Goal: Task Accomplishment & Management: Manage account settings

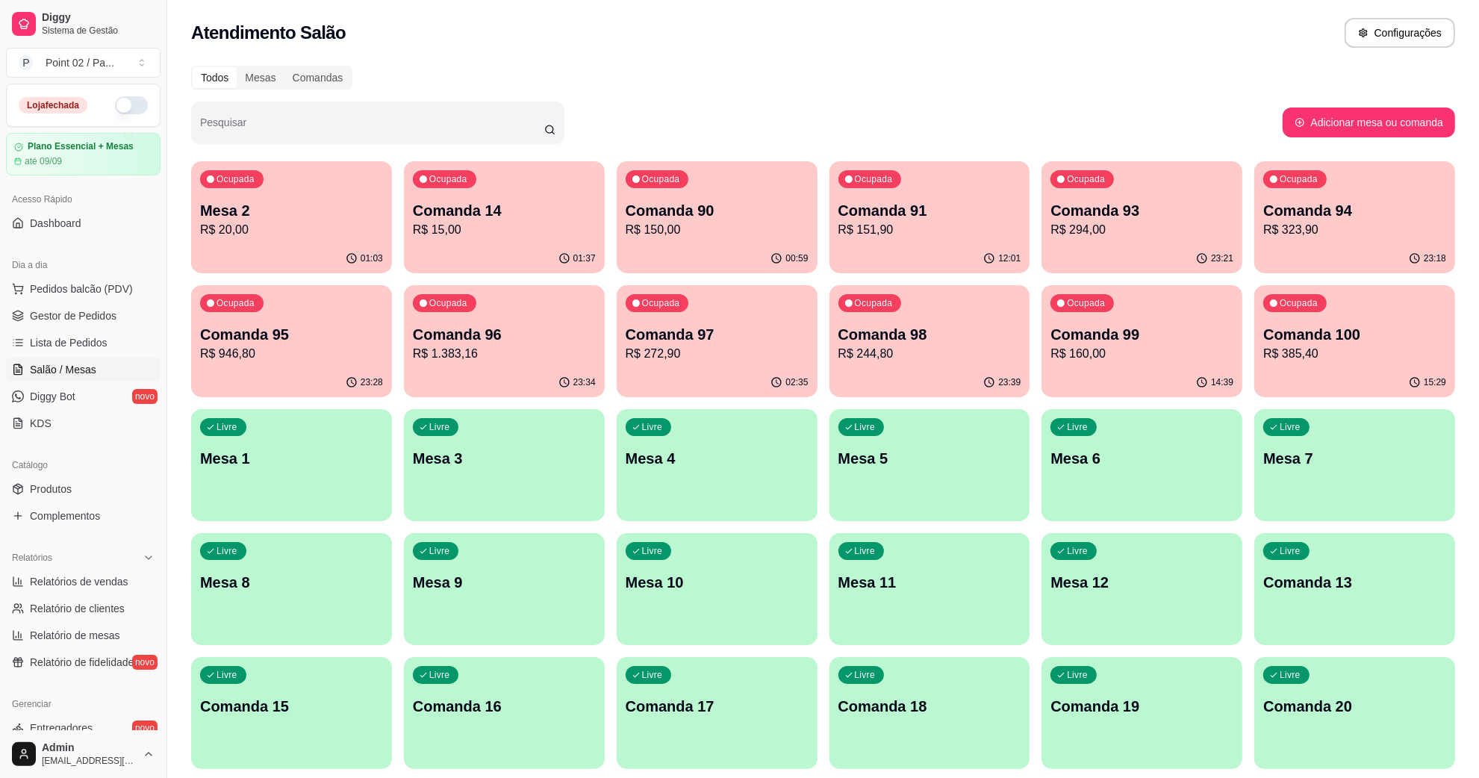
click at [1290, 599] on div "Livre Comanda 13" at bounding box center [1354, 580] width 201 height 94
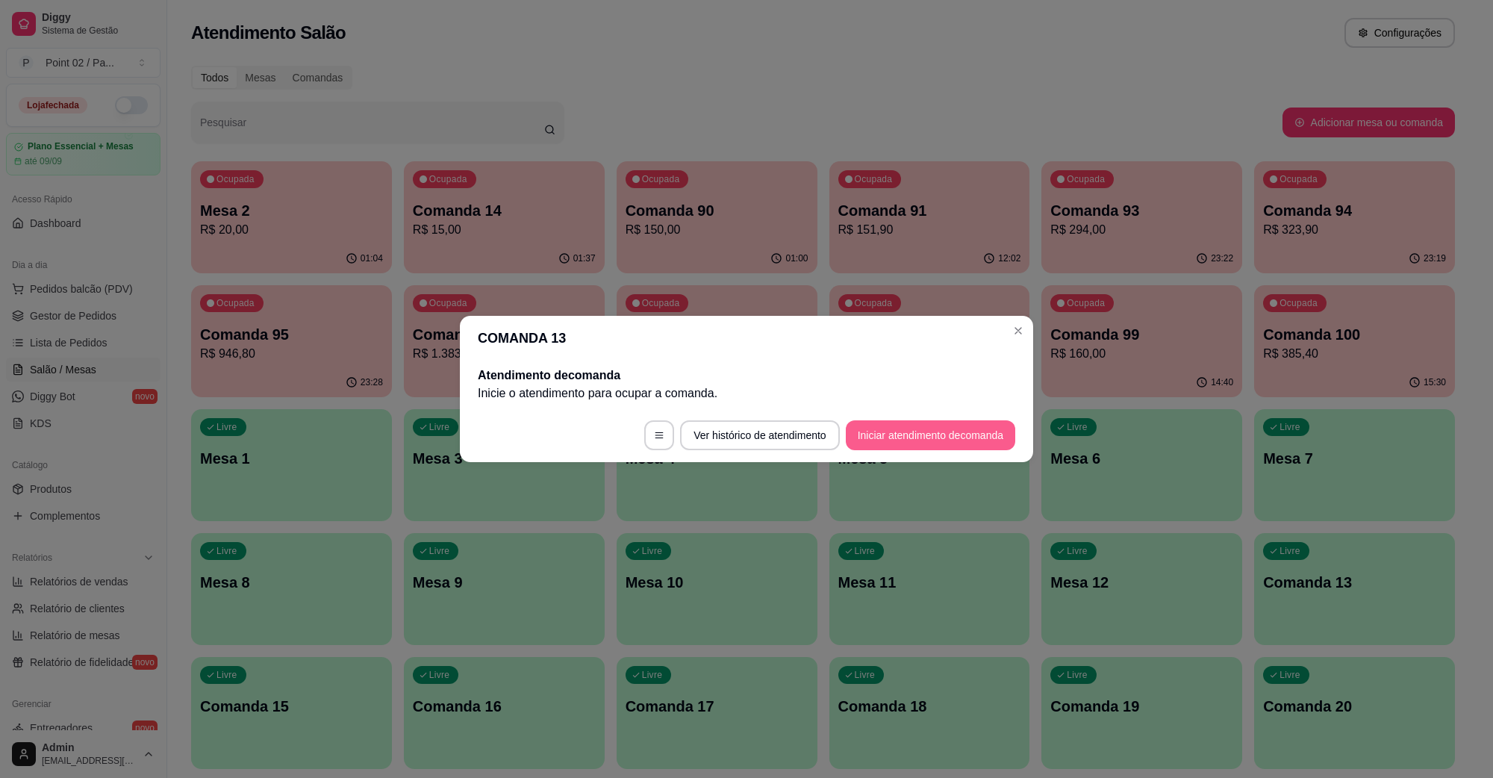
click at [868, 445] on button "Iniciar atendimento de comanda" at bounding box center [930, 435] width 169 height 30
click at [850, 405] on div "Informe a mesa na qual essa comanda está." at bounding box center [746, 385] width 382 height 54
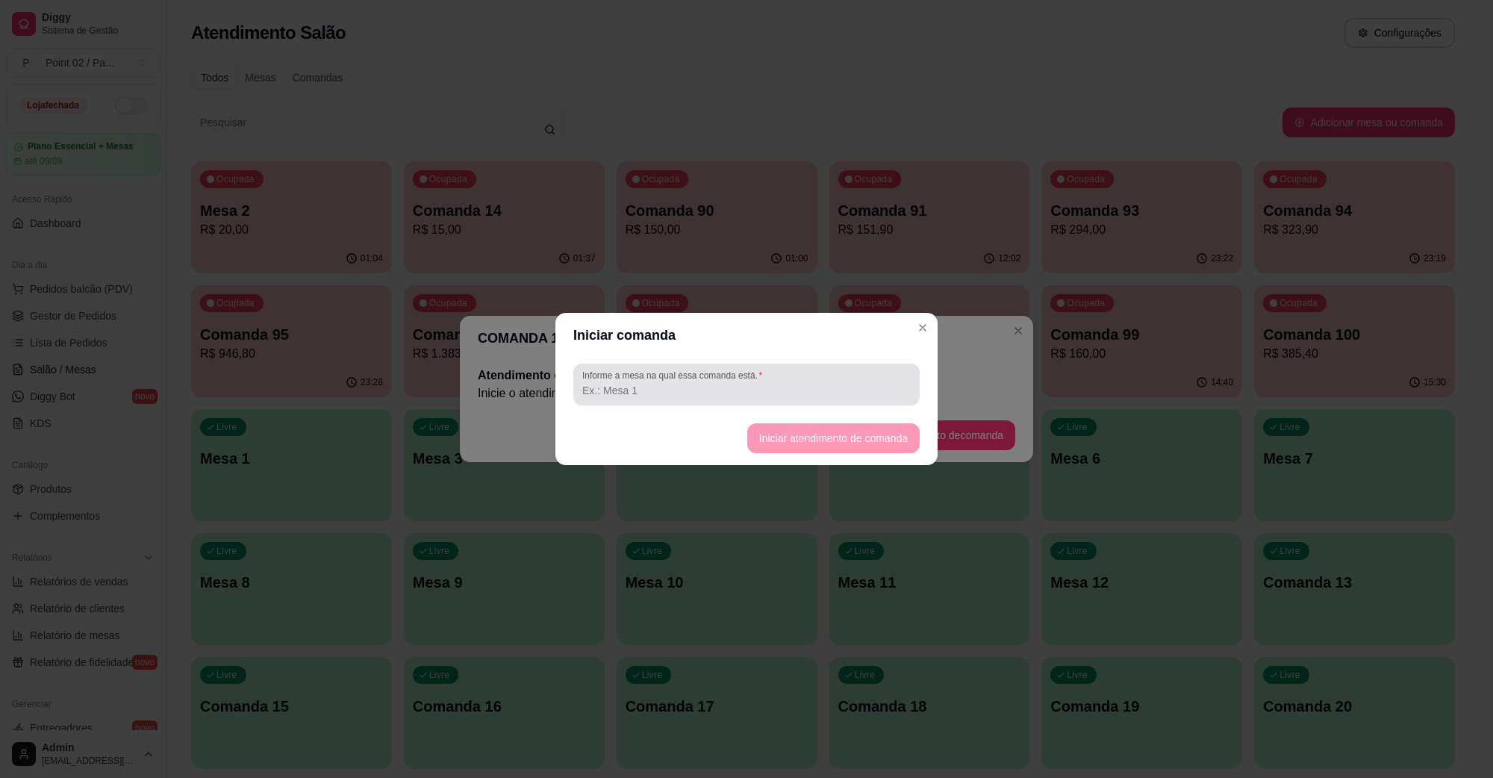
click at [850, 405] on div "Informe a mesa na qual essa comanda está." at bounding box center [746, 385] width 346 height 42
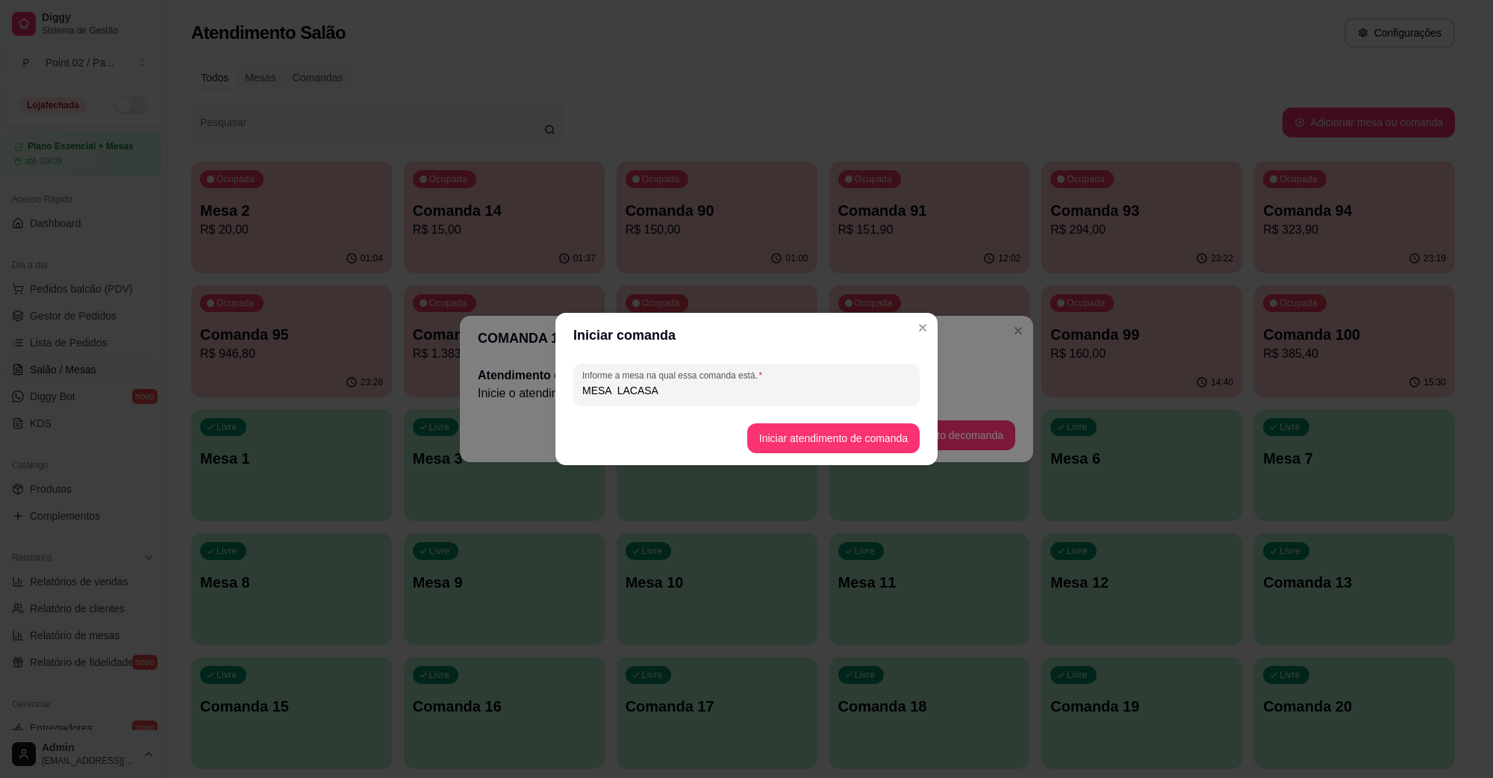
type input "MESA LACASA"
click at [864, 444] on button "Iniciar atendimento de comanda" at bounding box center [833, 438] width 172 height 30
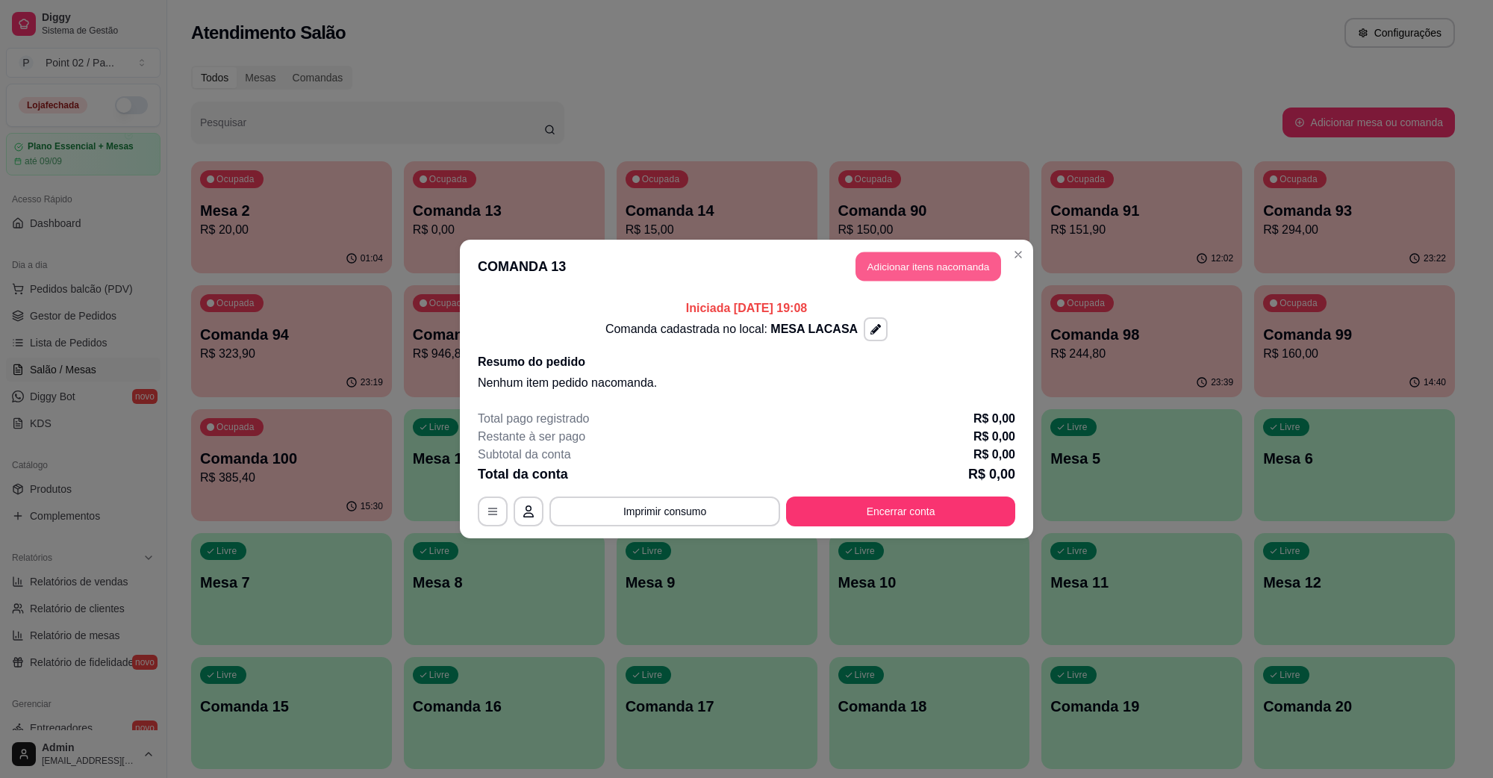
click at [964, 264] on button "Adicionar itens na comanda" at bounding box center [929, 266] width 146 height 29
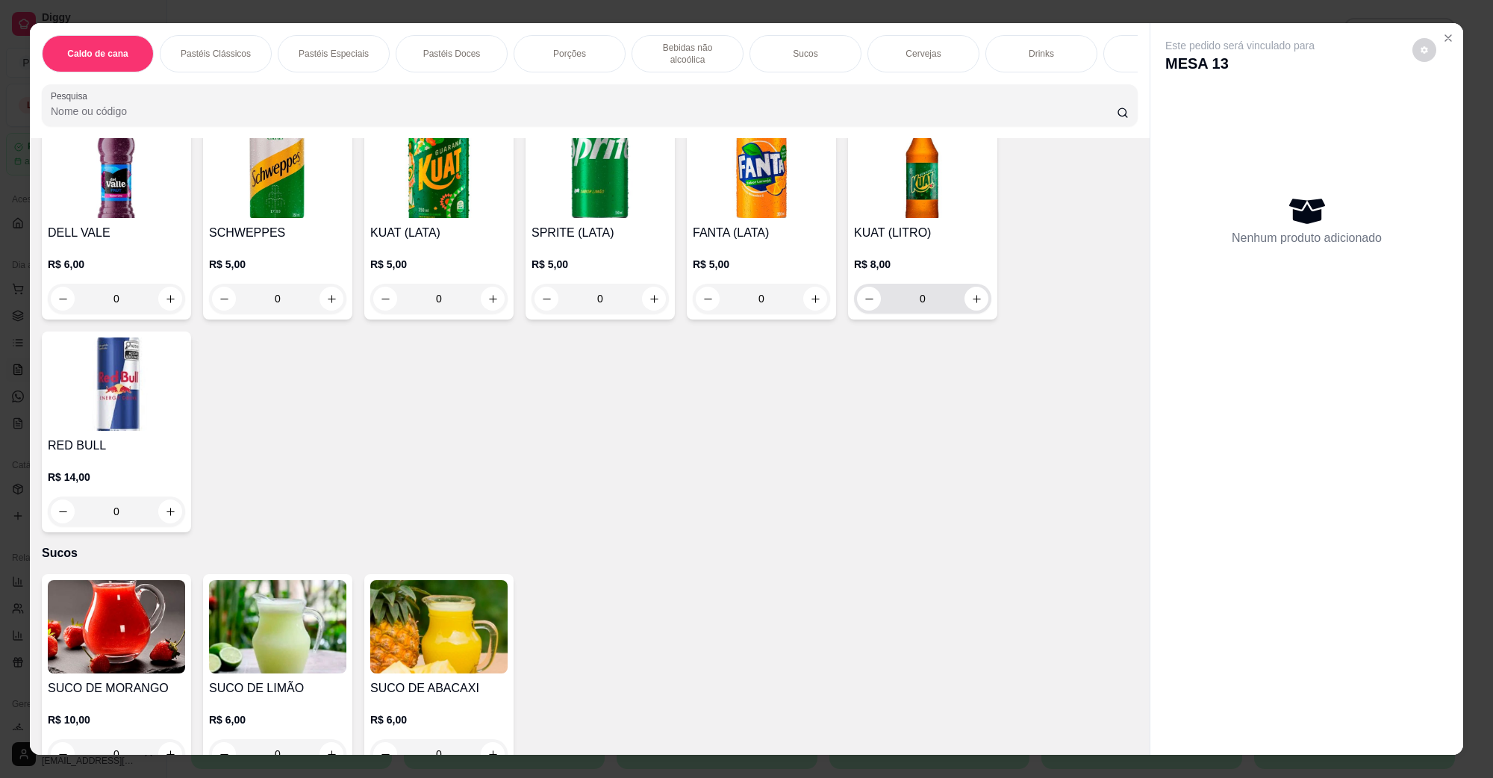
scroll to position [1307, 0]
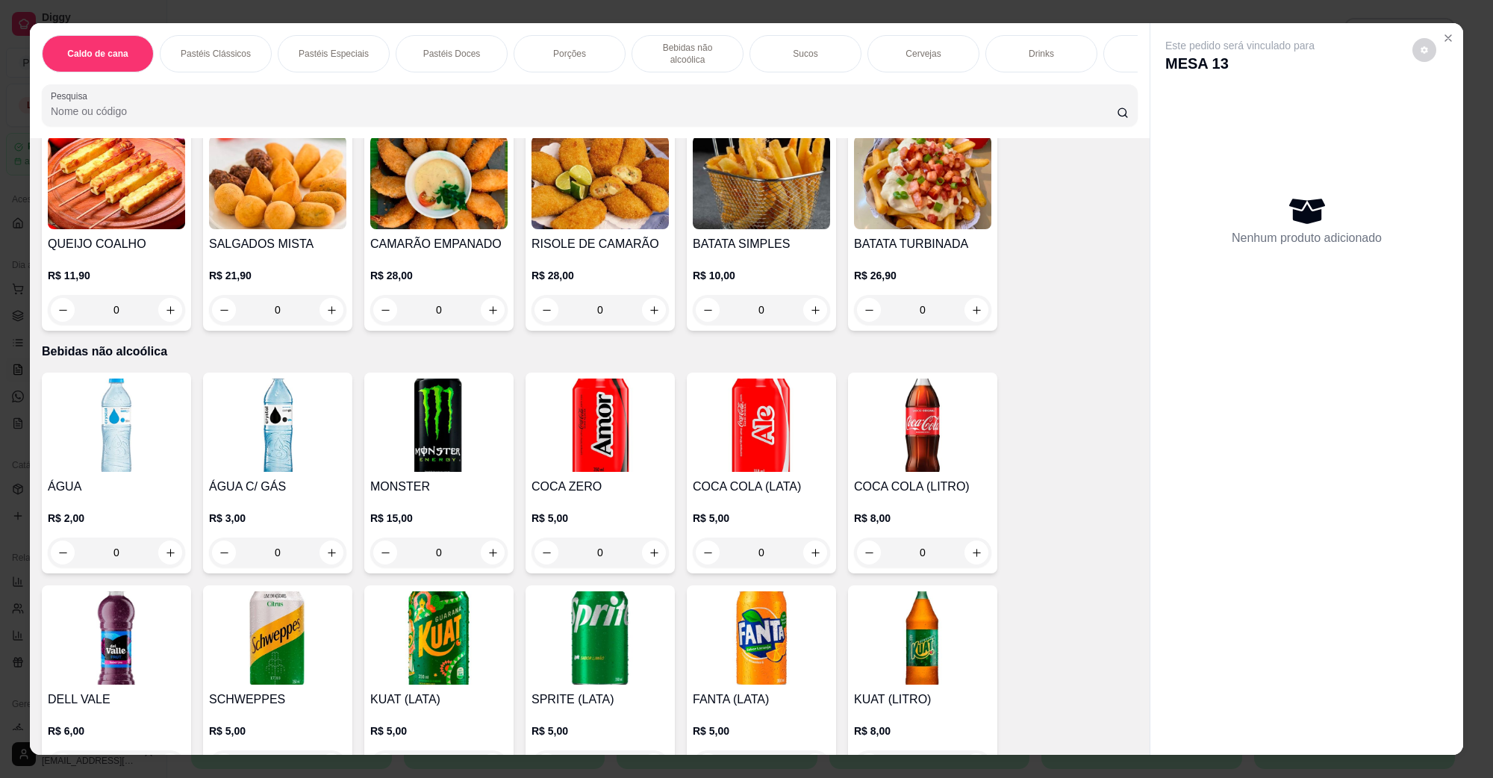
click at [214, 179] on img at bounding box center [277, 182] width 137 height 93
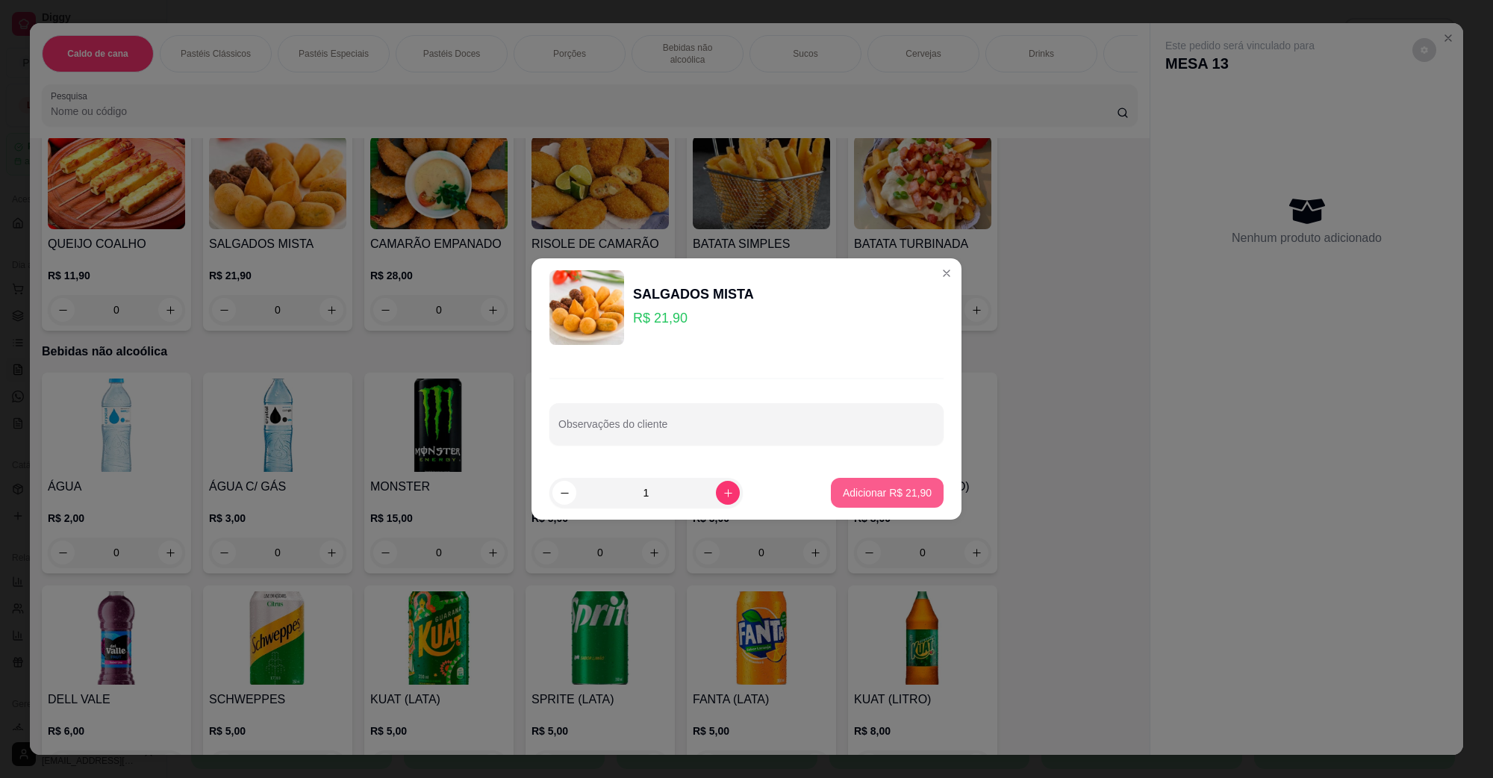
click at [877, 505] on button "Adicionar R$ 21,90" at bounding box center [887, 493] width 113 height 30
type input "1"
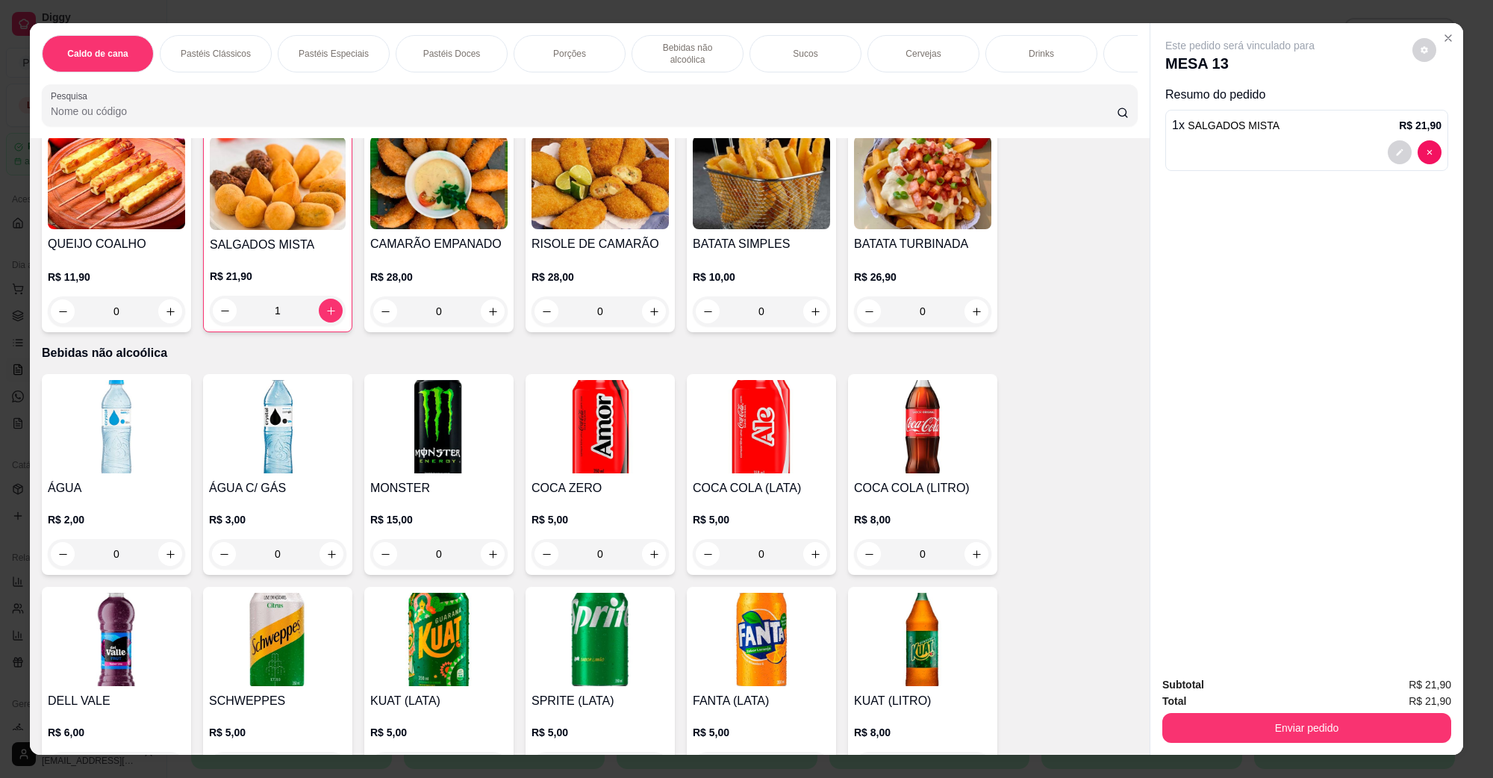
click at [1404, 737] on button "Enviar pedido" at bounding box center [1306, 728] width 289 height 30
click at [1292, 685] on button "Não registrar e enviar pedido" at bounding box center [1256, 691] width 155 height 28
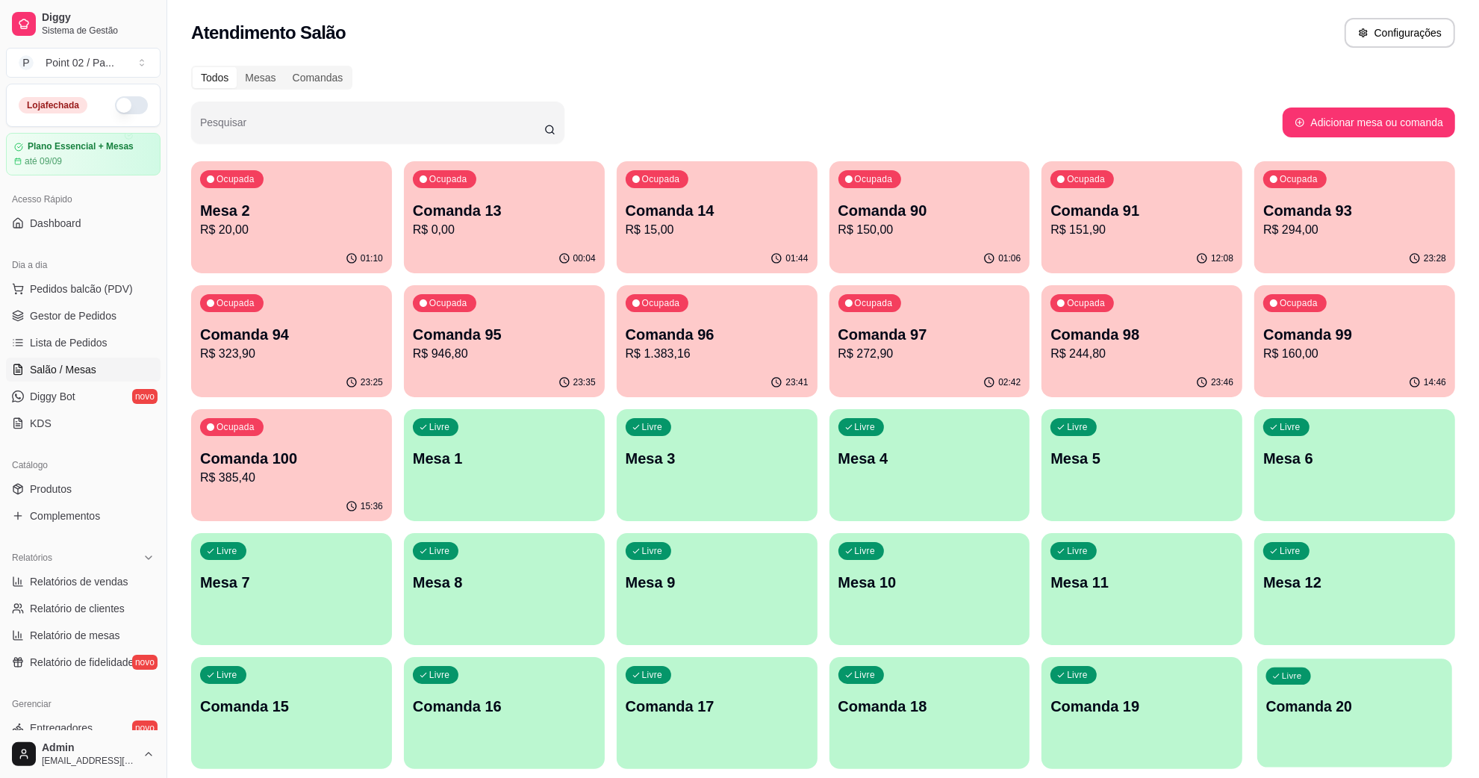
click at [1304, 685] on div "Livre Comanda 20" at bounding box center [1354, 704] width 195 height 91
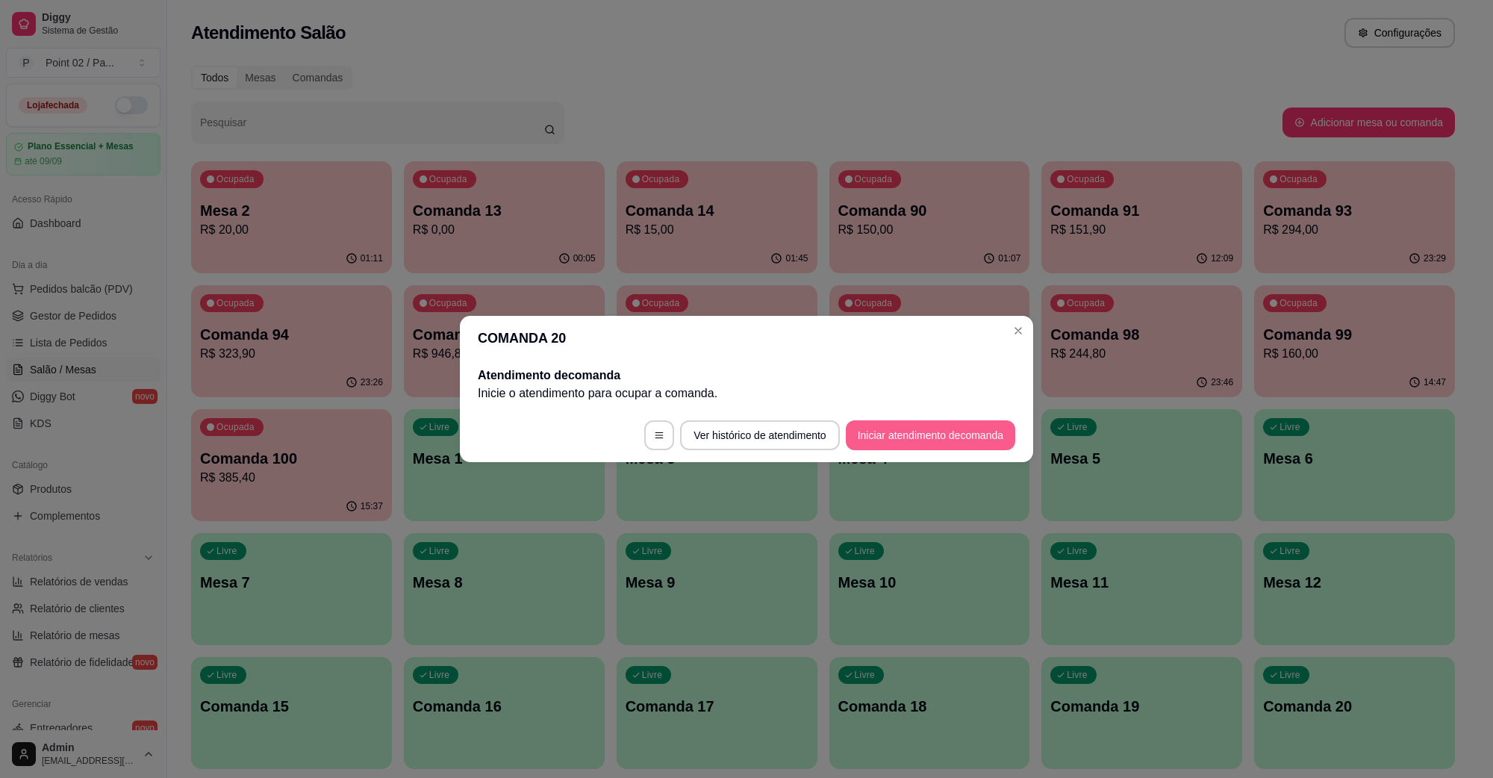
click at [935, 443] on button "Iniciar atendimento de comanda" at bounding box center [930, 435] width 169 height 30
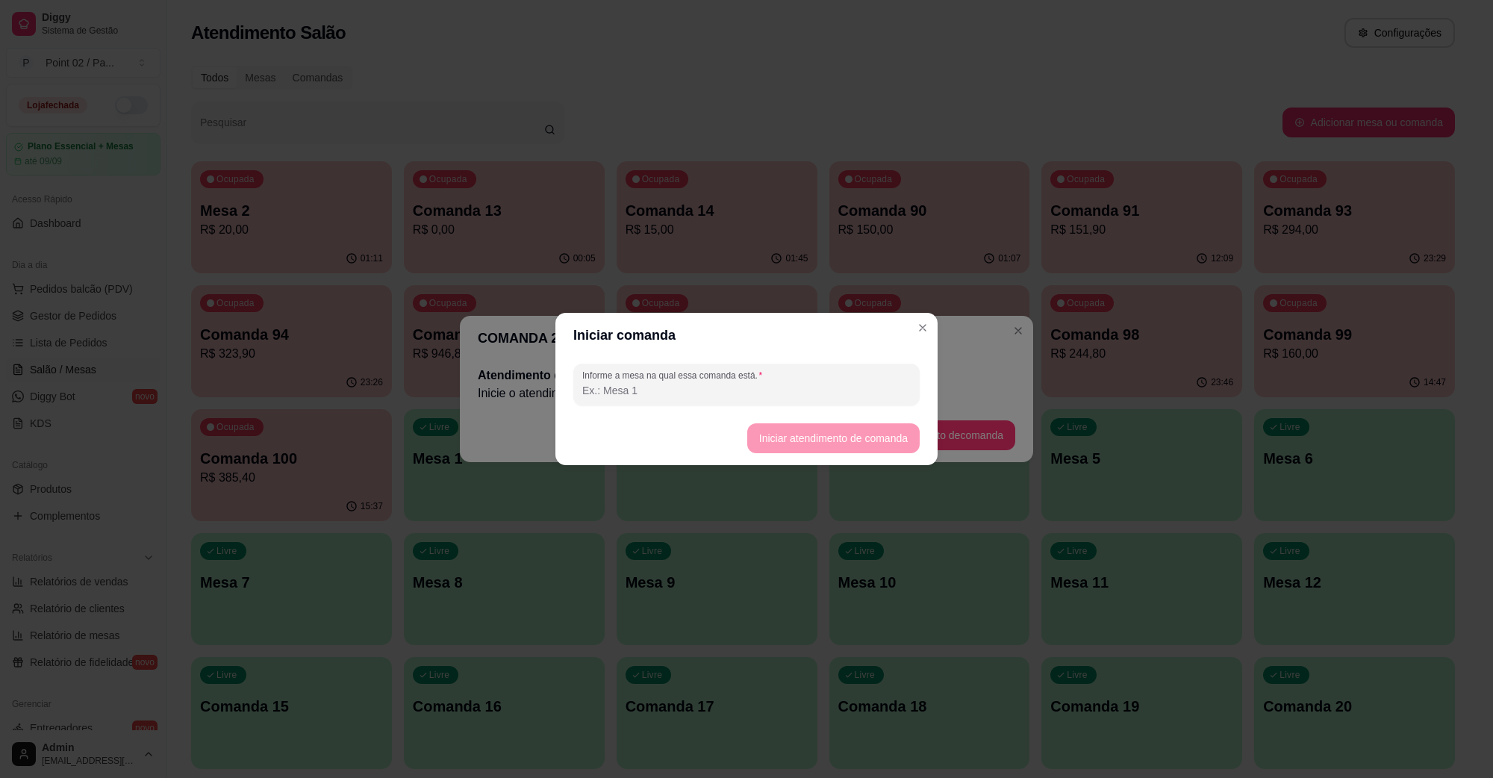
click at [841, 398] on div at bounding box center [746, 385] width 329 height 30
type input "LEVAR"
click at [814, 446] on button "Iniciar atendimento de comanda" at bounding box center [833, 438] width 167 height 29
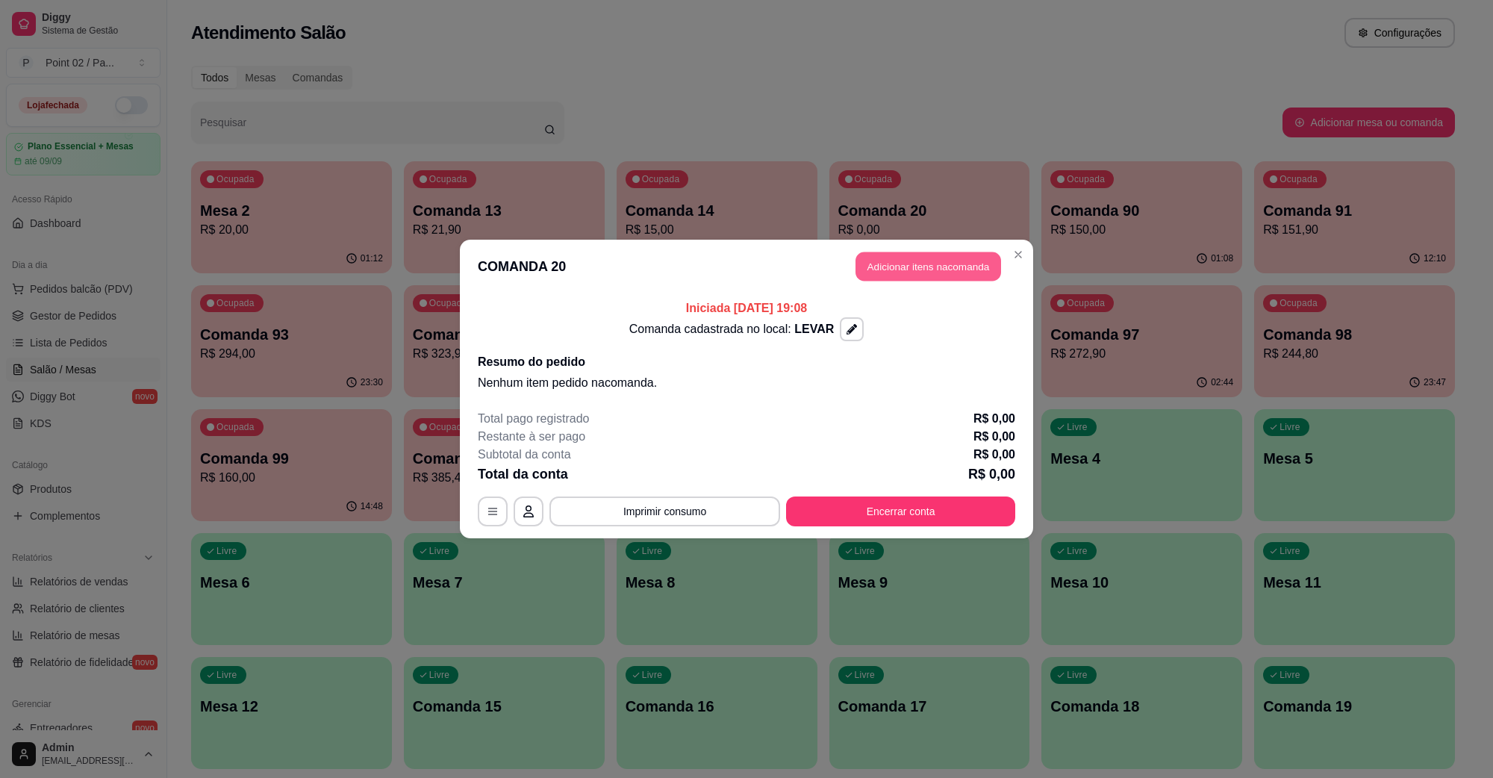
click at [889, 259] on button "Adicionar itens na comanda" at bounding box center [929, 266] width 146 height 29
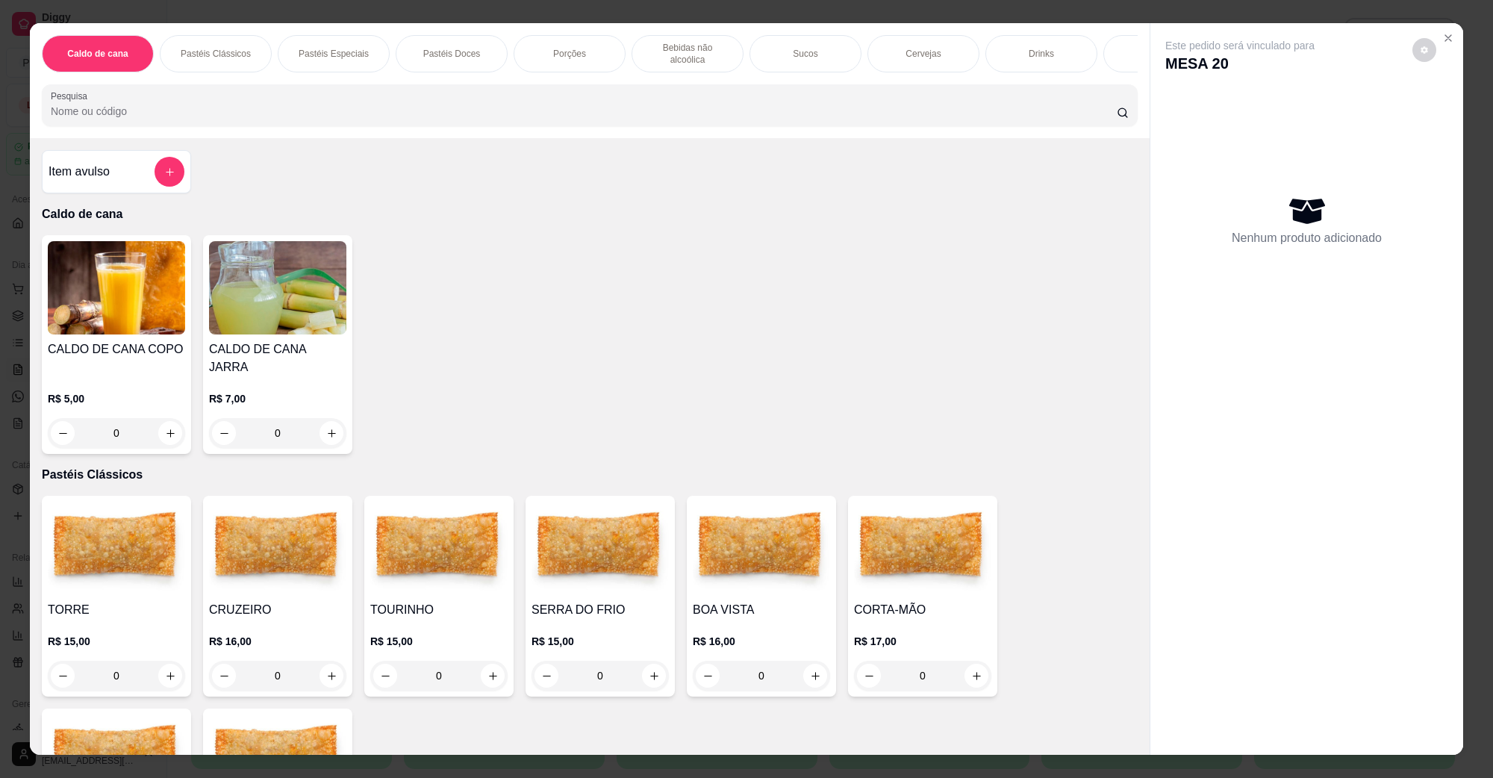
scroll to position [280, 0]
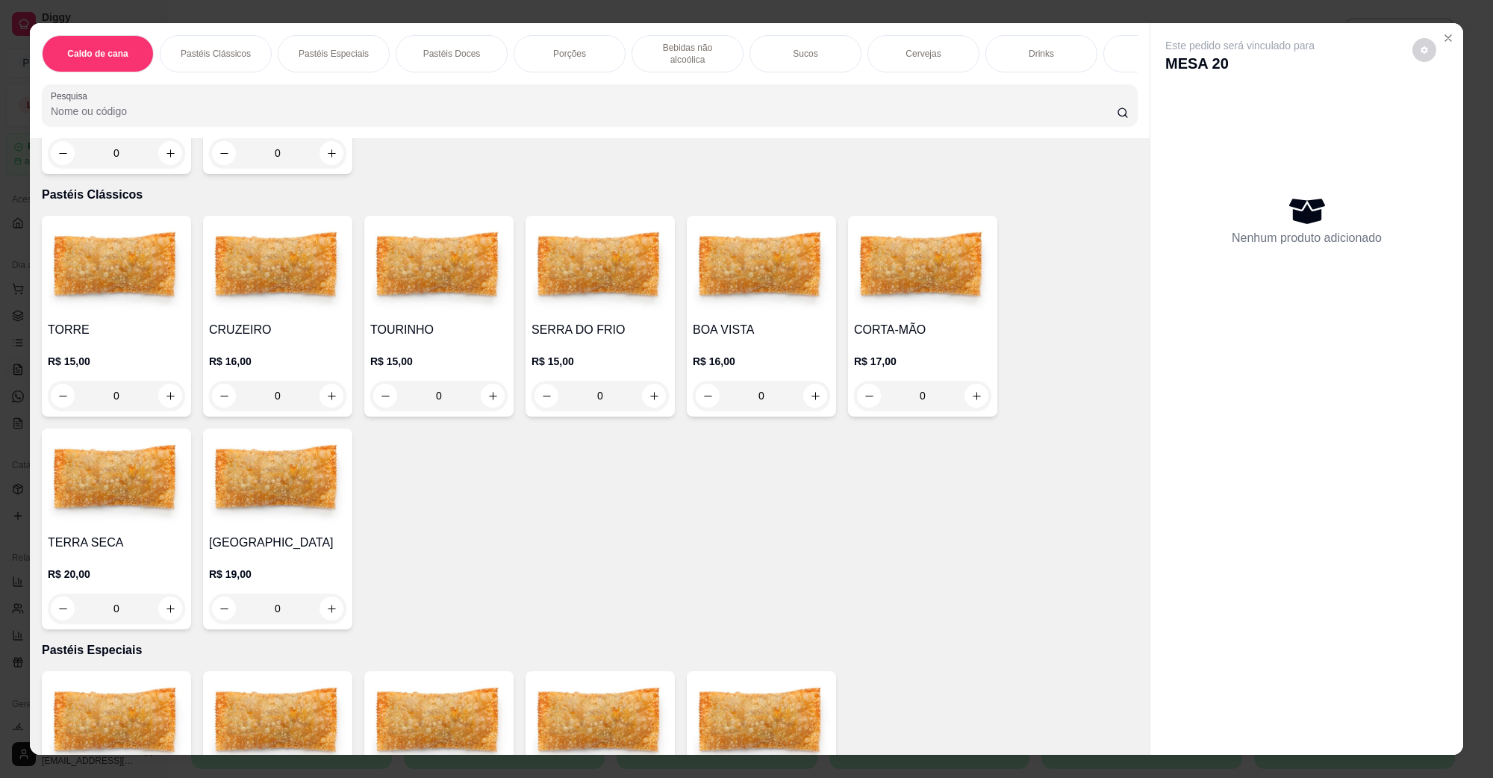
click at [327, 381] on div "0" at bounding box center [277, 396] width 137 height 30
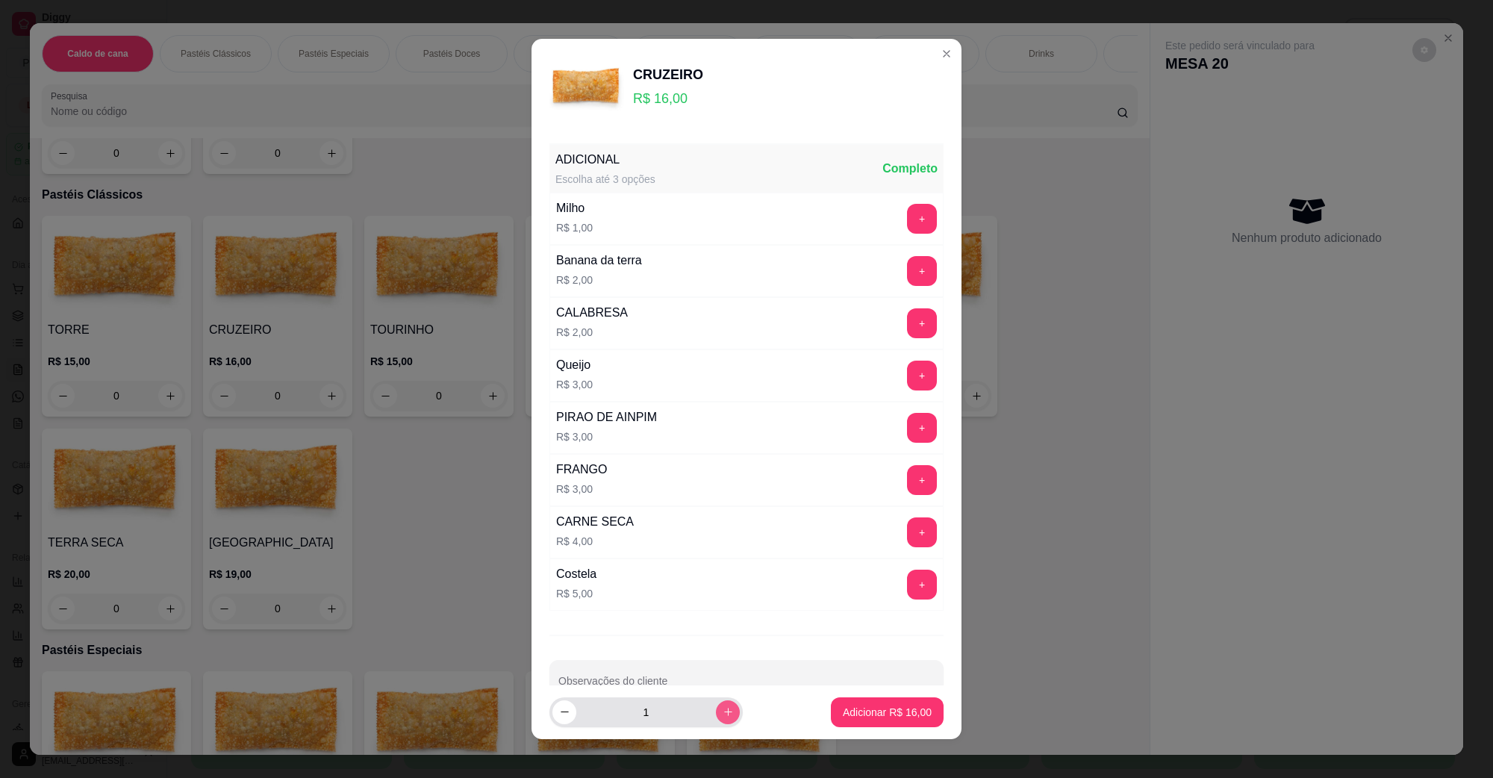
click at [716, 715] on button "increase-product-quantity" at bounding box center [728, 712] width 24 height 24
type input "2"
click at [856, 718] on p "Adicionar R$ 32,00" at bounding box center [887, 712] width 87 height 14
type input "2"
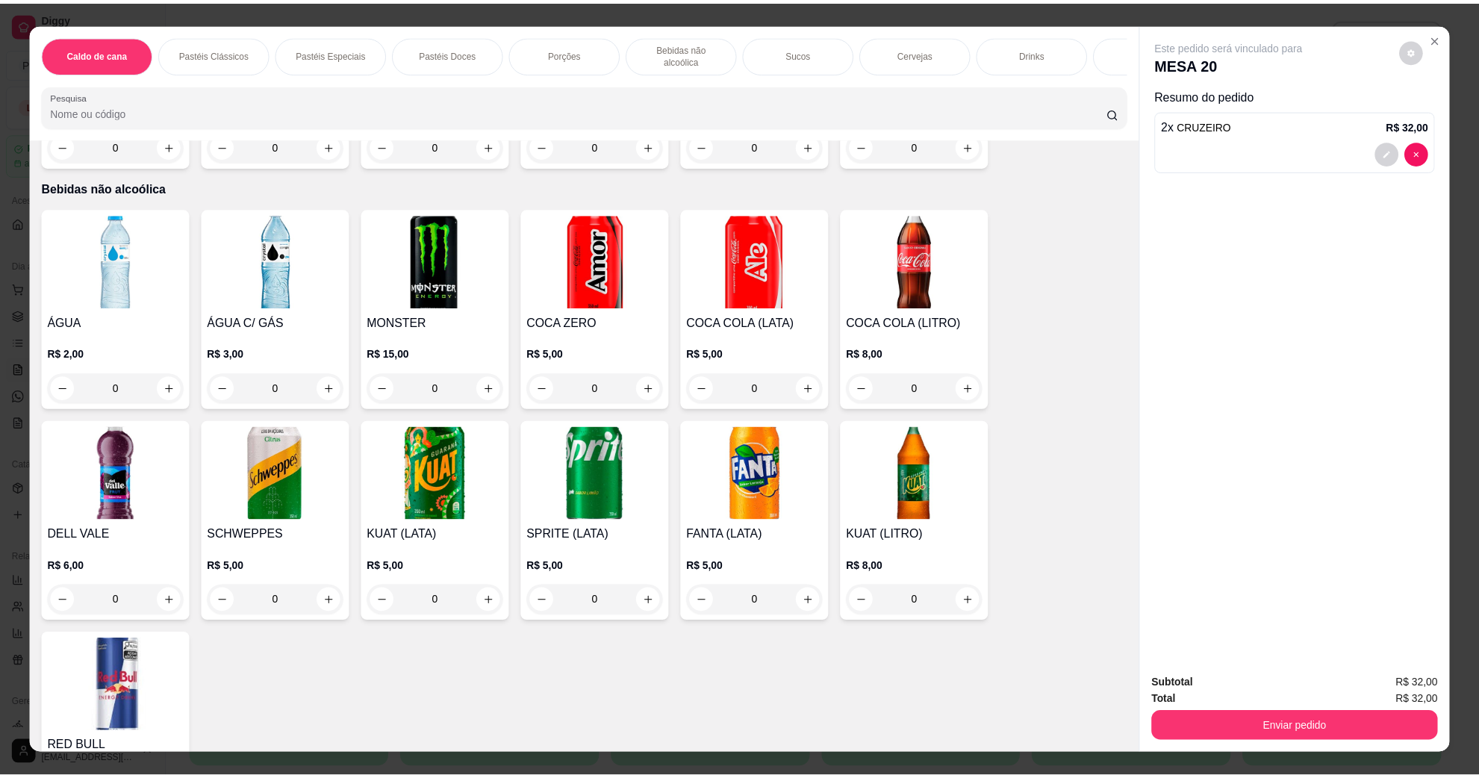
scroll to position [1400, 0]
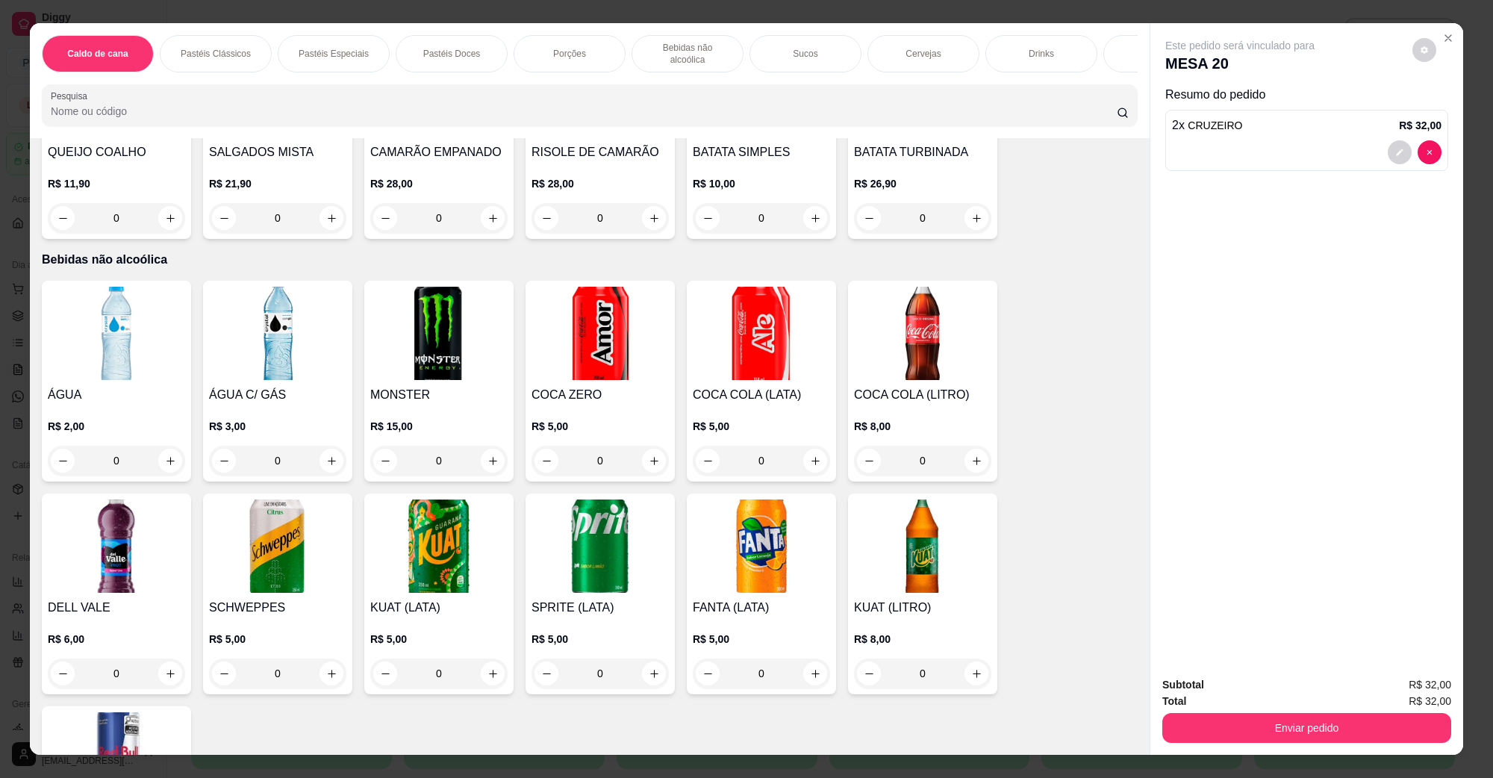
click at [903, 556] on img at bounding box center [922, 545] width 137 height 93
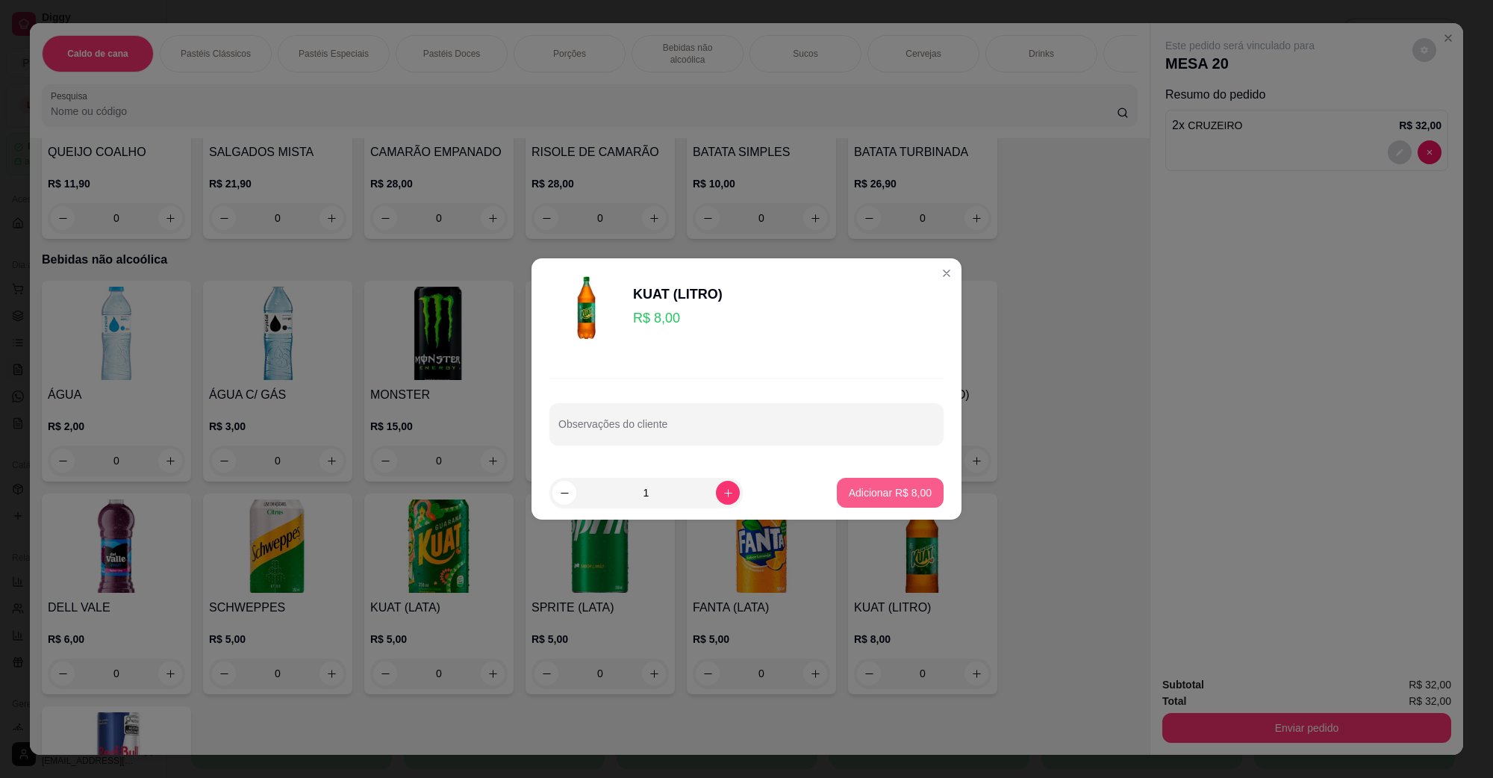
click at [877, 502] on button "Adicionar R$ 8,00" at bounding box center [890, 493] width 107 height 30
type input "1"
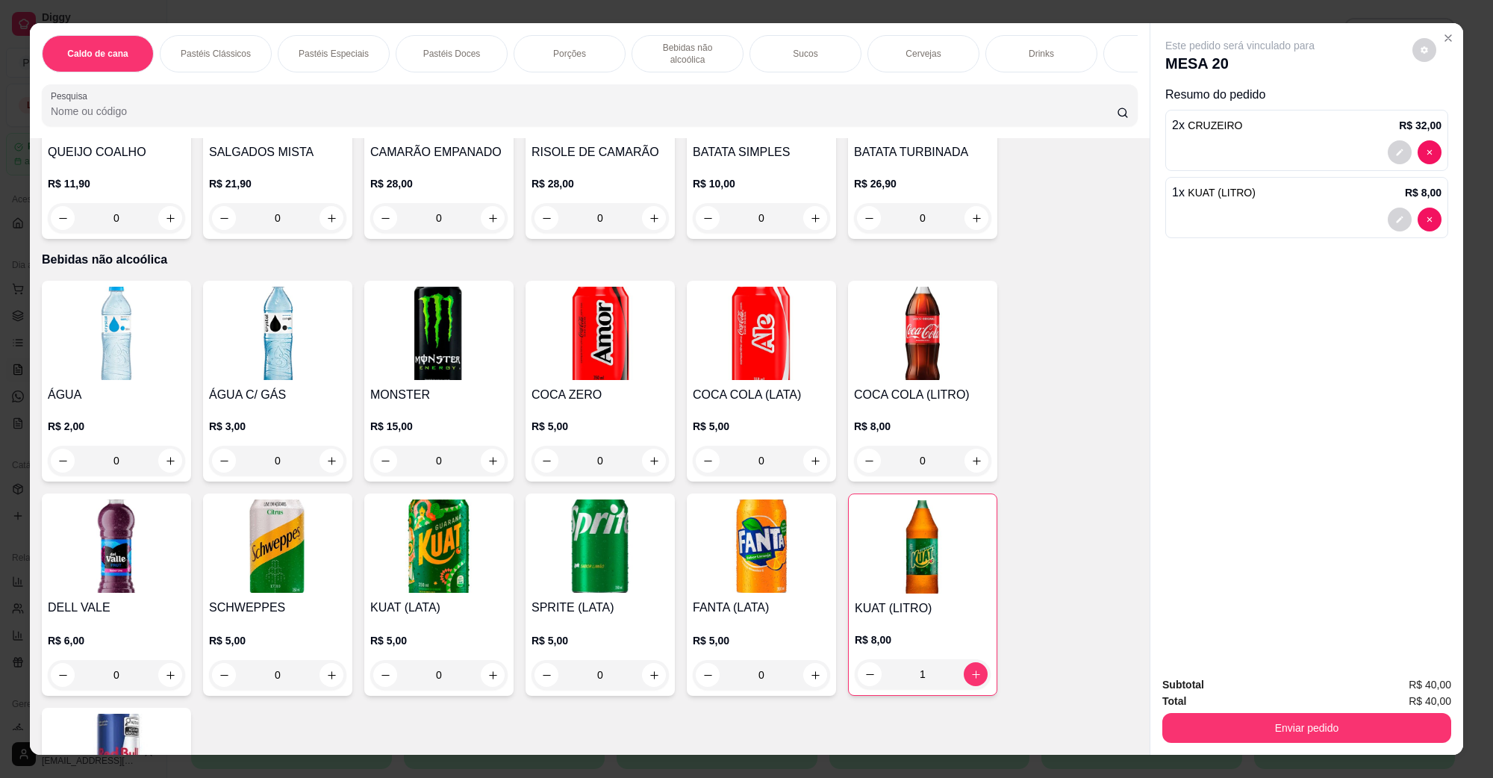
click at [1224, 709] on div "Enviar pedido" at bounding box center [1306, 726] width 289 height 34
click at [1232, 717] on button "Enviar pedido" at bounding box center [1306, 728] width 289 height 30
click at [1243, 688] on button "Não registrar e enviar pedido" at bounding box center [1256, 691] width 155 height 28
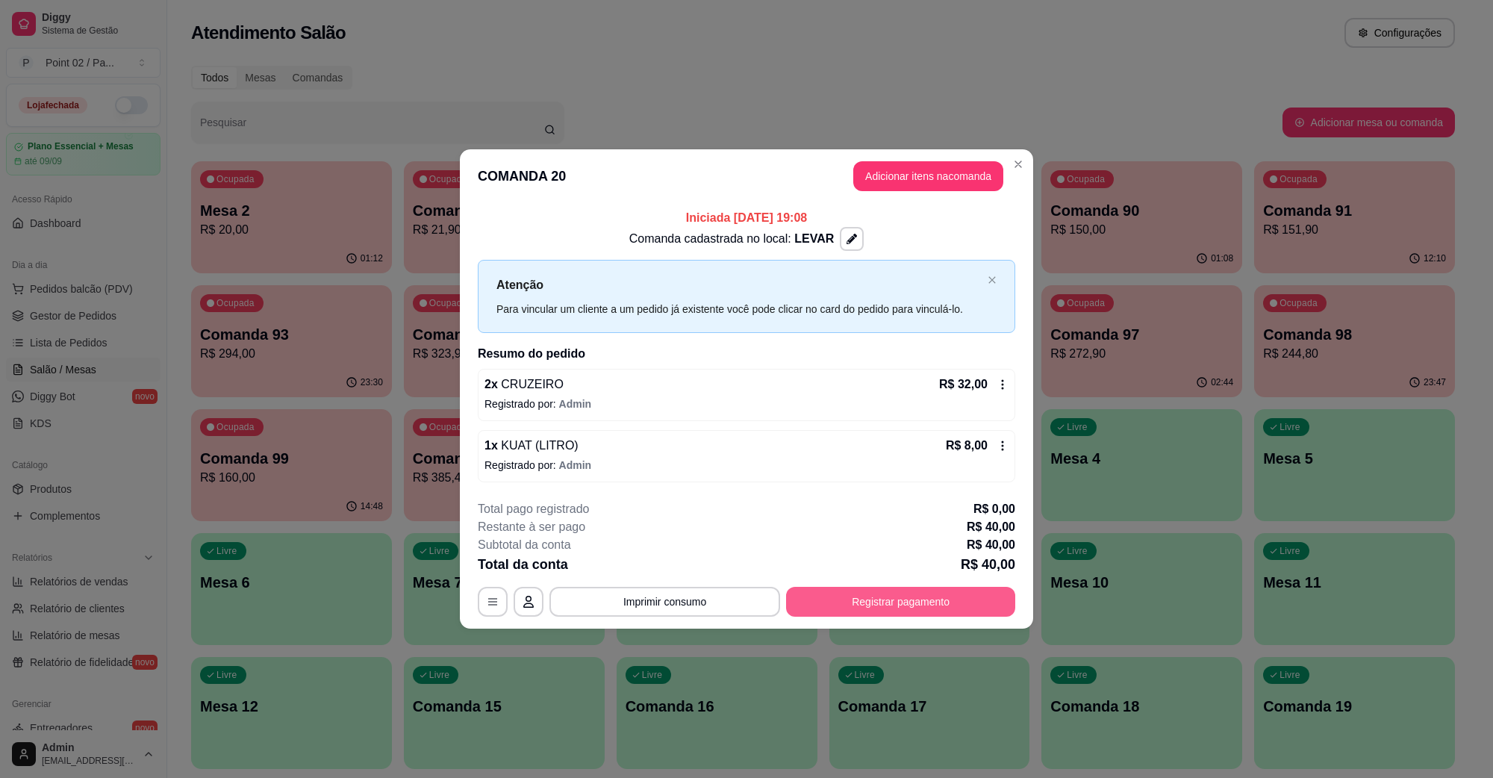
click at [924, 610] on button "Registrar pagamento" at bounding box center [900, 602] width 229 height 30
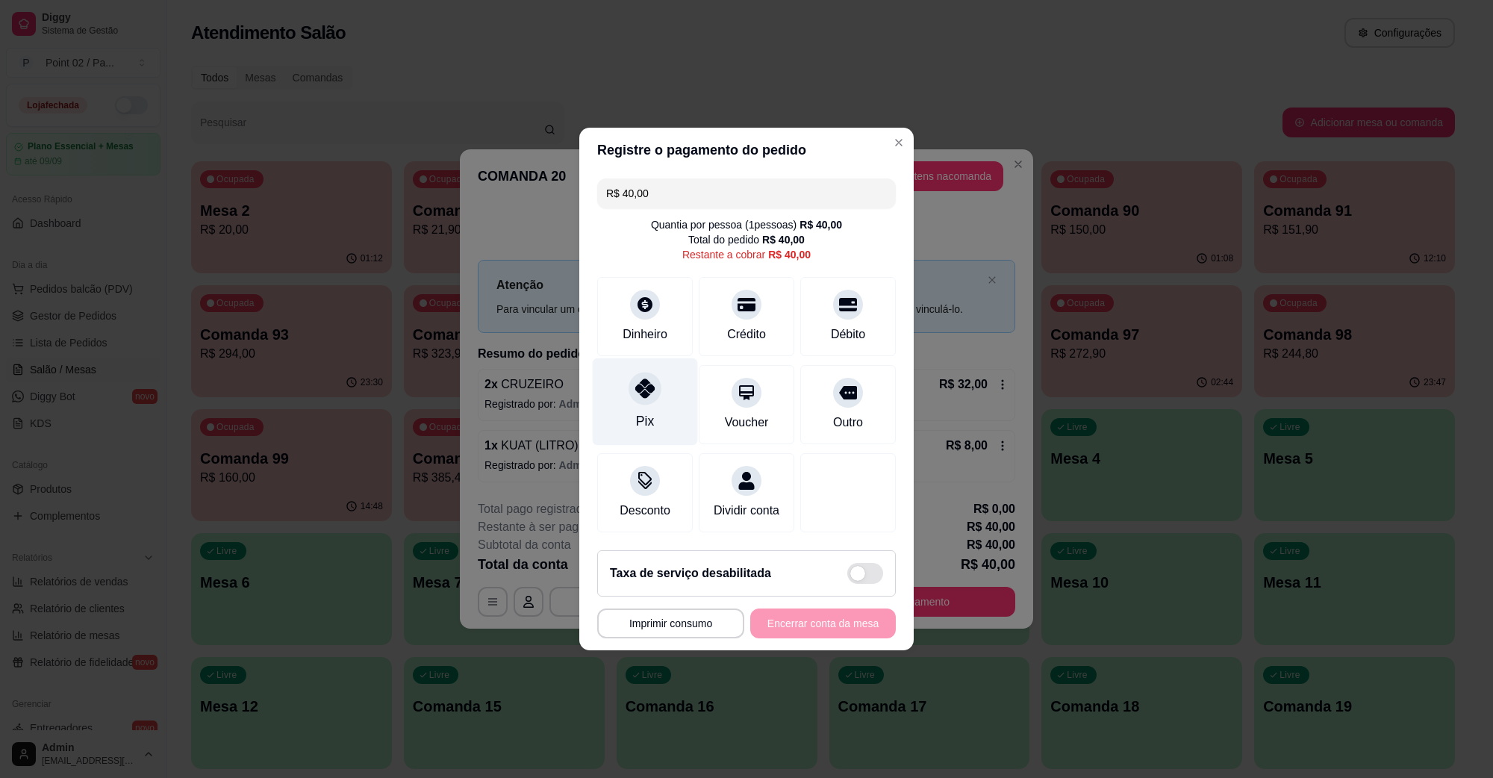
click at [640, 379] on icon at bounding box center [644, 388] width 19 height 19
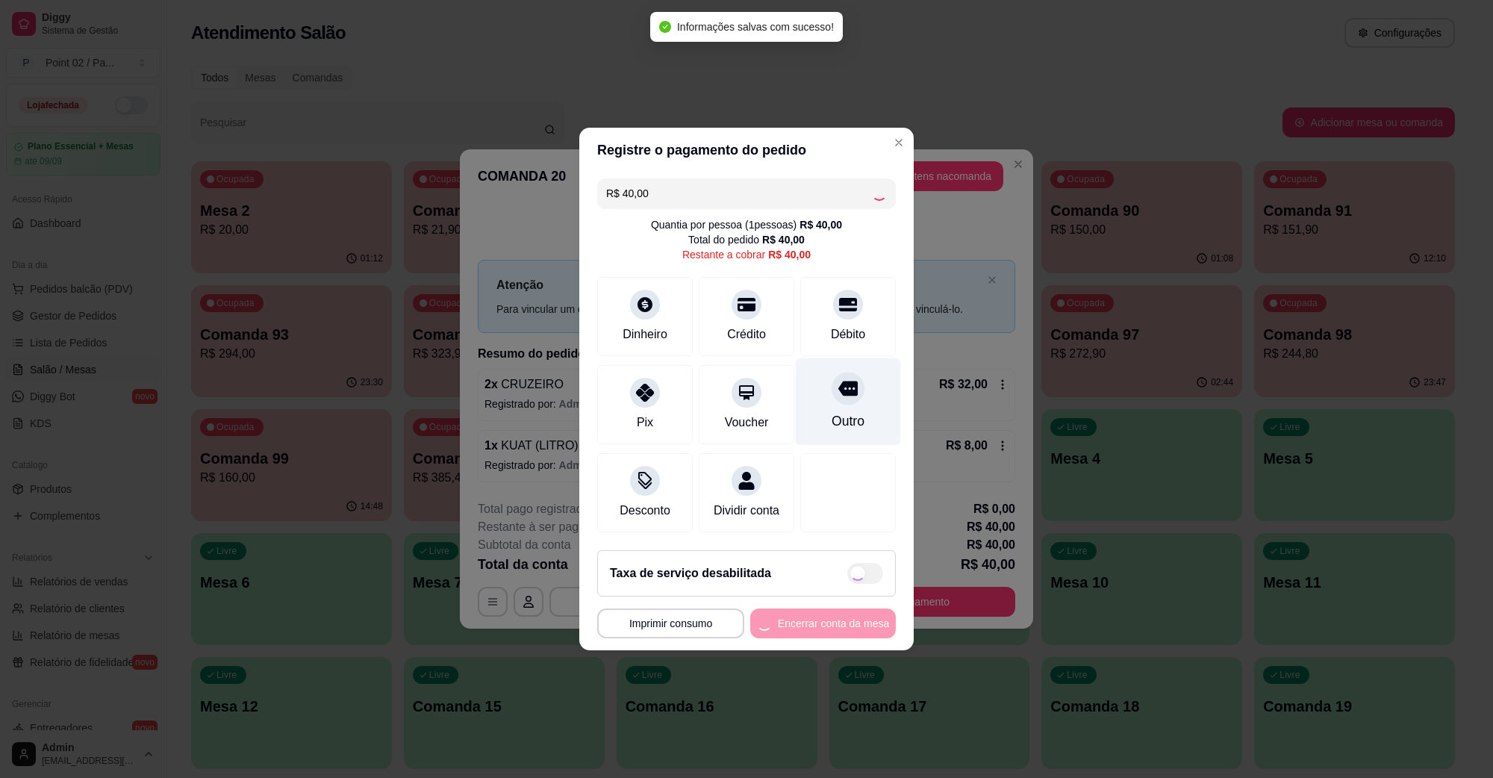
type input "R$ 0,00"
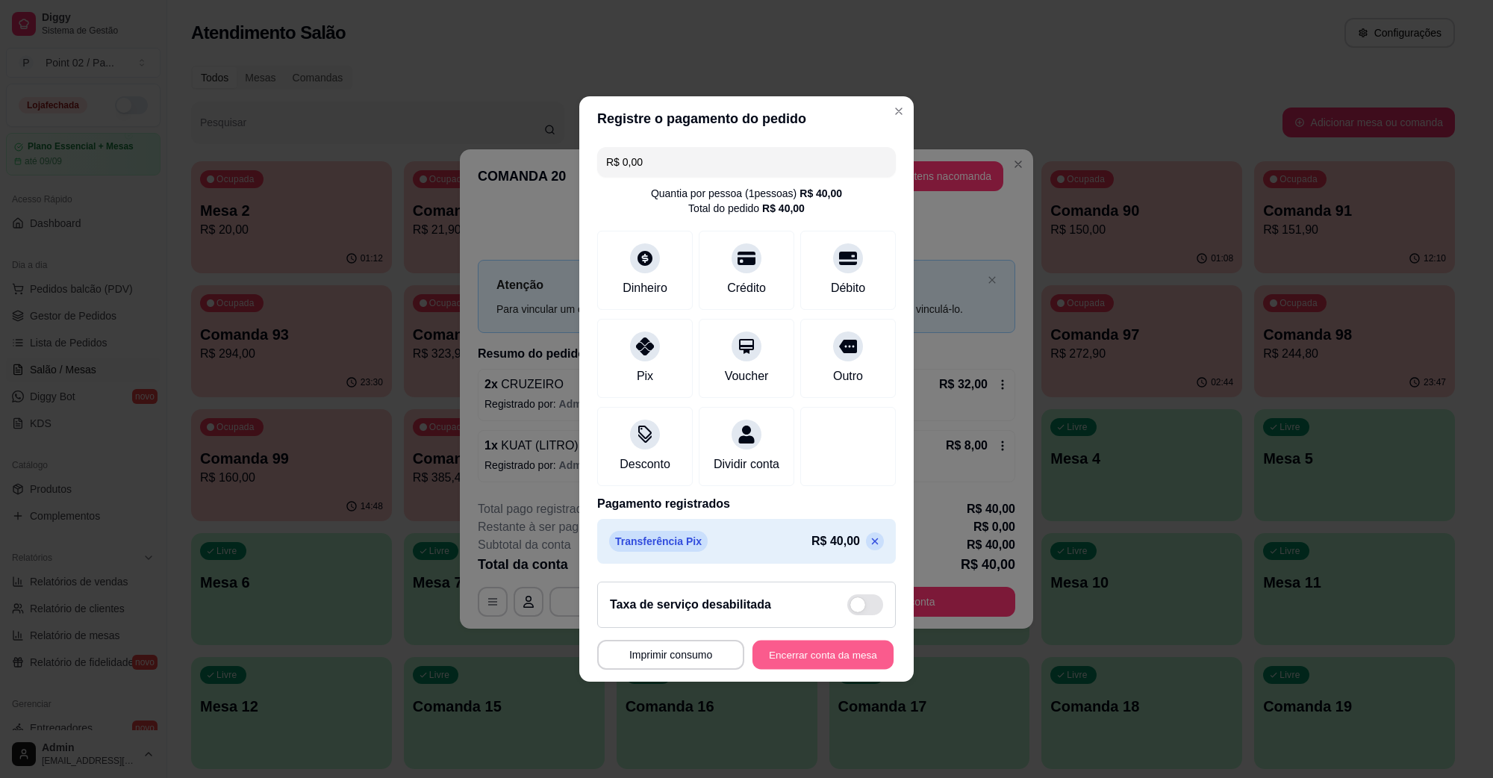
click at [825, 670] on button "Encerrar conta da mesa" at bounding box center [823, 655] width 141 height 29
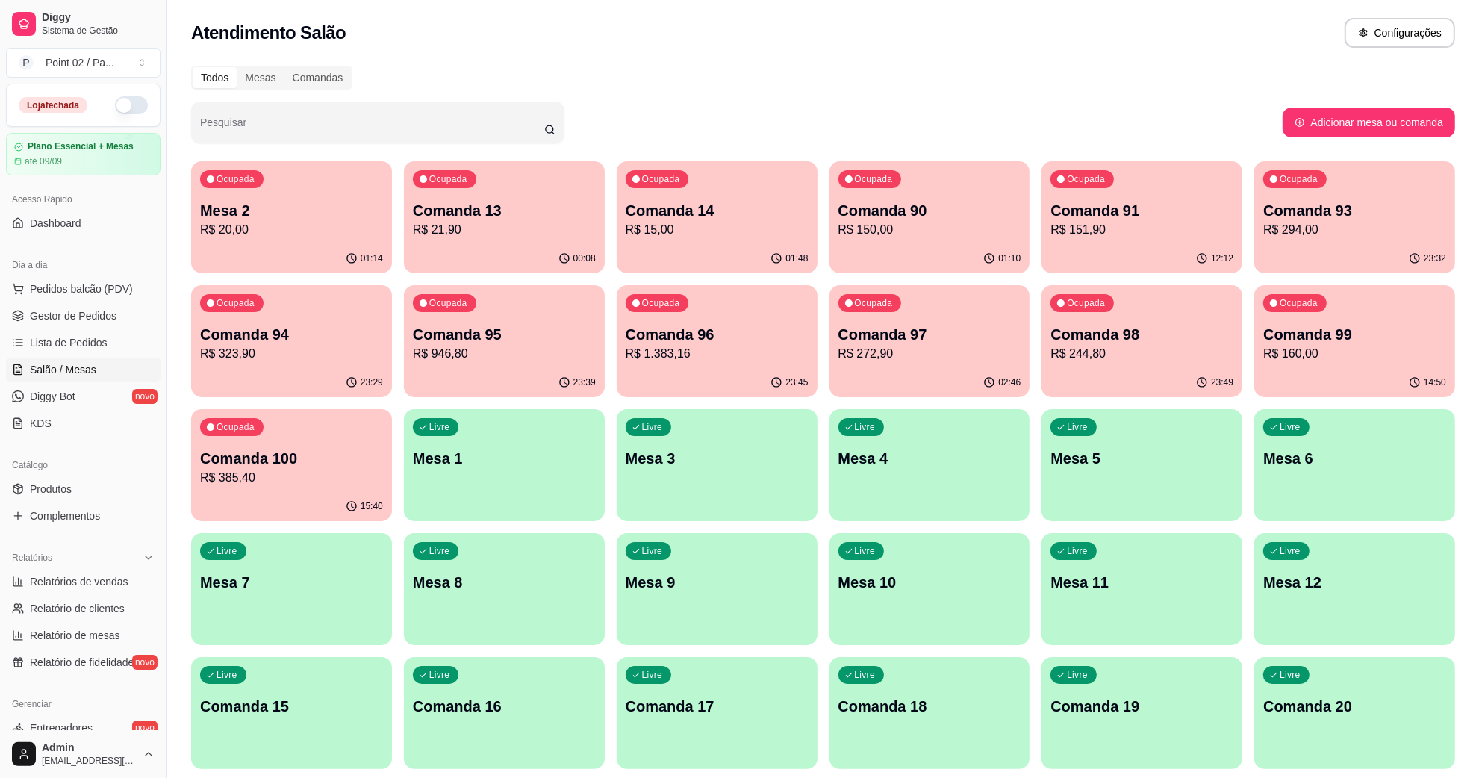
click at [467, 250] on div "00:08" at bounding box center [504, 258] width 201 height 29
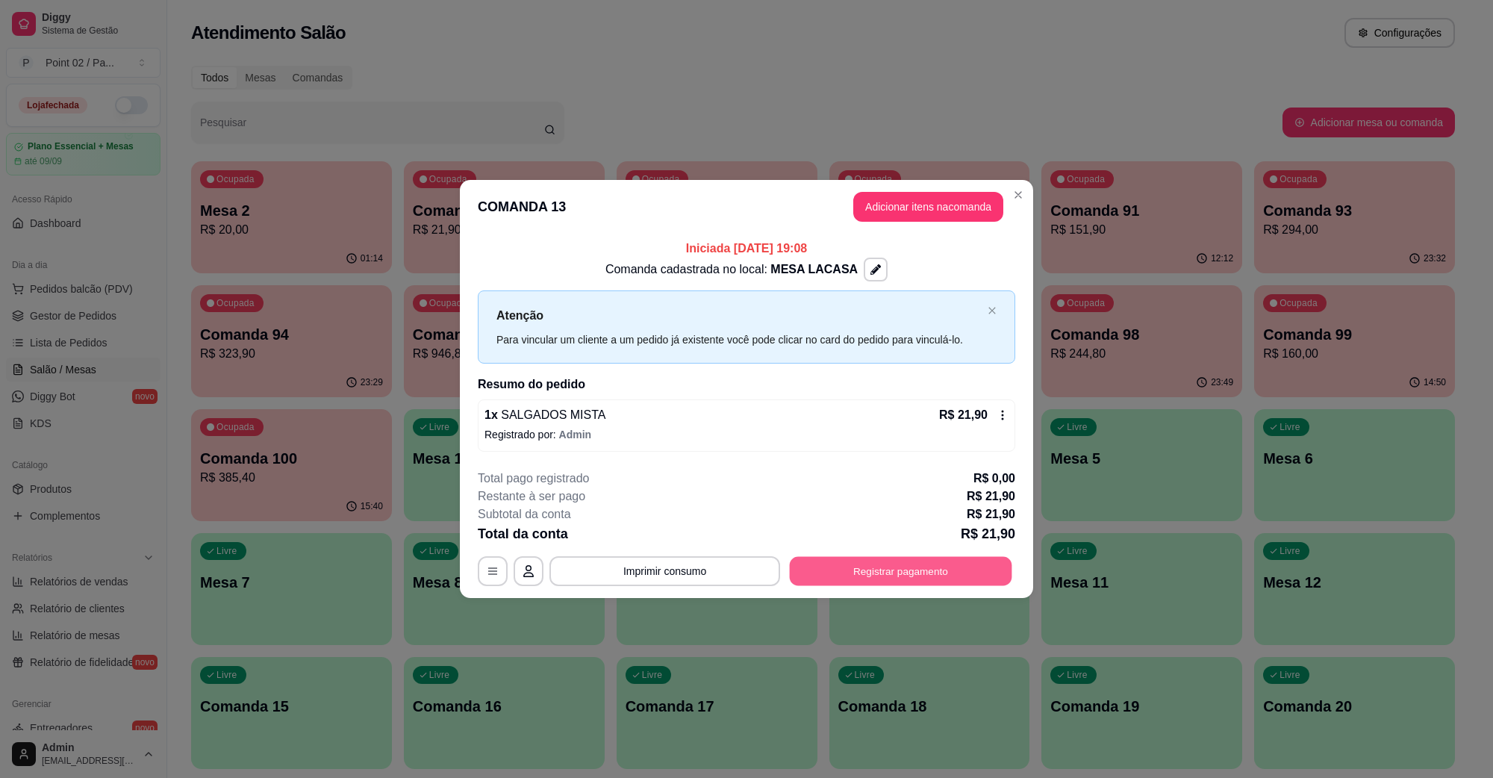
click at [937, 564] on button "Registrar pagamento" at bounding box center [901, 570] width 222 height 29
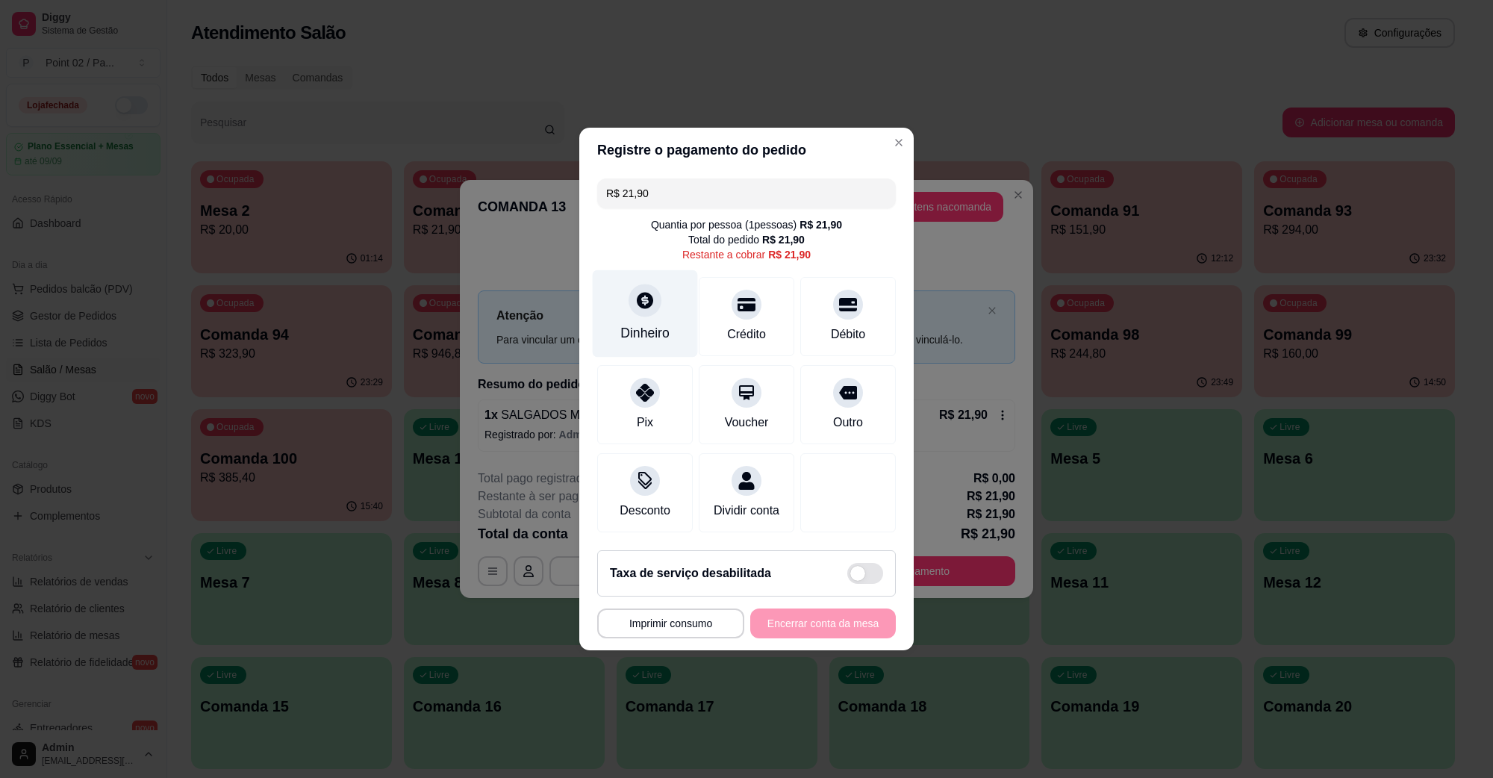
click at [636, 311] on div "Dinheiro" at bounding box center [645, 313] width 105 height 87
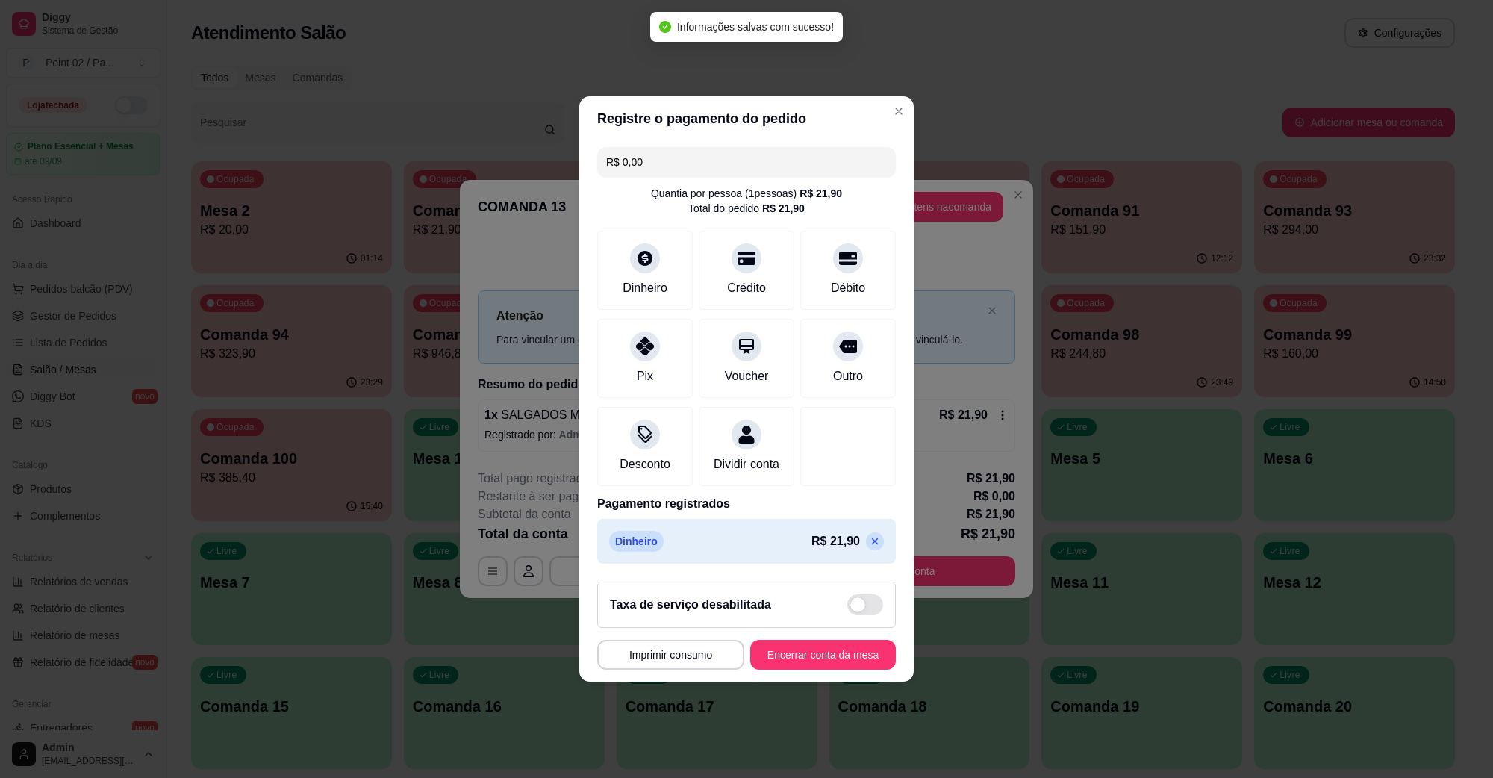
type input "R$ 0,00"
click at [837, 650] on button "Encerrar conta da mesa" at bounding box center [823, 655] width 141 height 29
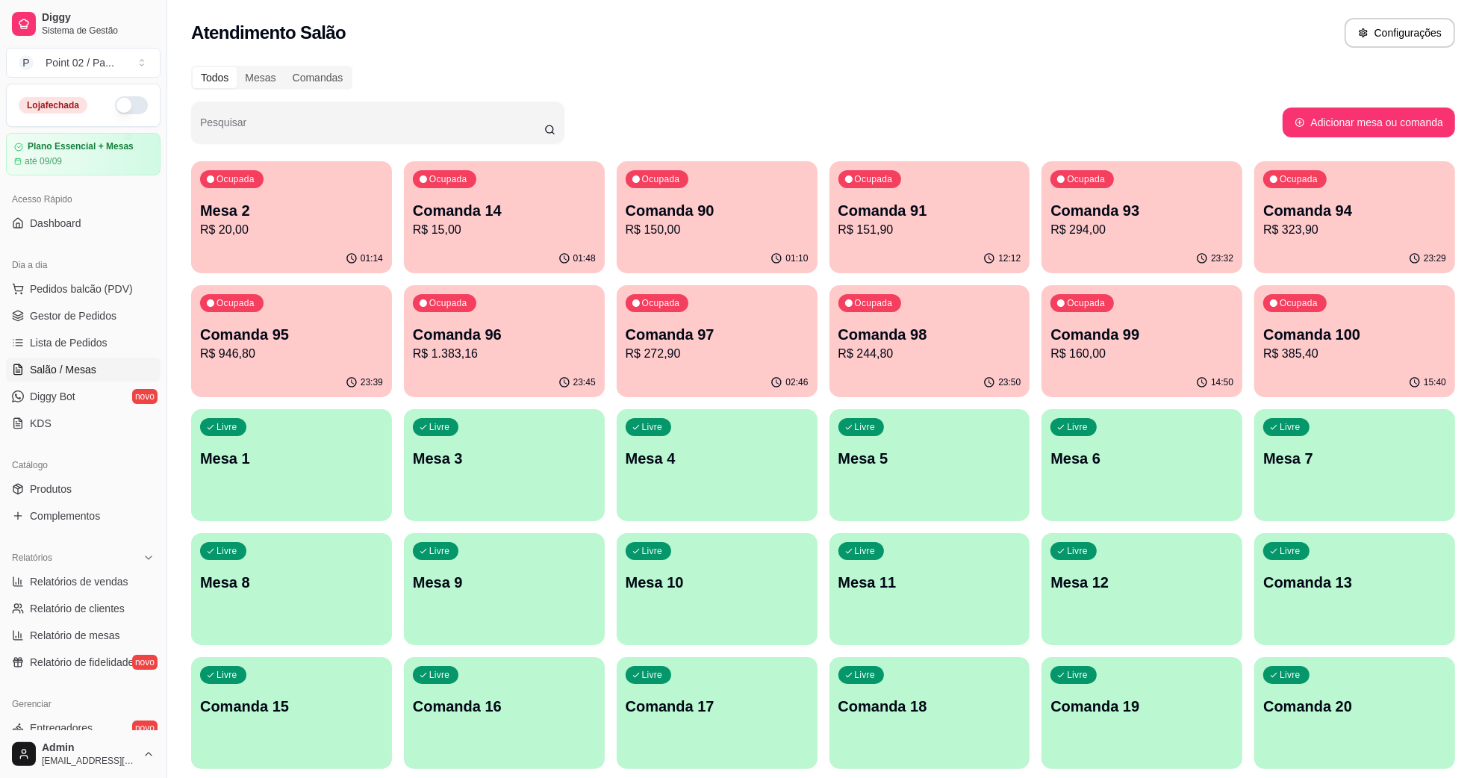
click at [561, 80] on div "Todos Mesas Comandas" at bounding box center [823, 78] width 1264 height 24
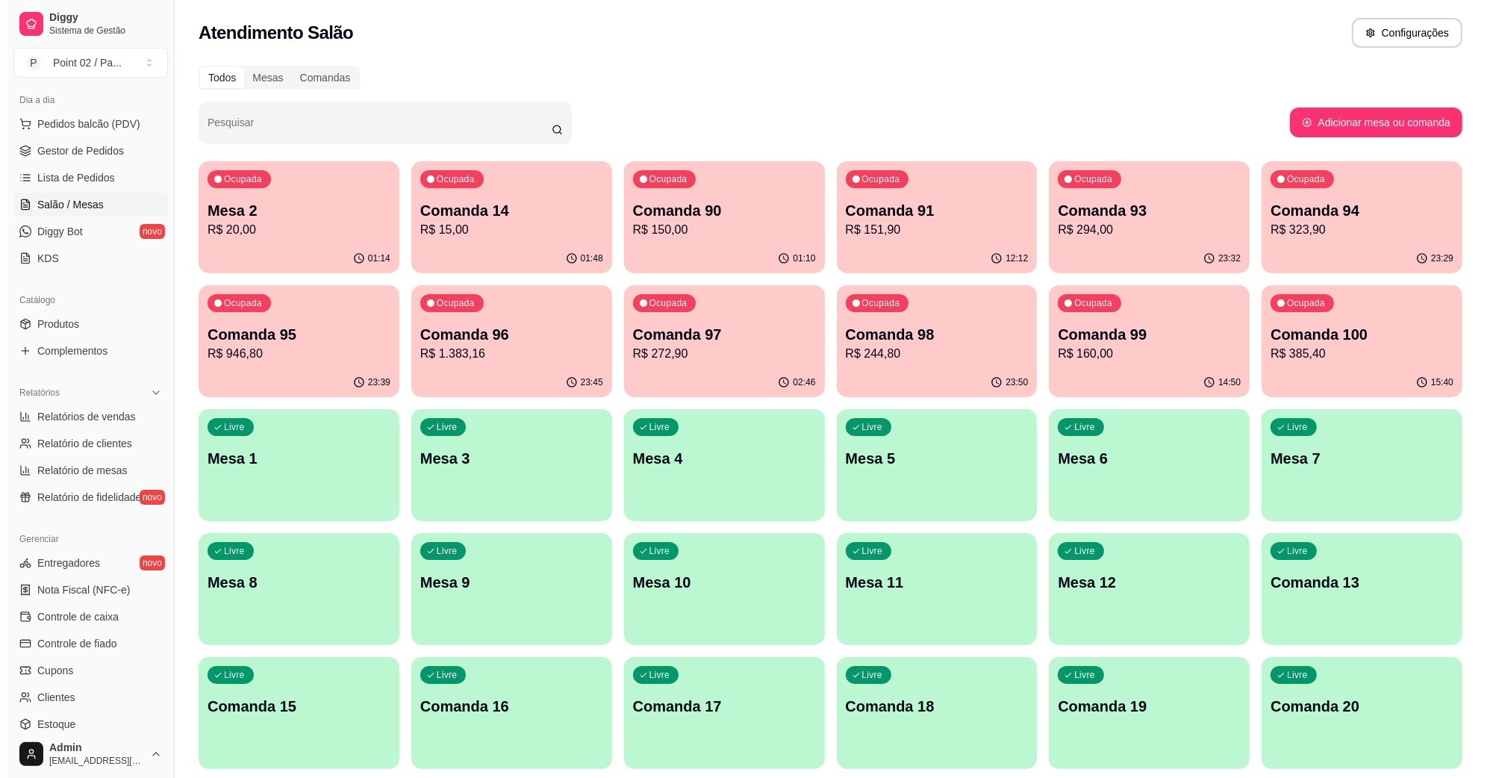
scroll to position [0, 0]
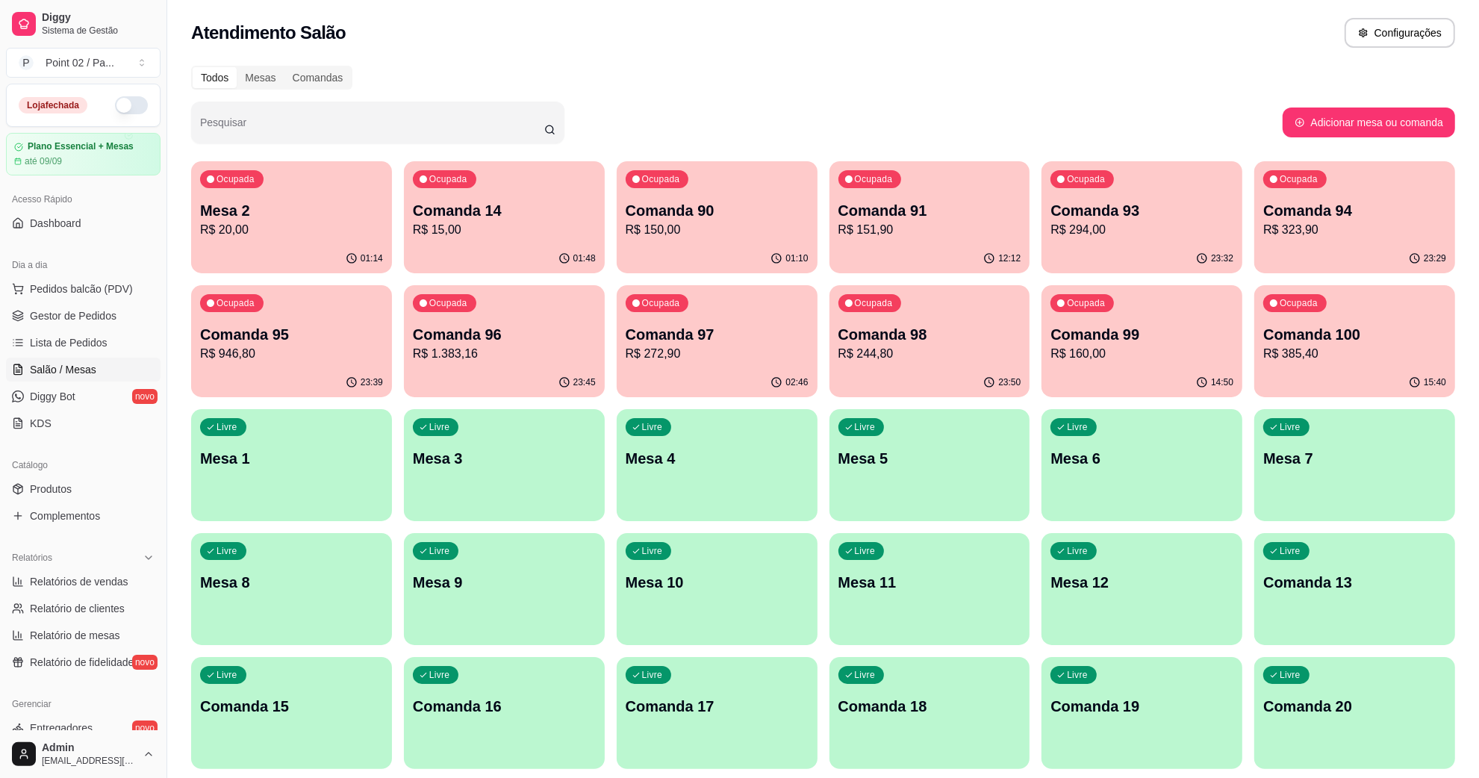
click at [337, 200] on p "Mesa 2" at bounding box center [291, 210] width 183 height 21
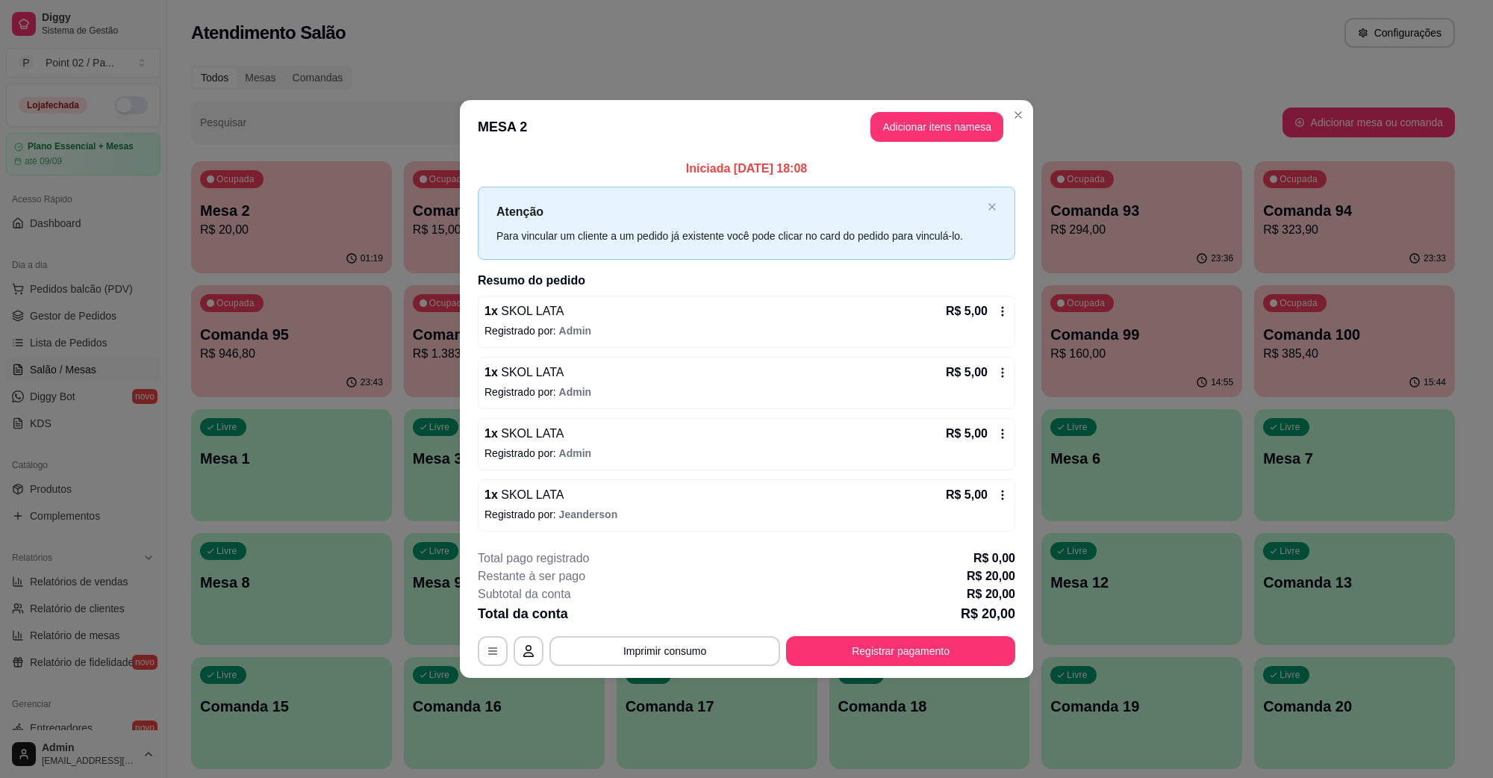
click at [962, 143] on header "MESA 2 Adicionar itens na mesa" at bounding box center [746, 127] width 573 height 54
click at [952, 134] on button "Adicionar itens na mesa" at bounding box center [937, 127] width 133 height 30
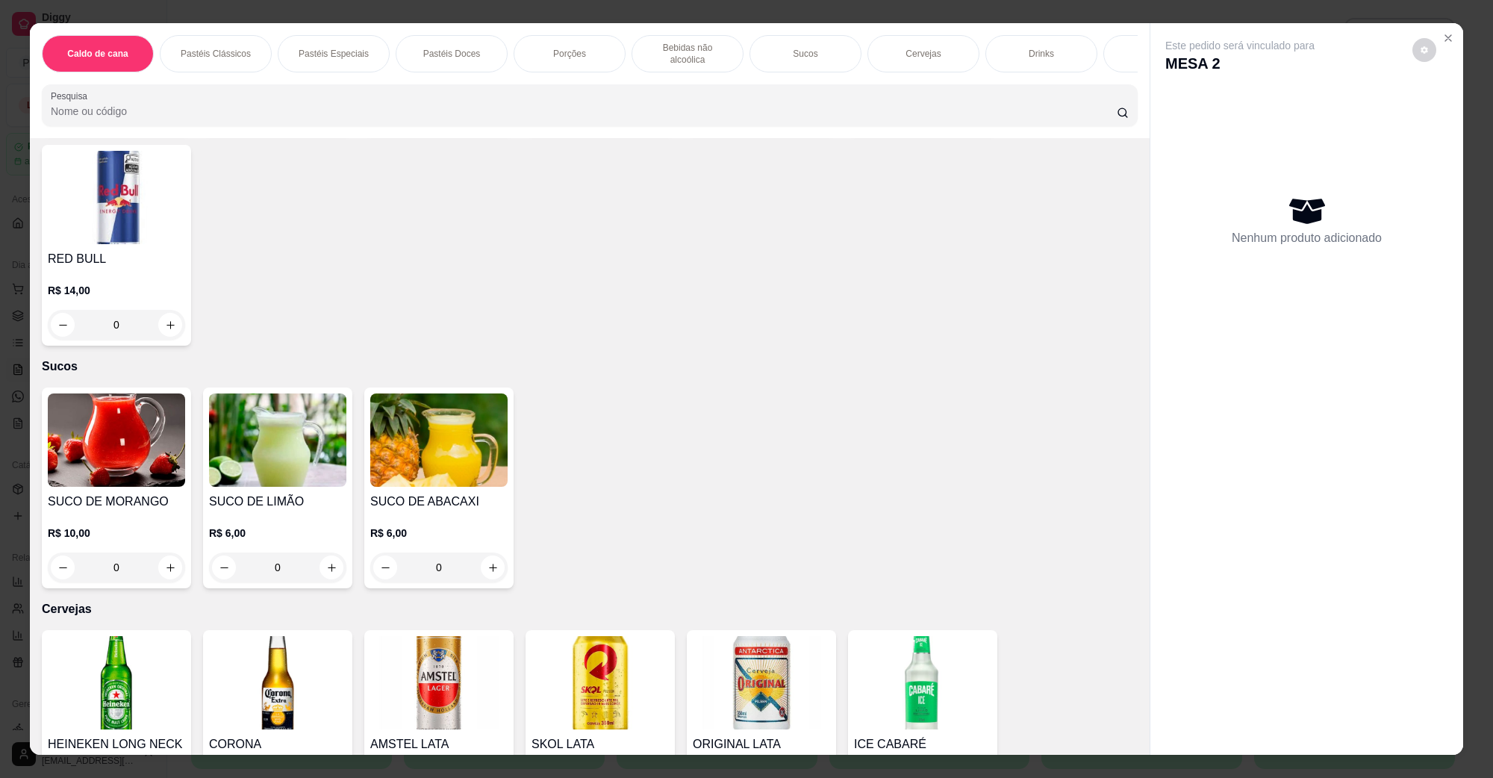
scroll to position [2146, 0]
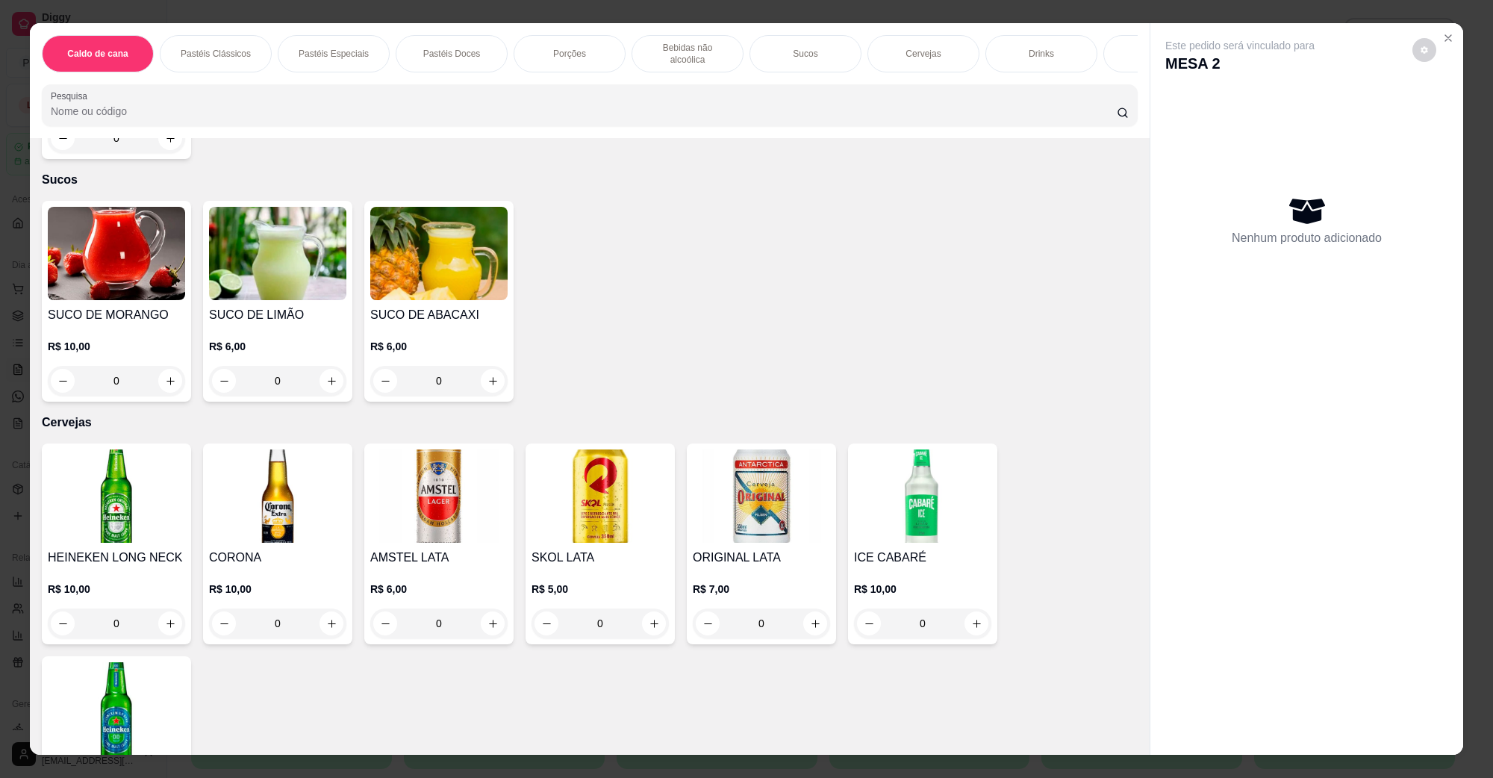
click at [580, 461] on img at bounding box center [600, 495] width 137 height 93
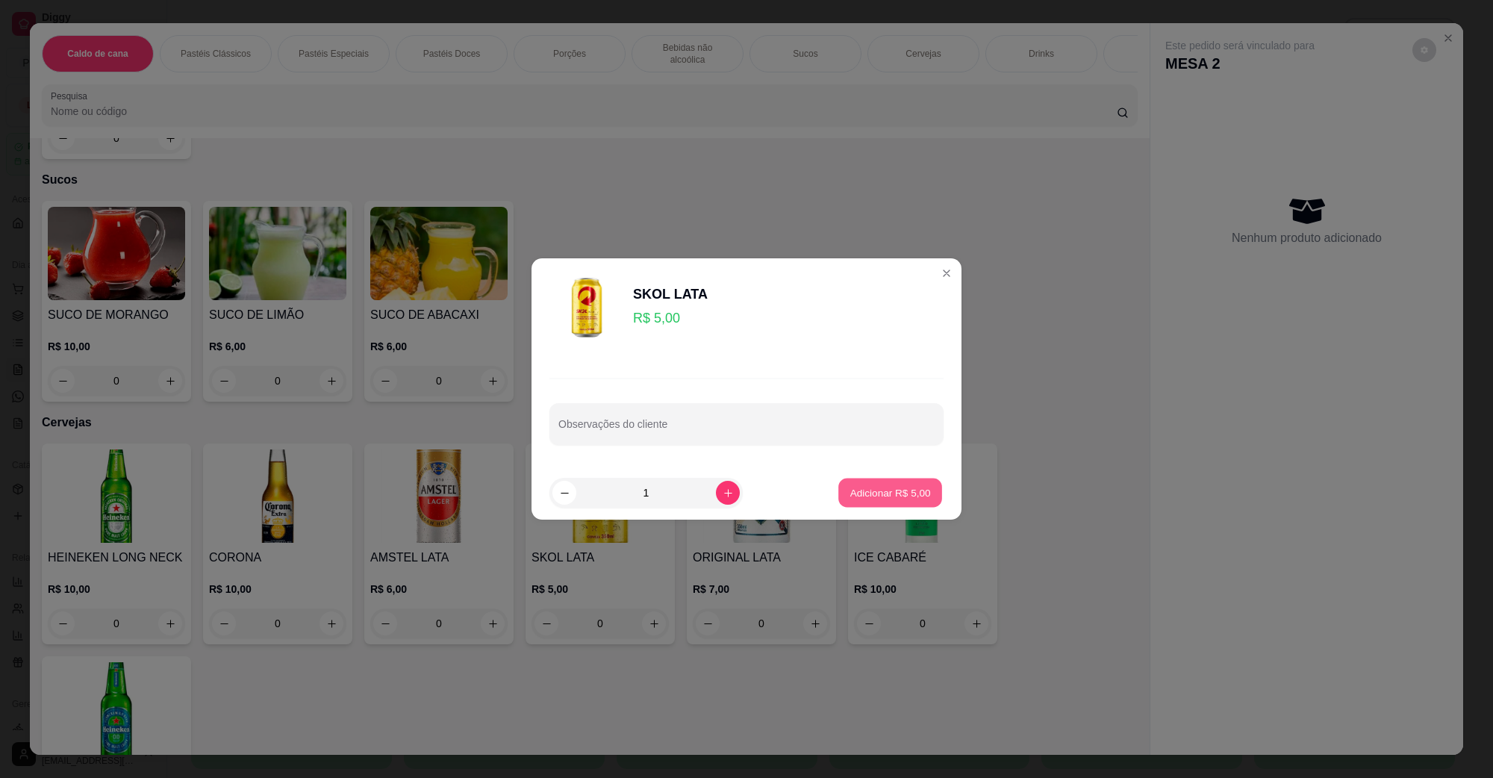
click at [879, 488] on p "Adicionar R$ 5,00" at bounding box center [890, 492] width 81 height 14
type input "1"
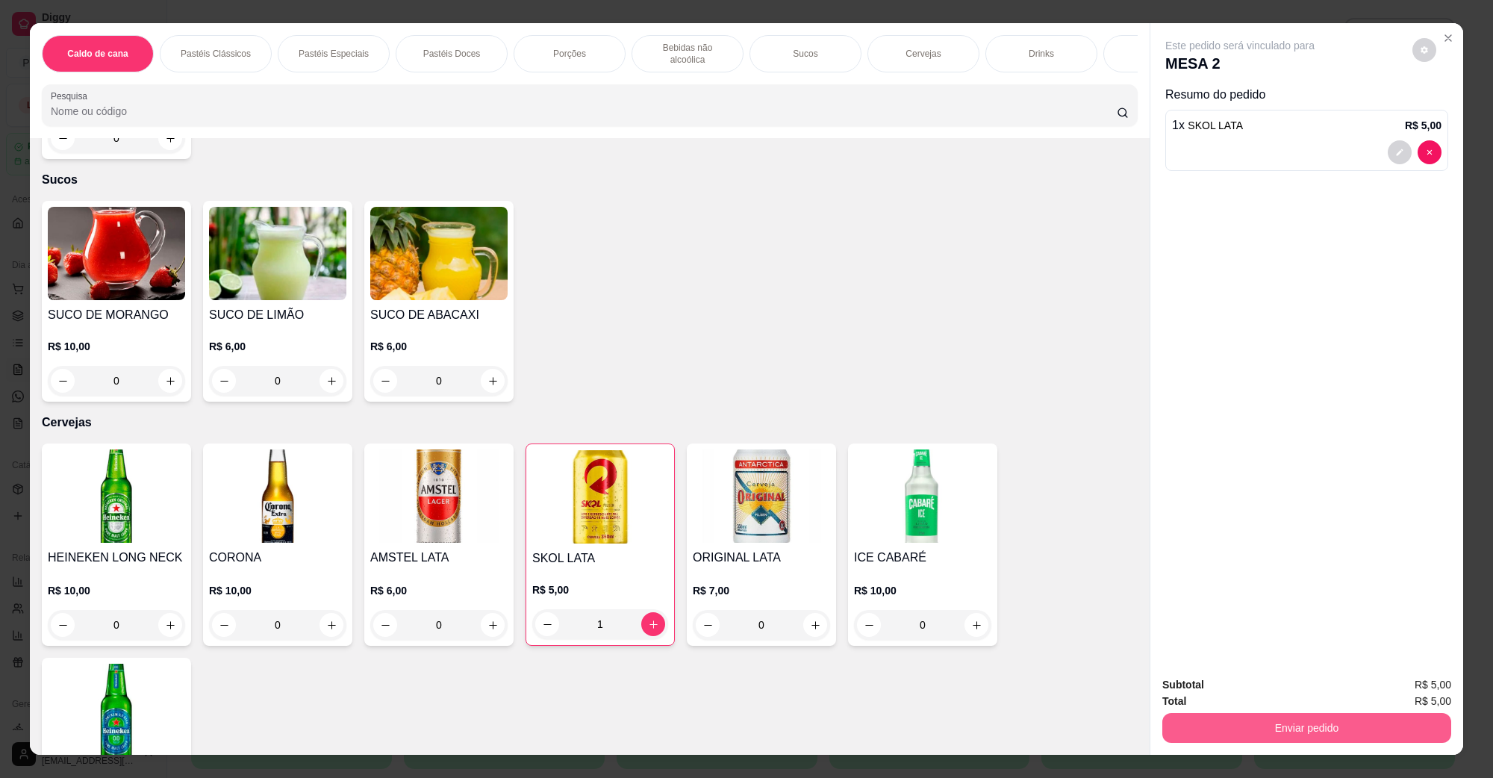
click at [1290, 732] on button "Enviar pedido" at bounding box center [1306, 728] width 289 height 30
click at [1198, 691] on button "Não registrar e enviar pedido" at bounding box center [1256, 691] width 151 height 28
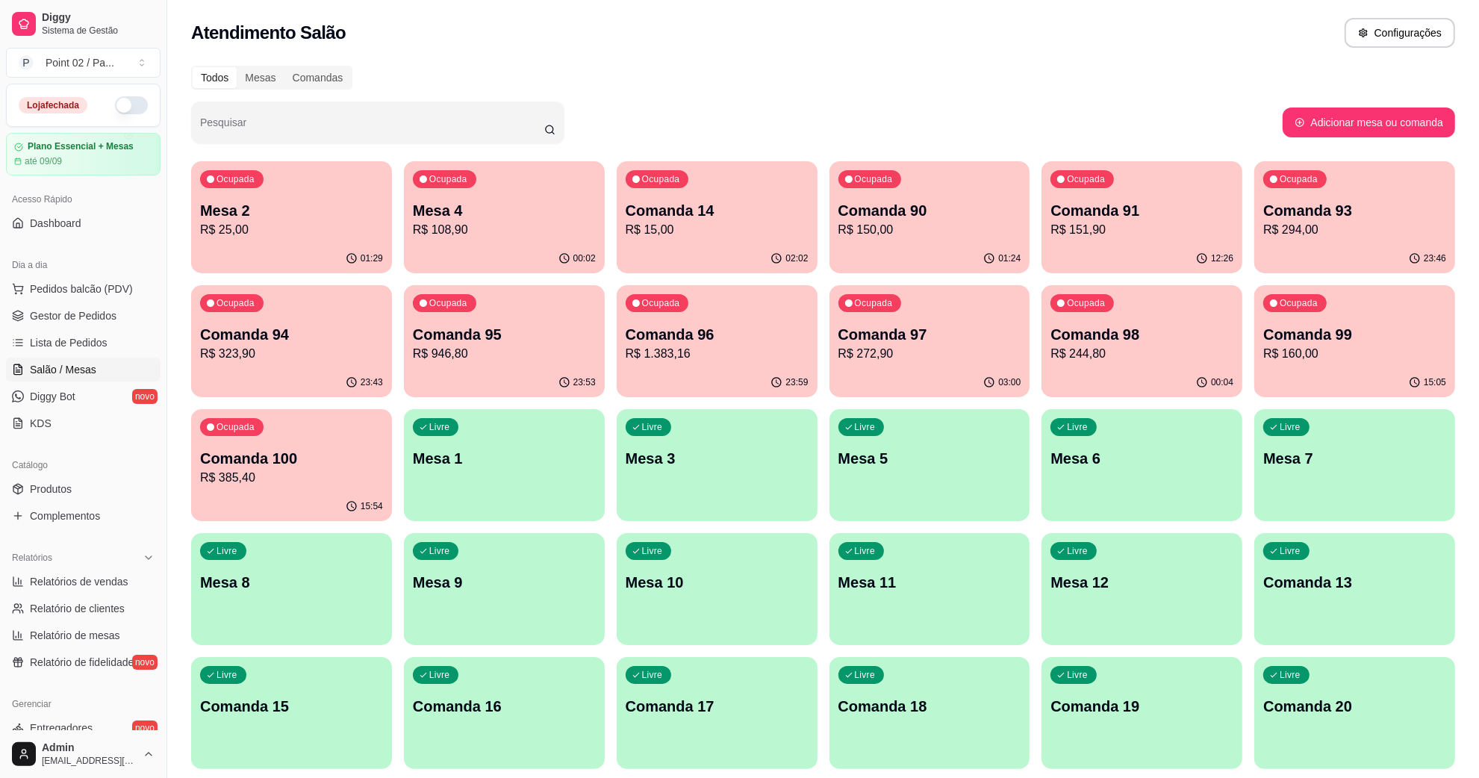
click at [427, 237] on p "R$ 108,90" at bounding box center [504, 230] width 183 height 18
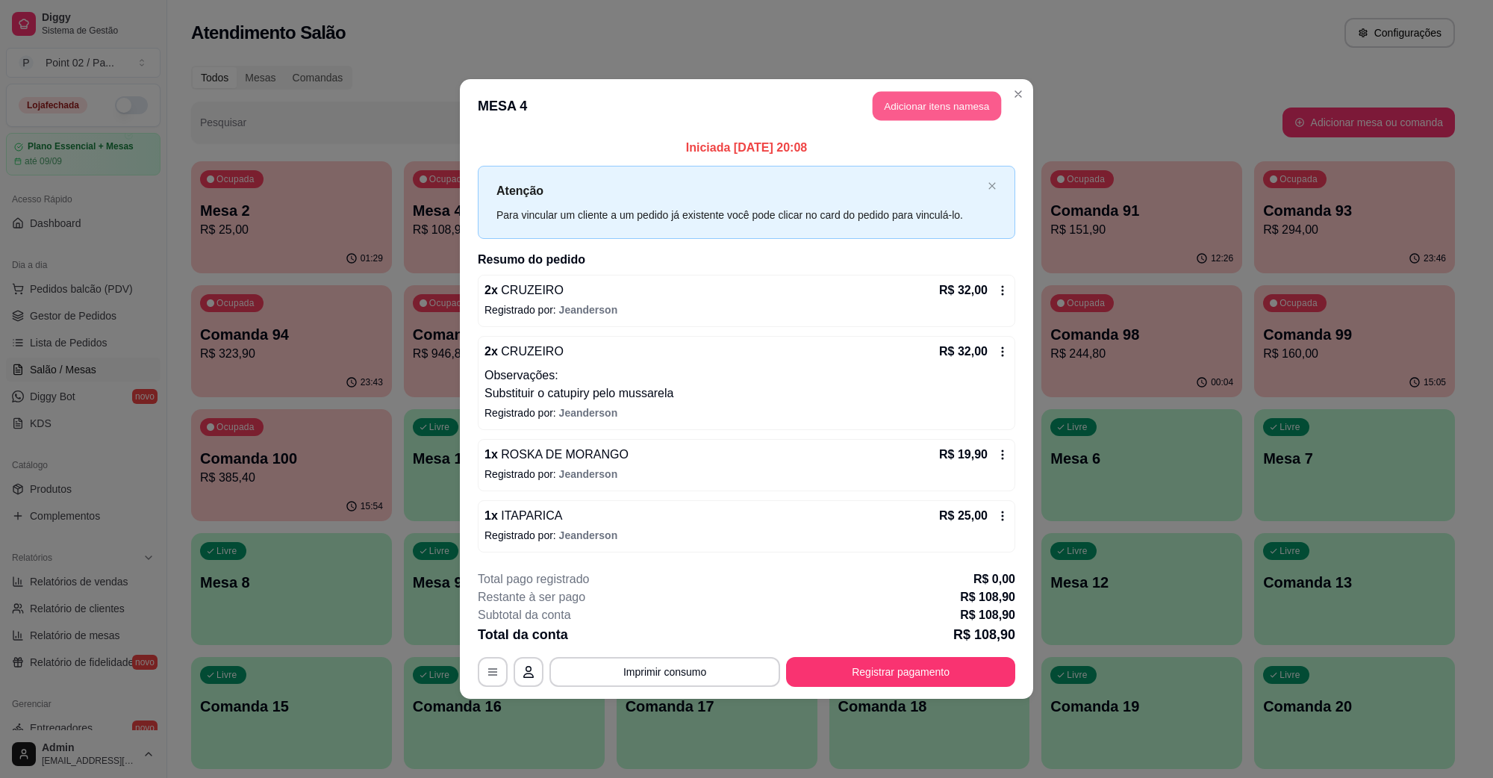
click at [947, 116] on button "Adicionar itens na mesa" at bounding box center [937, 106] width 128 height 29
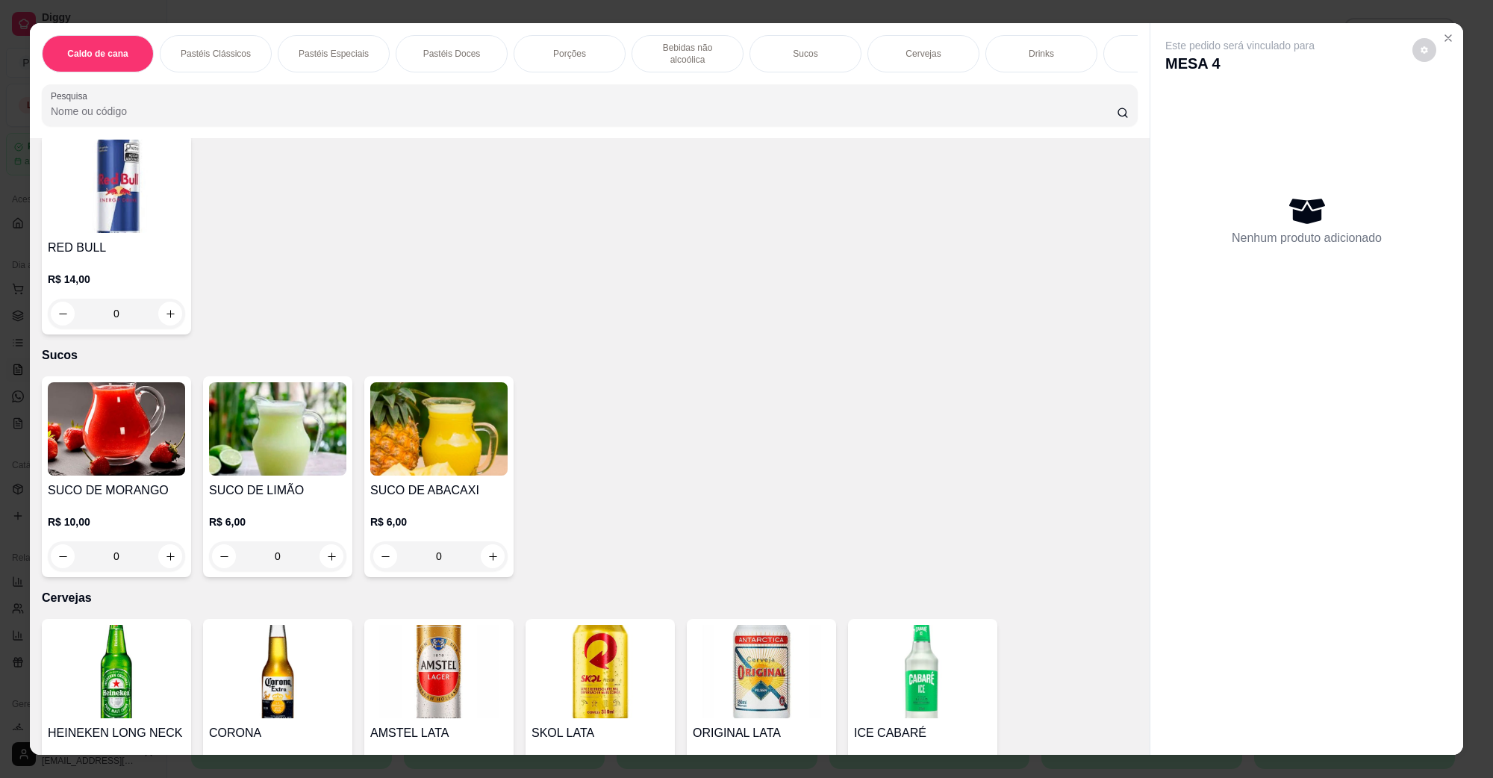
scroll to position [2053, 0]
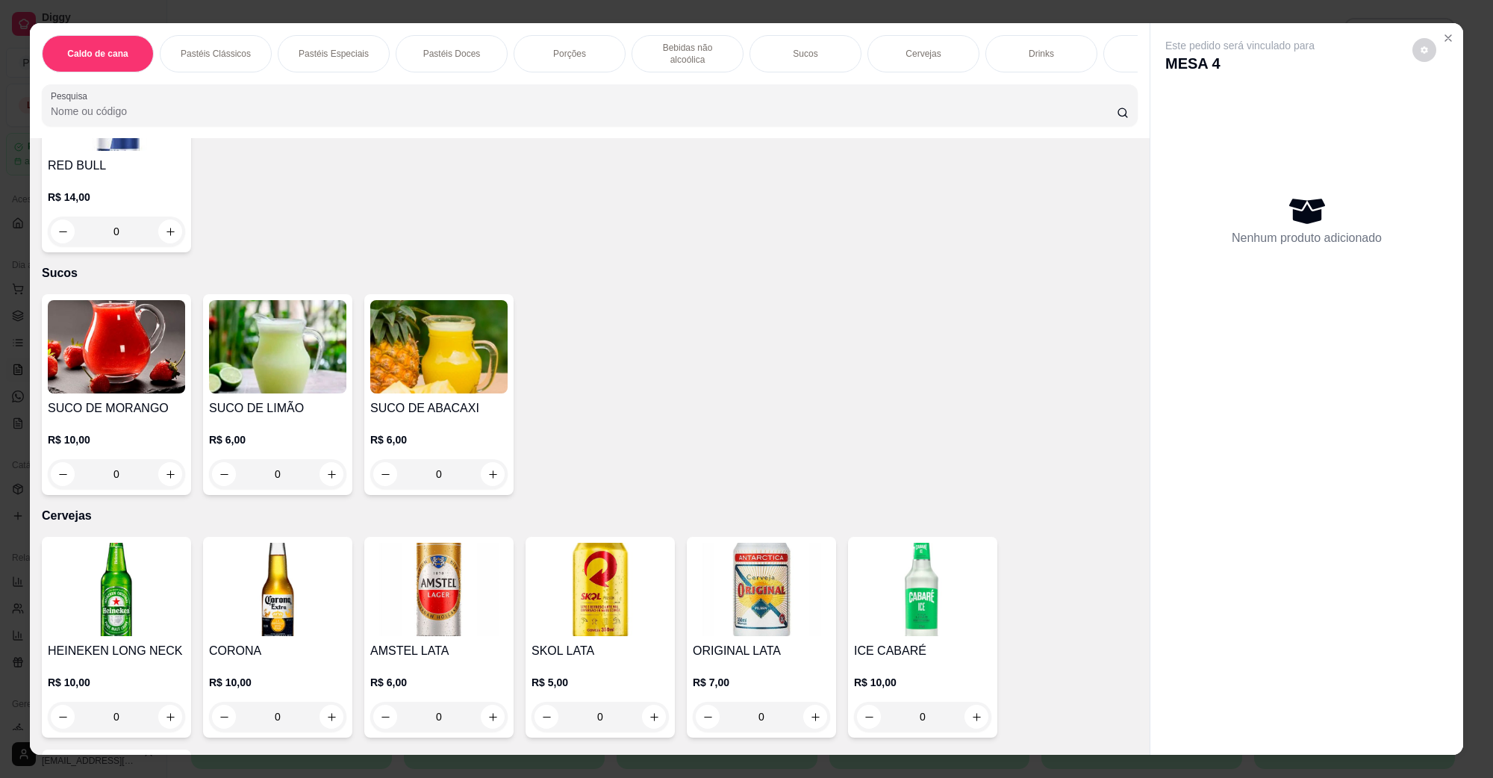
click at [110, 580] on img at bounding box center [116, 589] width 137 height 93
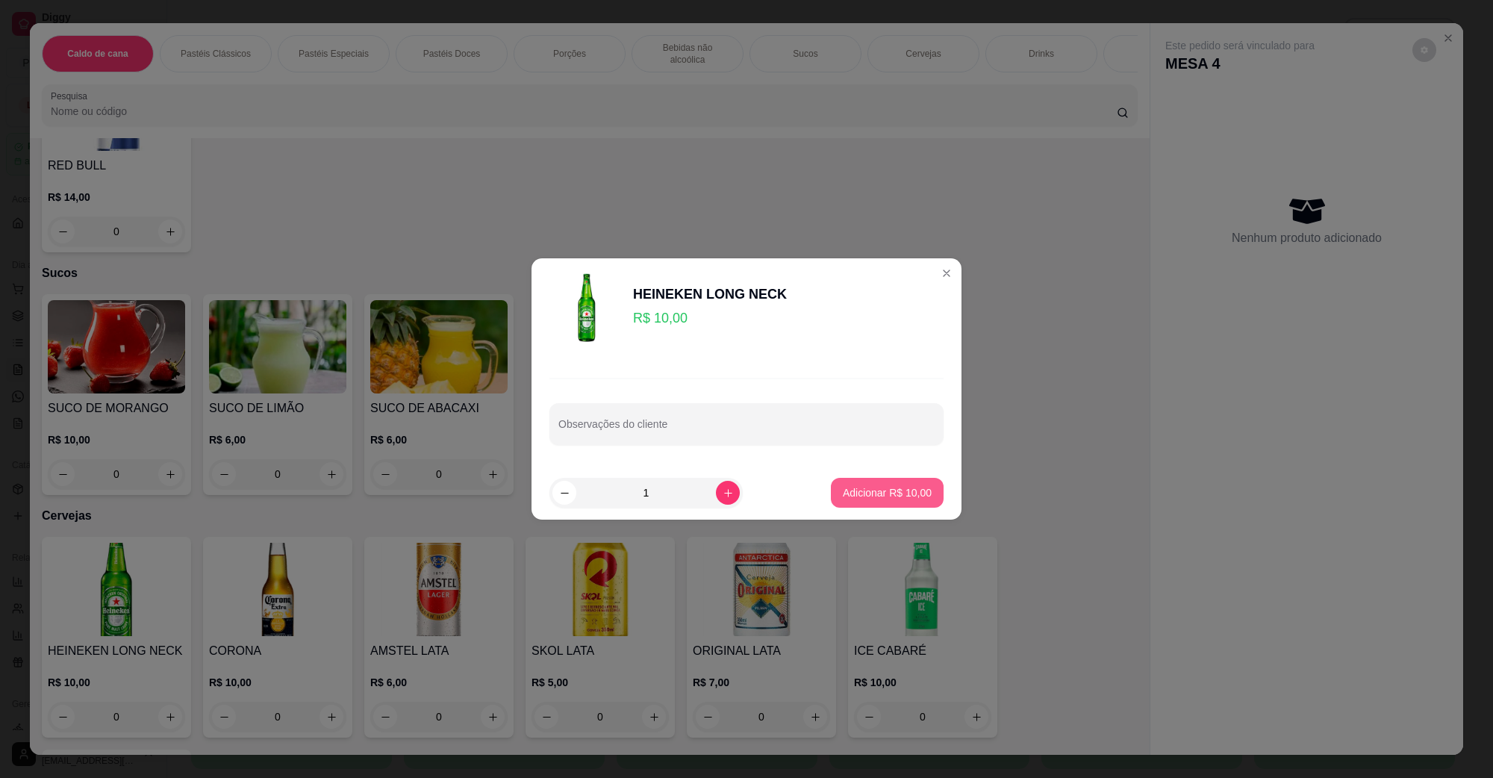
click at [856, 488] on p "Adicionar R$ 10,00" at bounding box center [887, 492] width 89 height 15
type input "1"
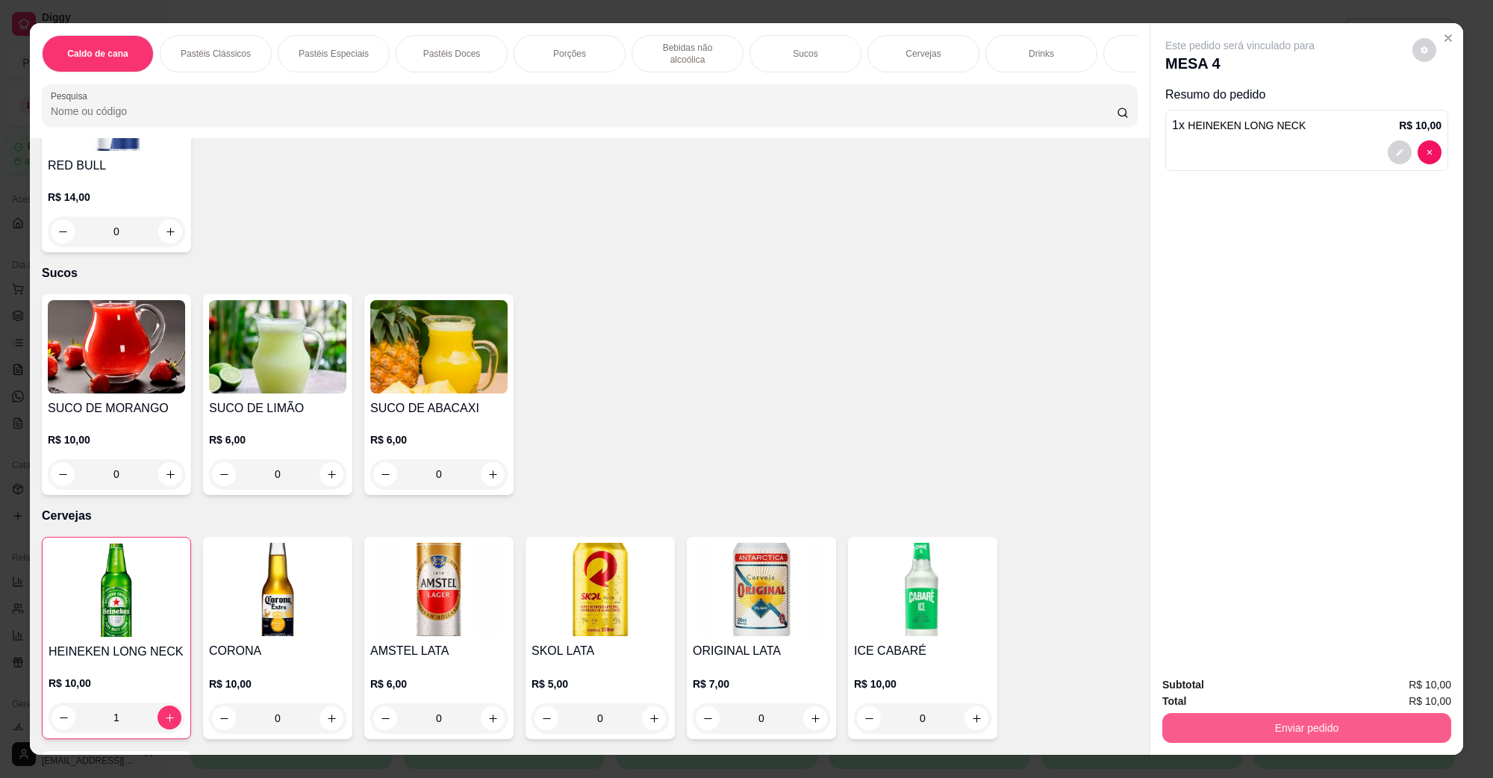
click at [1206, 723] on button "Enviar pedido" at bounding box center [1306, 728] width 289 height 30
click at [1211, 696] on button "Não registrar e enviar pedido" at bounding box center [1256, 691] width 151 height 28
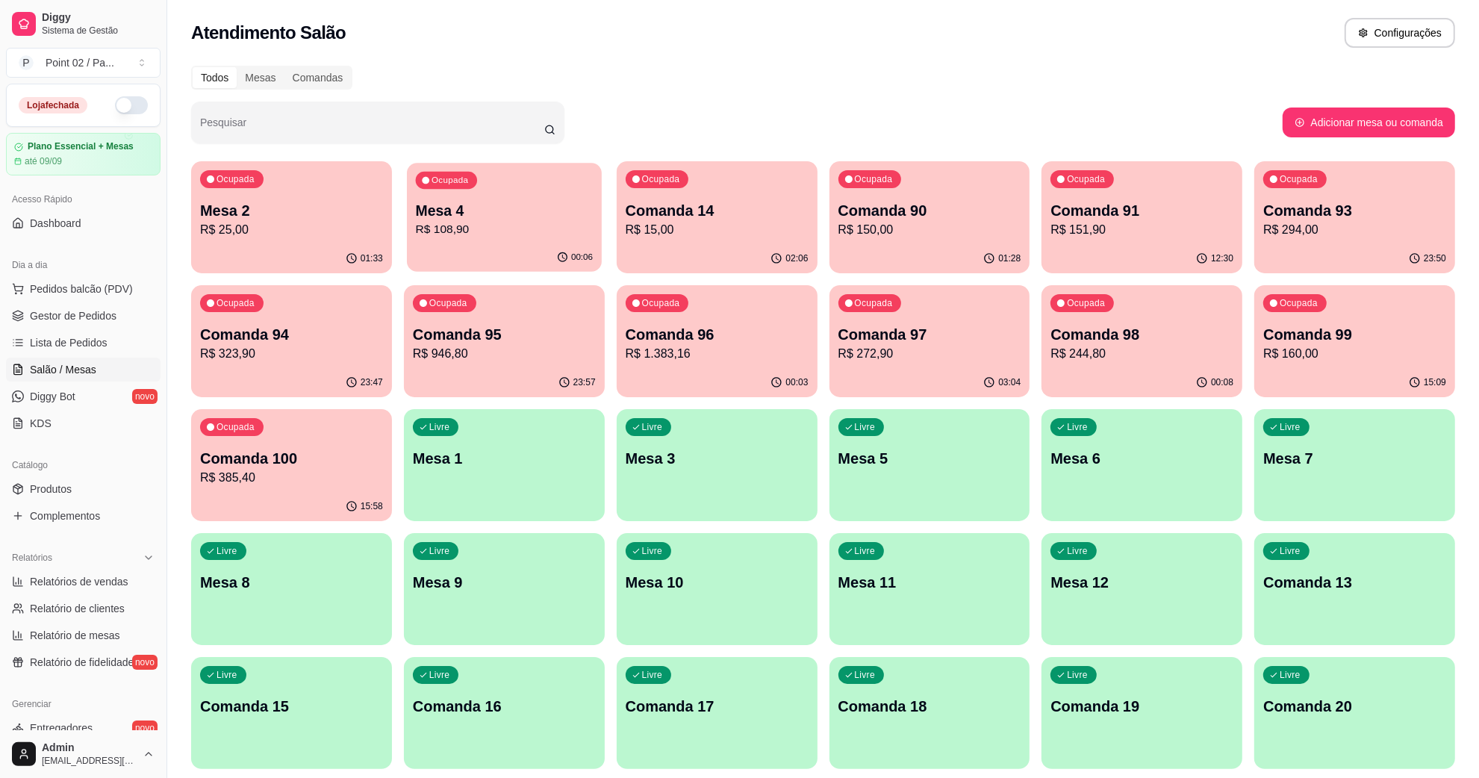
click at [549, 196] on div "Ocupada Mesa 4 R$ 108,90" at bounding box center [504, 203] width 195 height 81
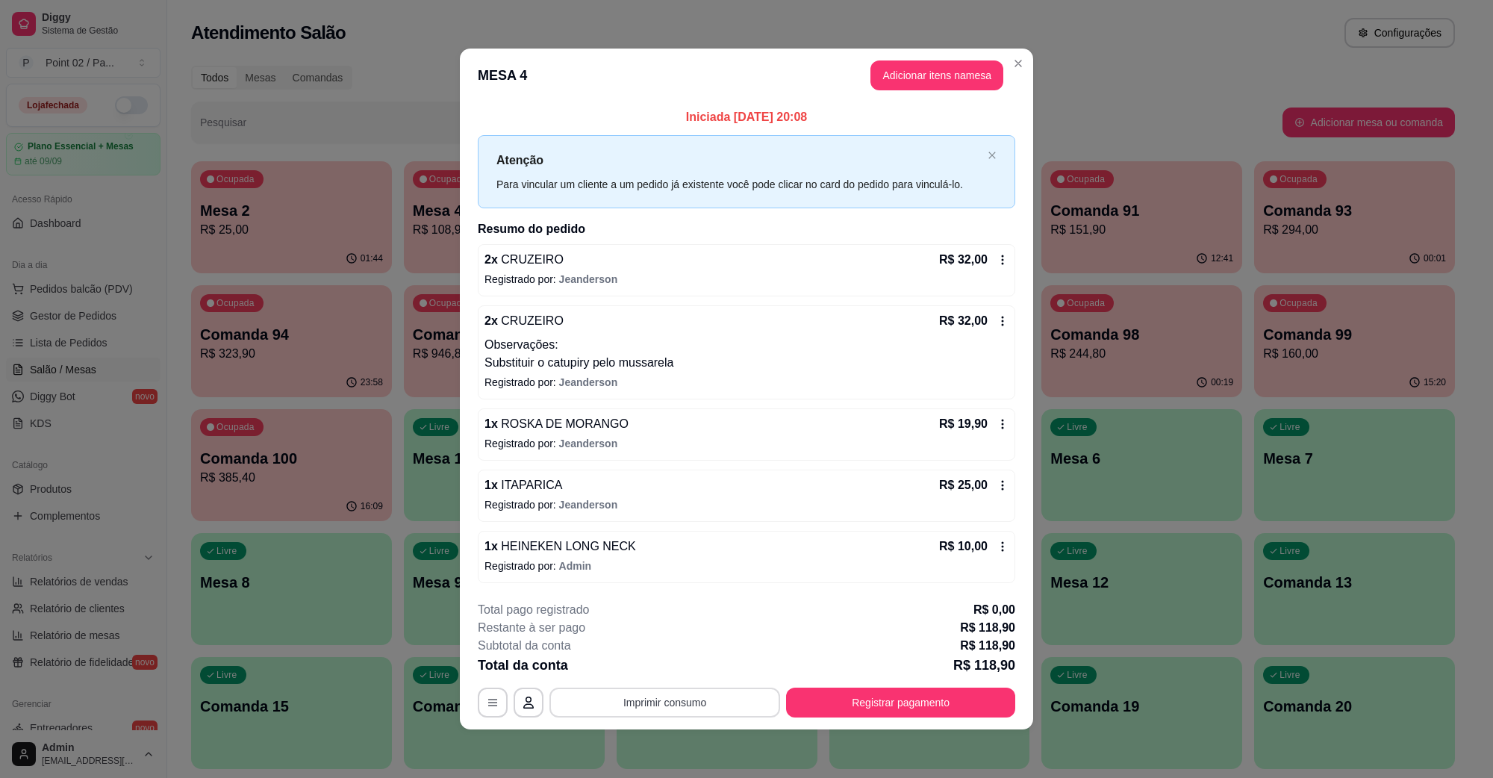
click at [679, 711] on button "Imprimir consumo" at bounding box center [665, 703] width 231 height 30
click at [685, 570] on p "Registrado por: Admin" at bounding box center [747, 565] width 524 height 15
click at [880, 77] on button "Adicionar itens na mesa" at bounding box center [937, 75] width 133 height 30
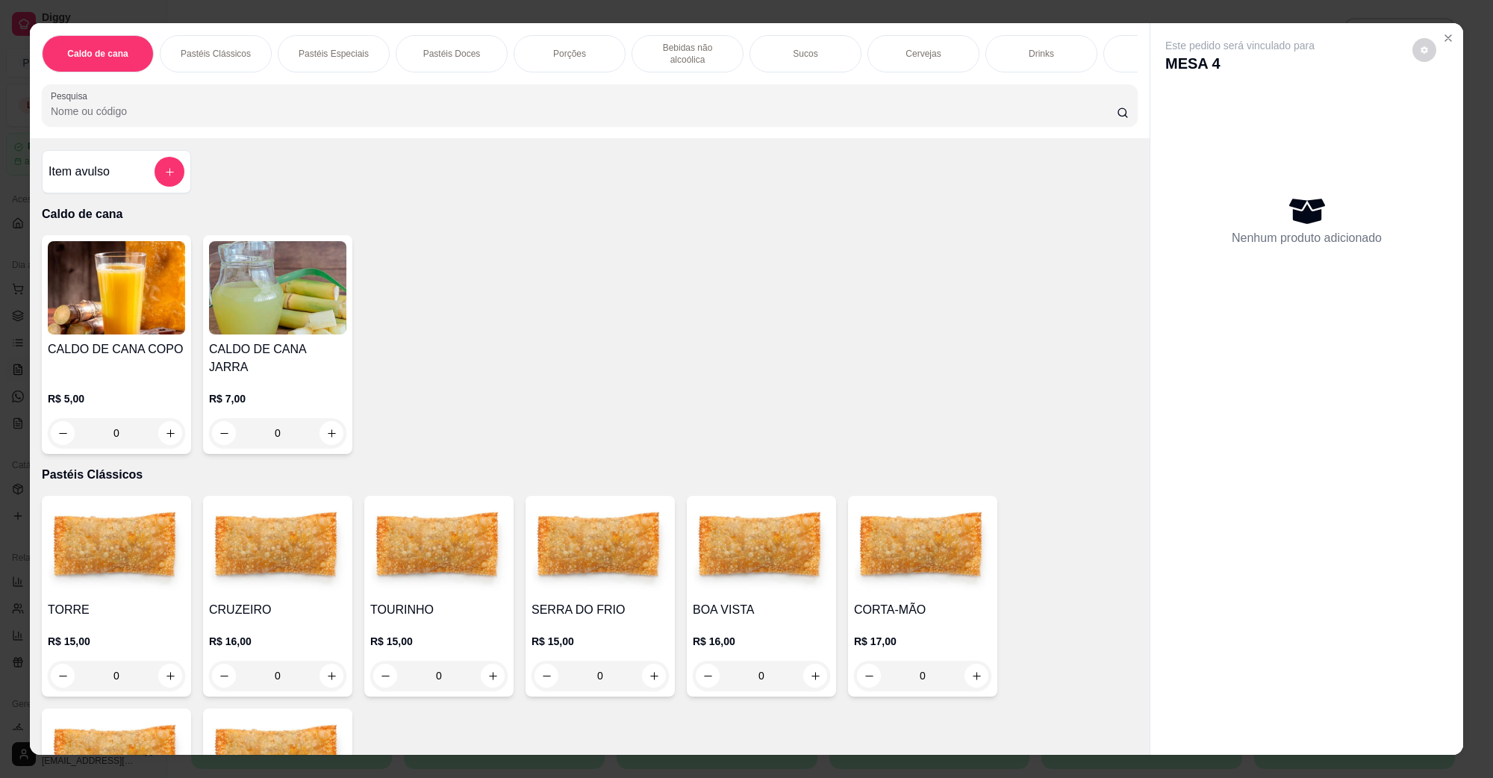
click at [902, 81] on div "Caldo de cana Pastéis Clássicos Pastéis Especiais Pastéis Doces Porções Bebidas…" at bounding box center [590, 80] width 1120 height 115
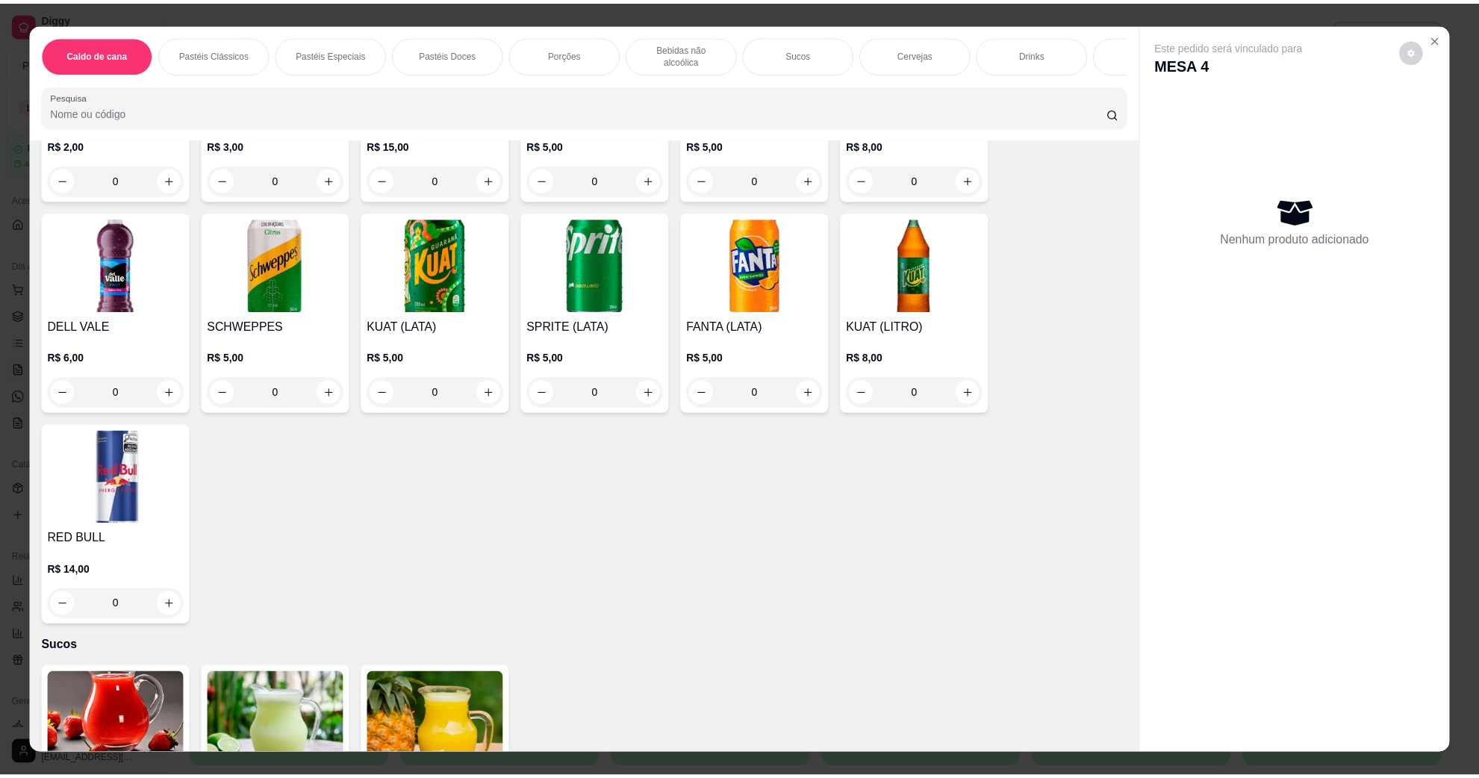
scroll to position [2240, 0]
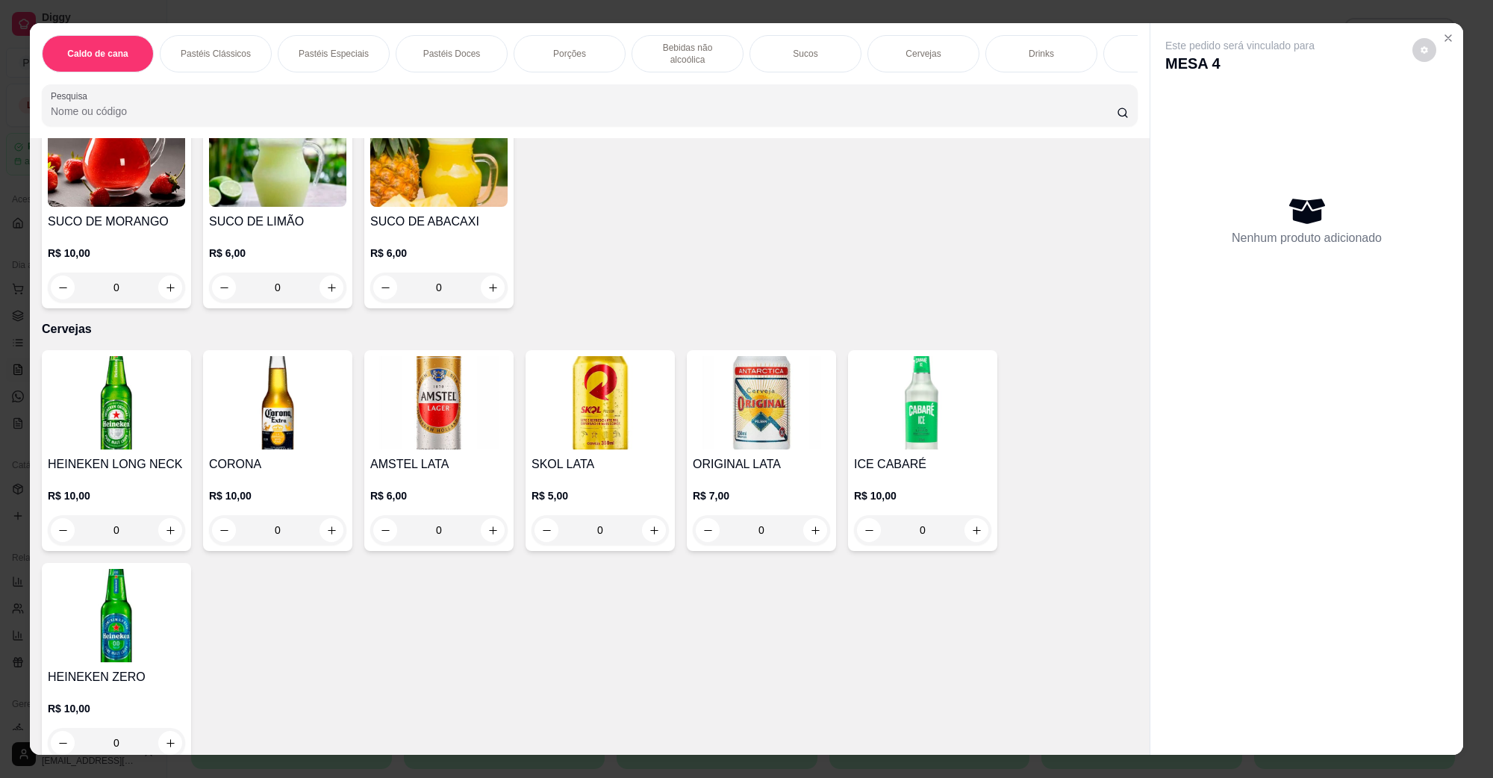
click at [113, 393] on img at bounding box center [116, 402] width 137 height 93
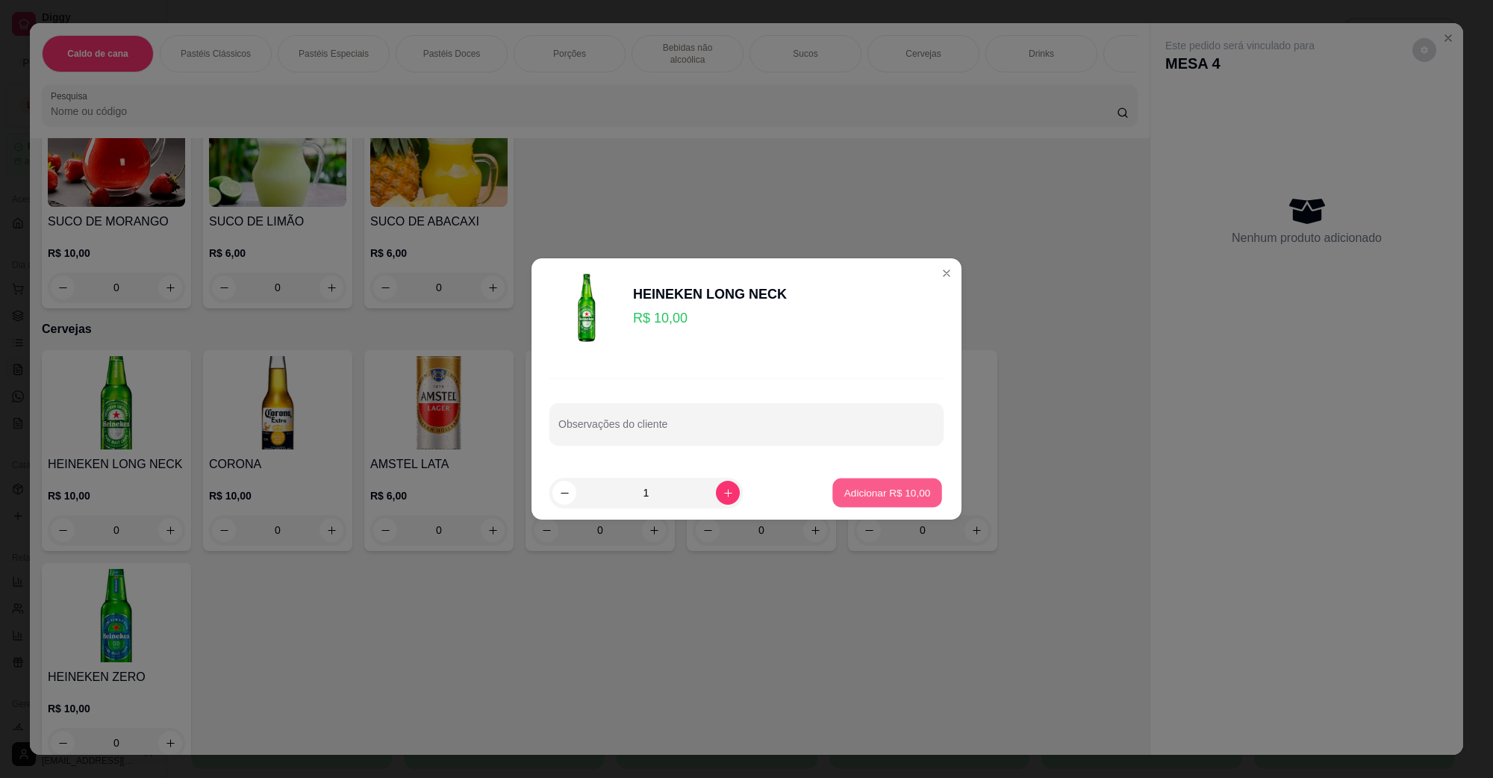
click at [871, 499] on p "Adicionar R$ 10,00" at bounding box center [887, 492] width 87 height 14
type input "1"
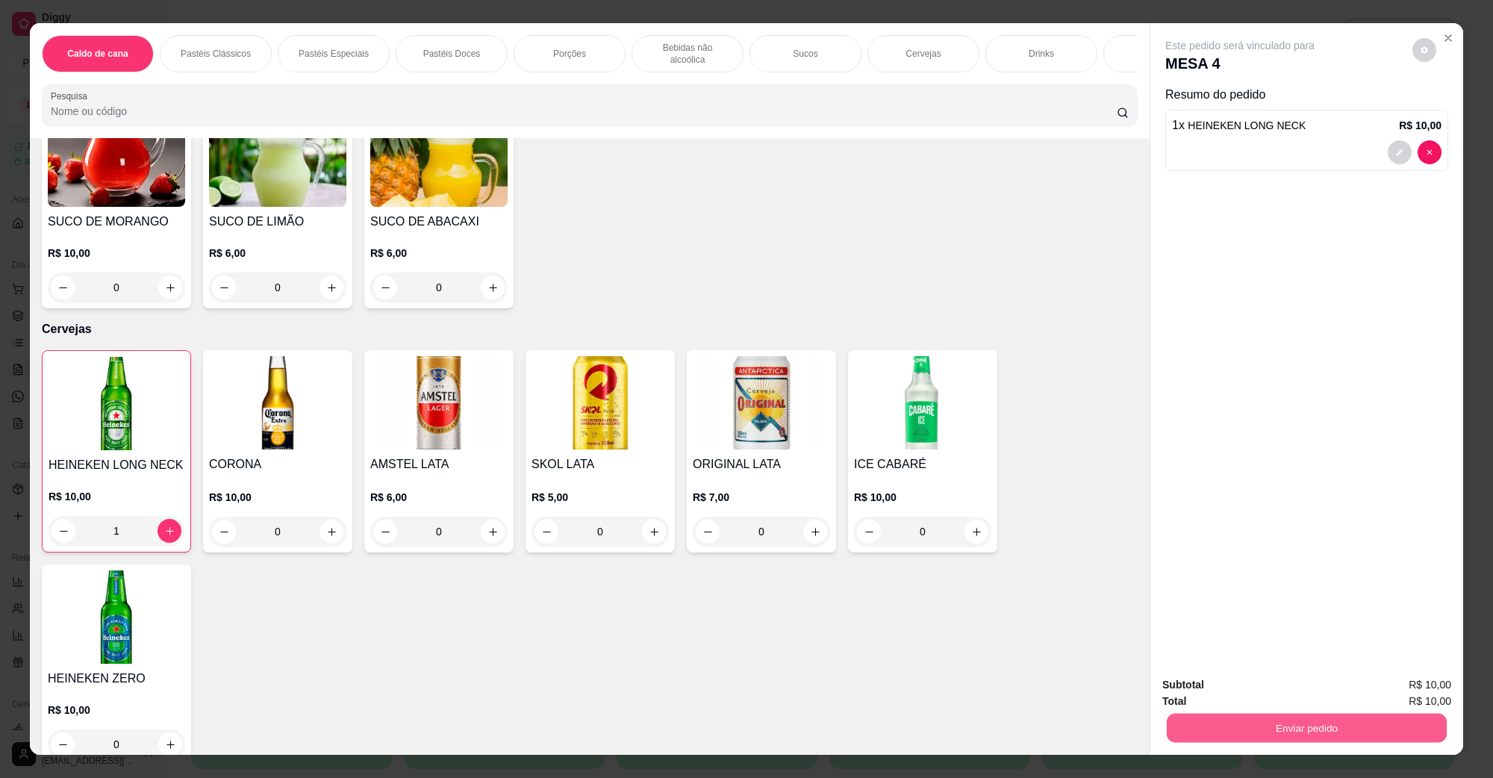
click at [1289, 717] on button "Enviar pedido" at bounding box center [1307, 727] width 280 height 29
click at [1282, 704] on button "Não registrar e enviar pedido" at bounding box center [1256, 691] width 155 height 28
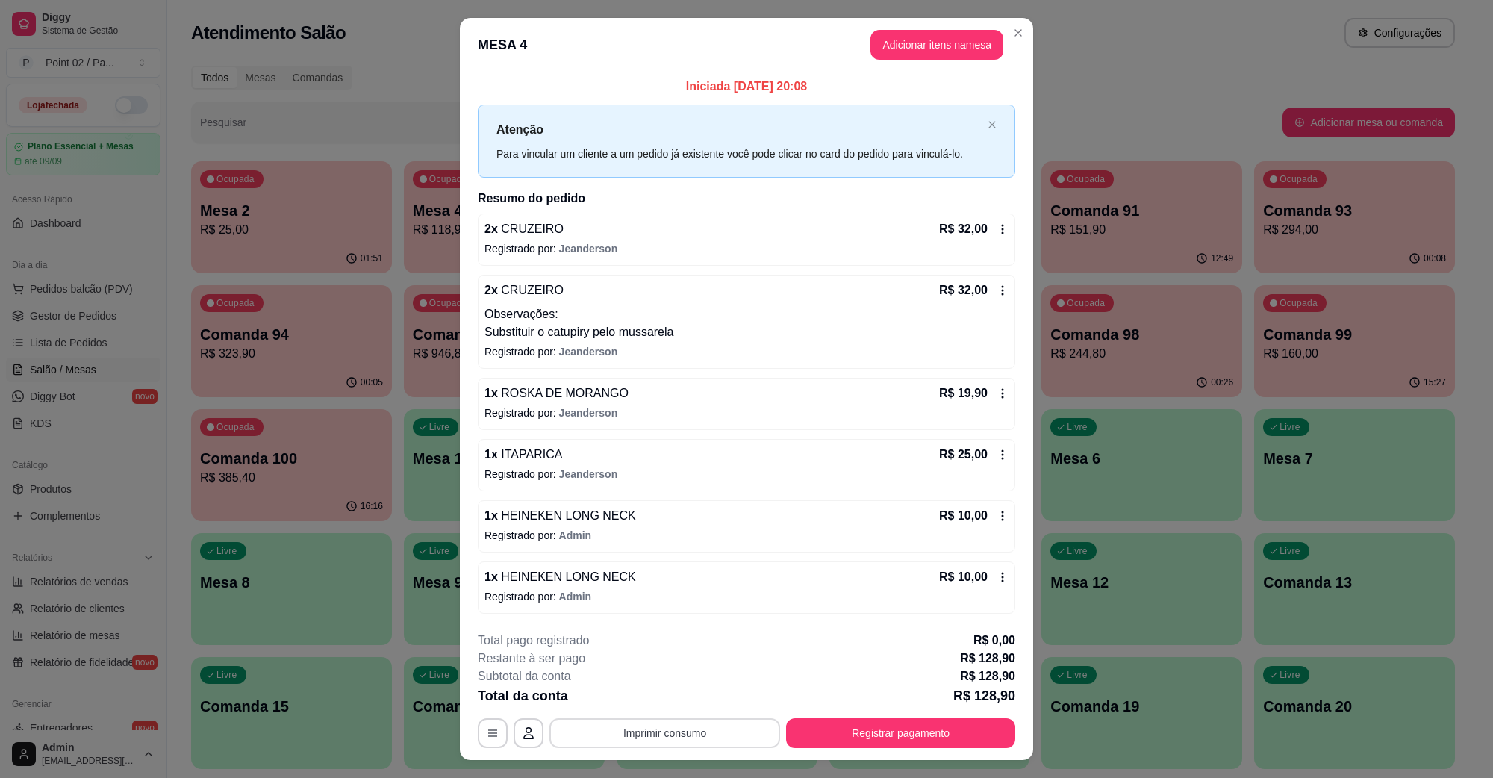
click at [601, 733] on button "Imprimir consumo" at bounding box center [665, 733] width 231 height 30
click at [643, 704] on button "IMPRESSORA" at bounding box center [662, 700] width 108 height 24
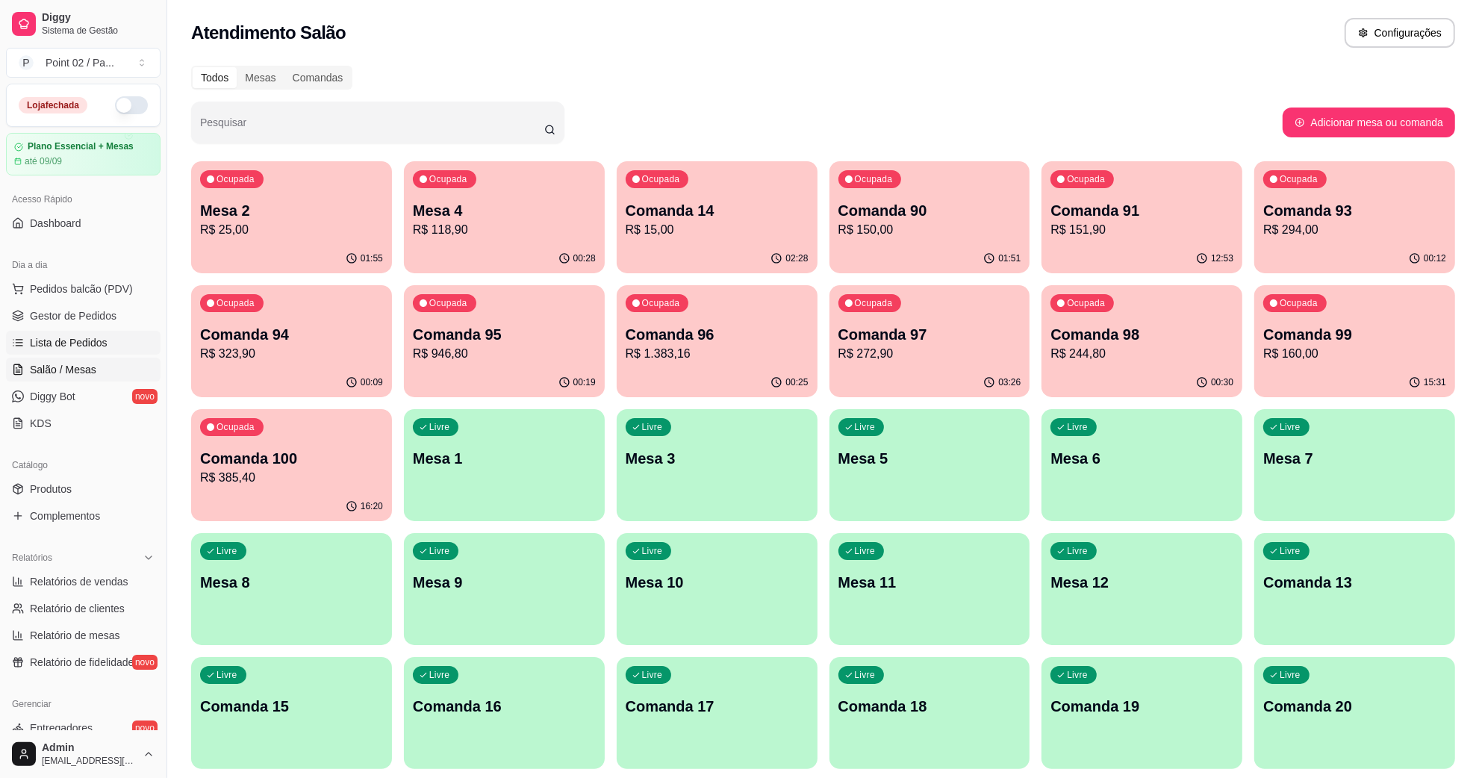
click at [83, 335] on span "Lista de Pedidos" at bounding box center [69, 342] width 78 height 15
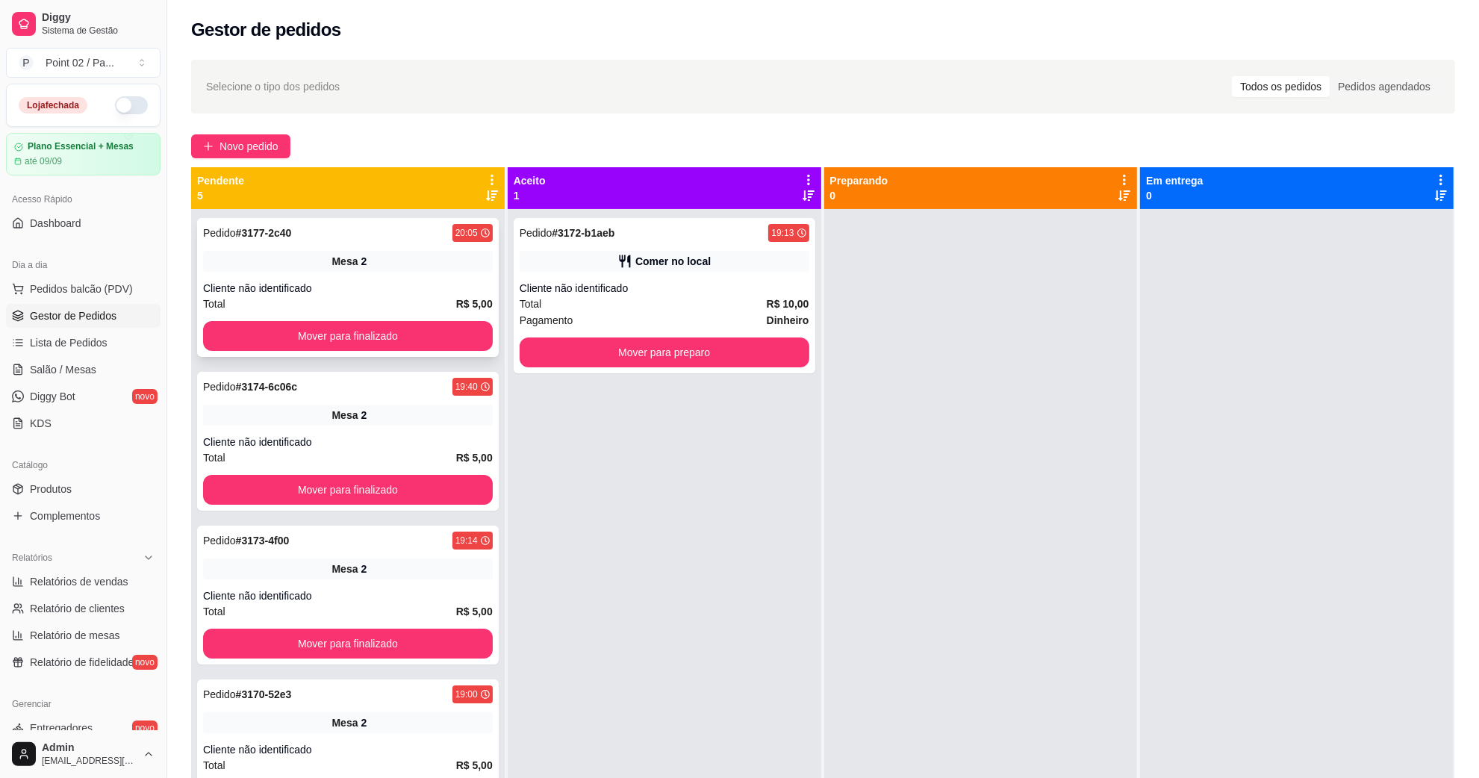
click at [329, 332] on button "Mover para finalizado" at bounding box center [348, 336] width 290 height 30
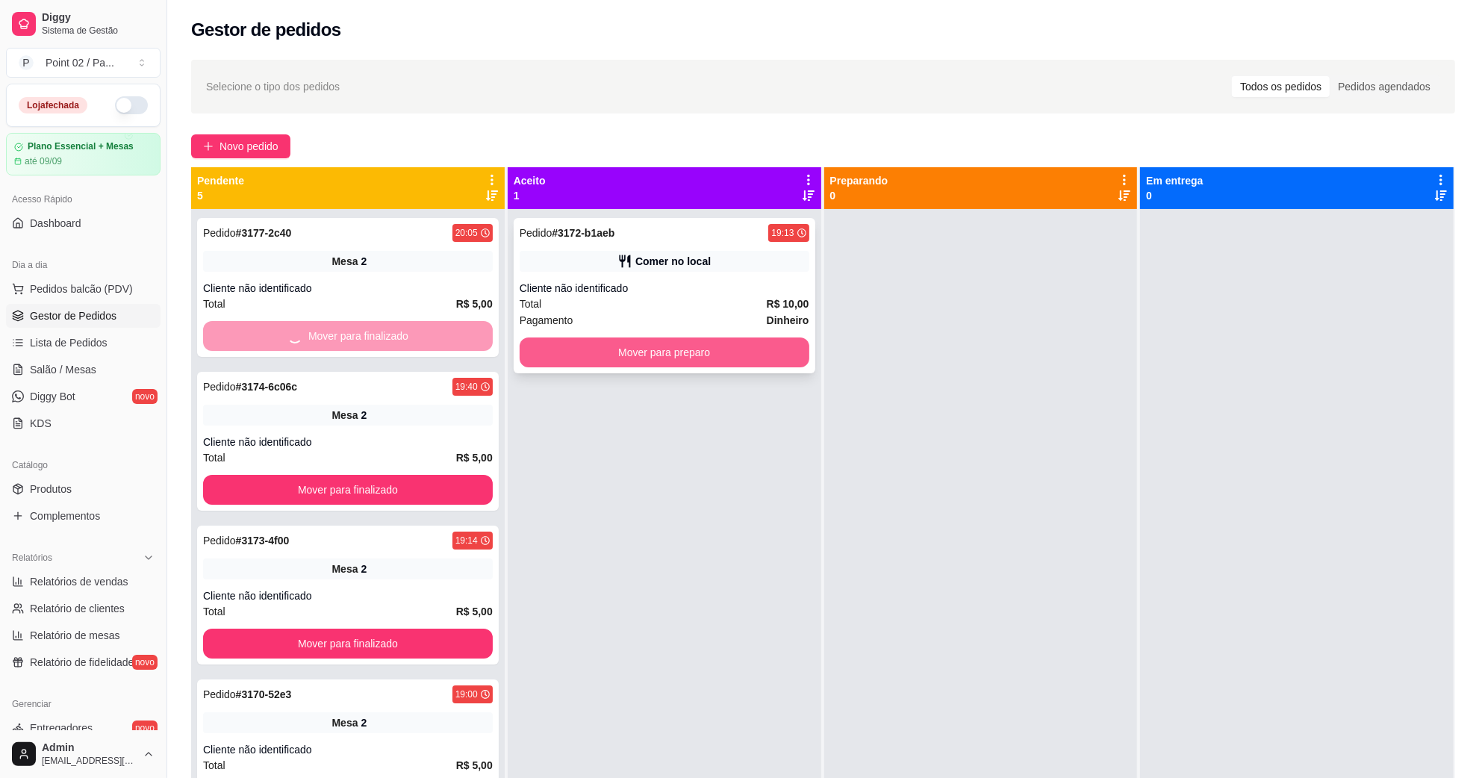
click at [586, 355] on button "Mover para preparo" at bounding box center [665, 352] width 290 height 30
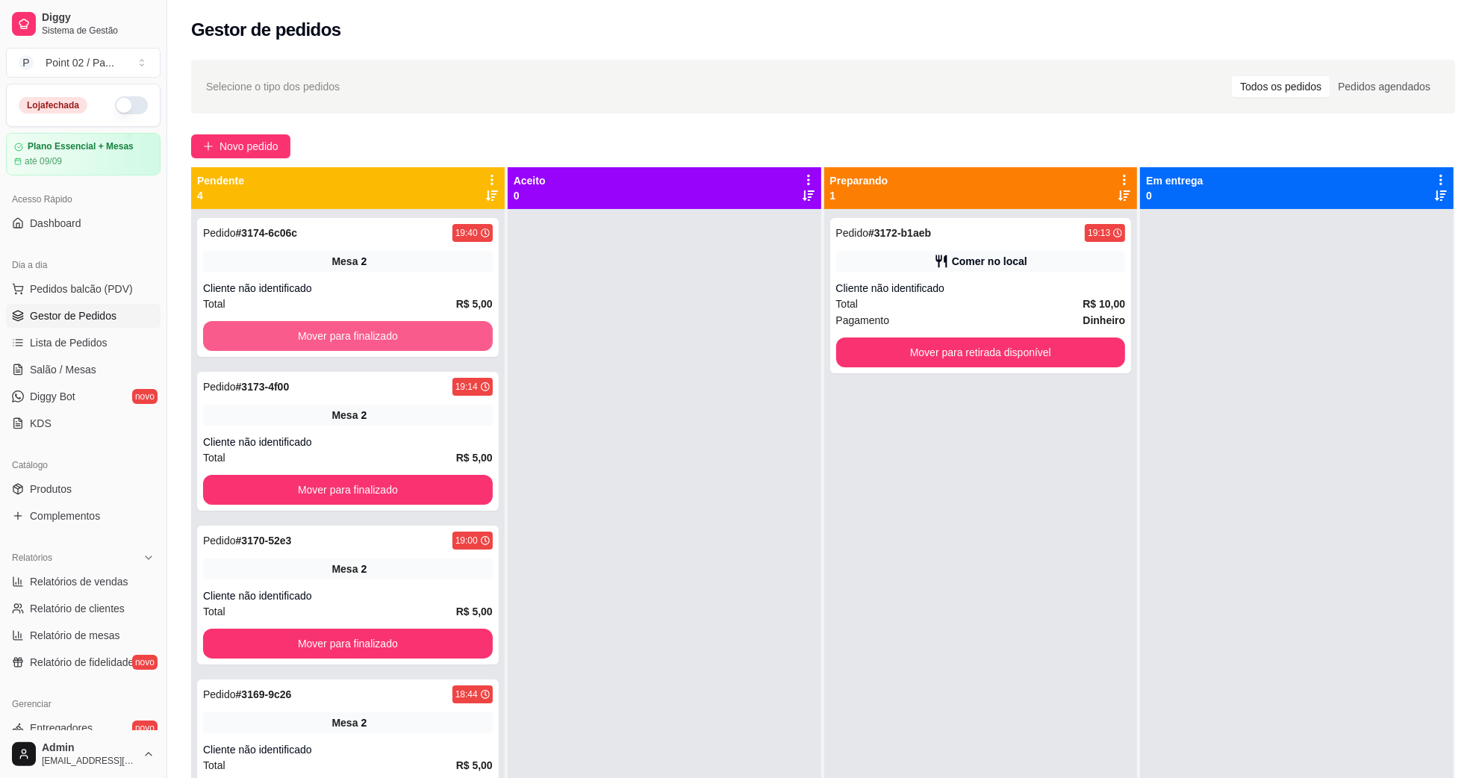
click at [460, 327] on button "Mover para finalizado" at bounding box center [348, 336] width 290 height 30
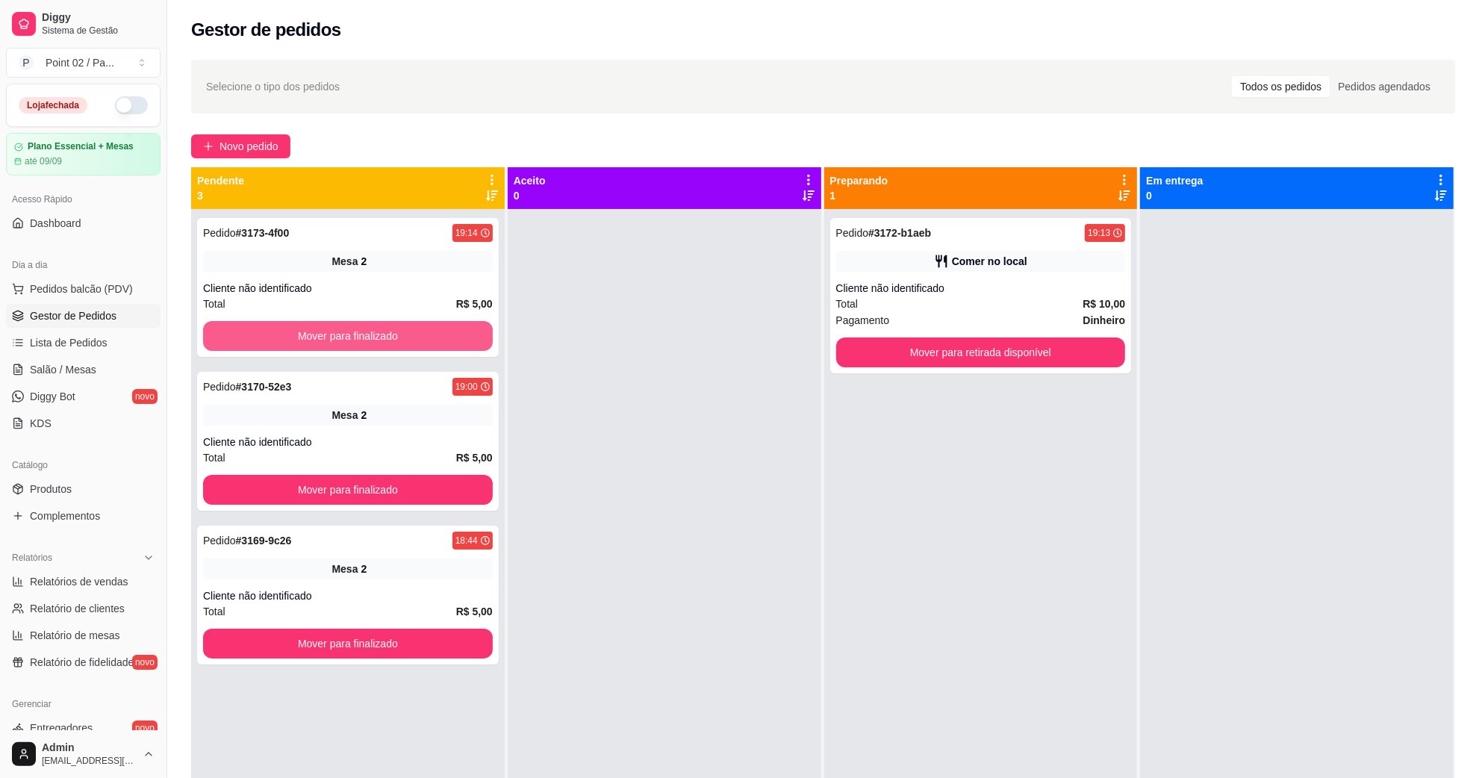
click at [460, 327] on button "Mover para finalizado" at bounding box center [348, 336] width 290 height 30
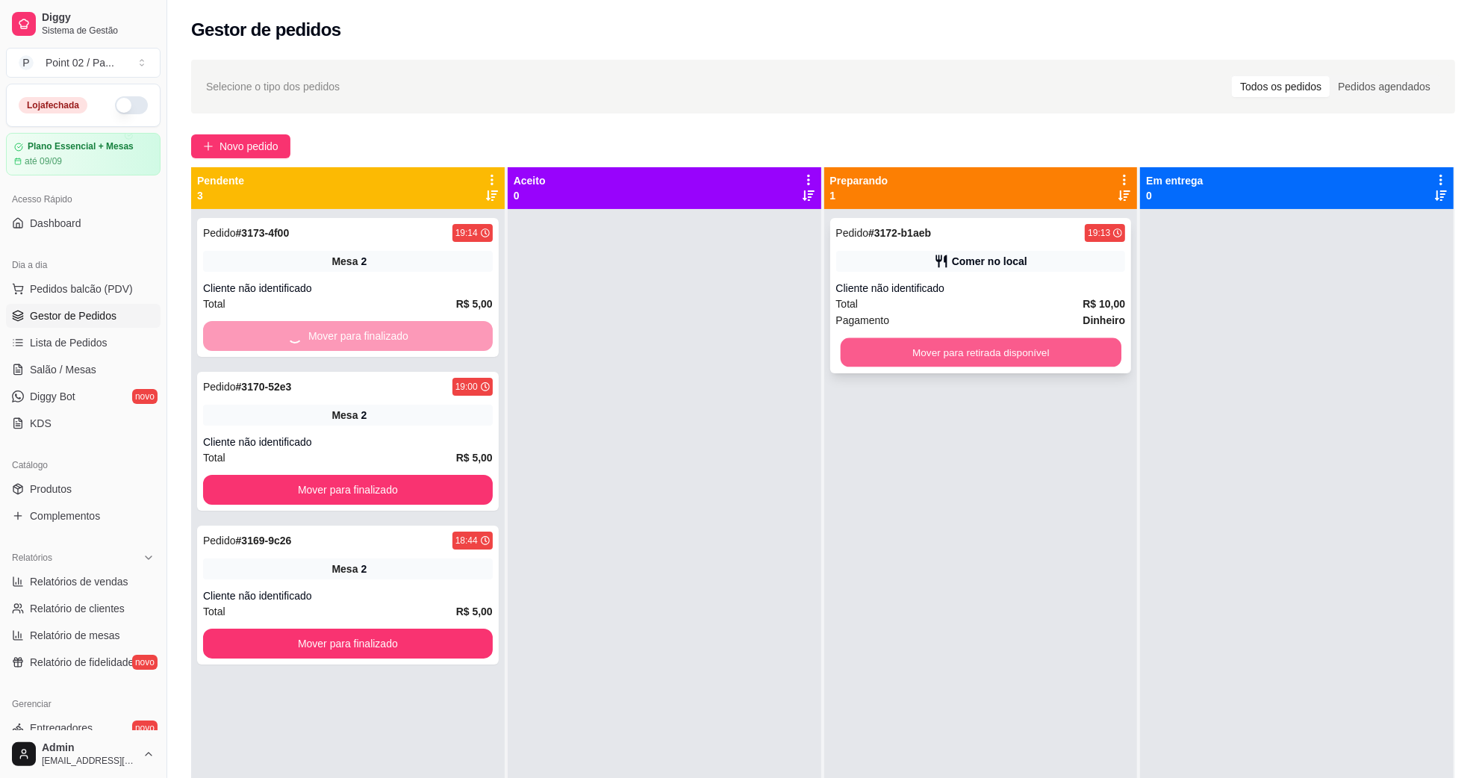
click at [896, 361] on button "Mover para retirada disponível" at bounding box center [980, 352] width 281 height 29
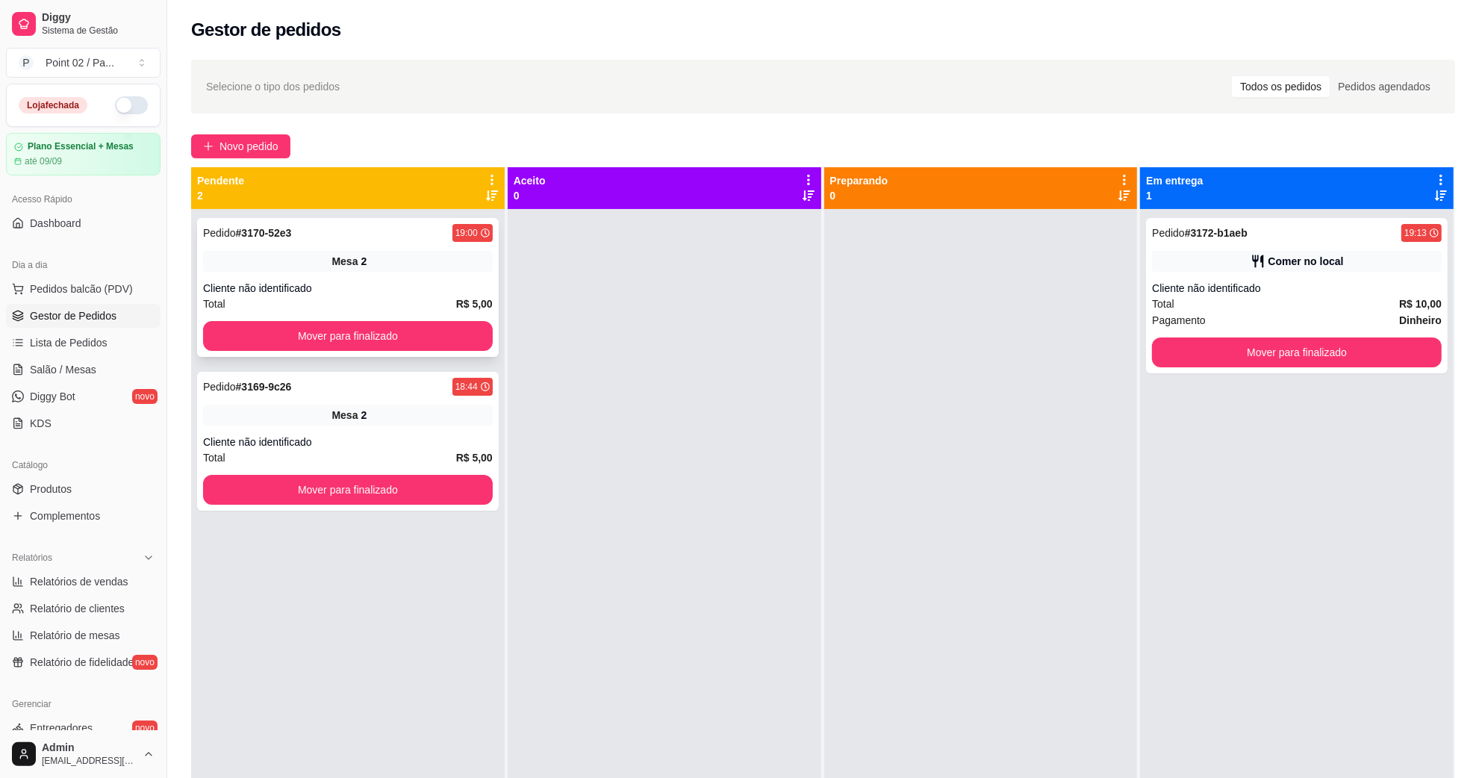
click at [491, 334] on div "Pedido # 3170-52e3 19:00 Mesa 2 Cliente não identificado Total R$ 5,00 Mover pa…" at bounding box center [348, 287] width 302 height 139
click at [473, 334] on button "Mover para finalizado" at bounding box center [348, 336] width 281 height 29
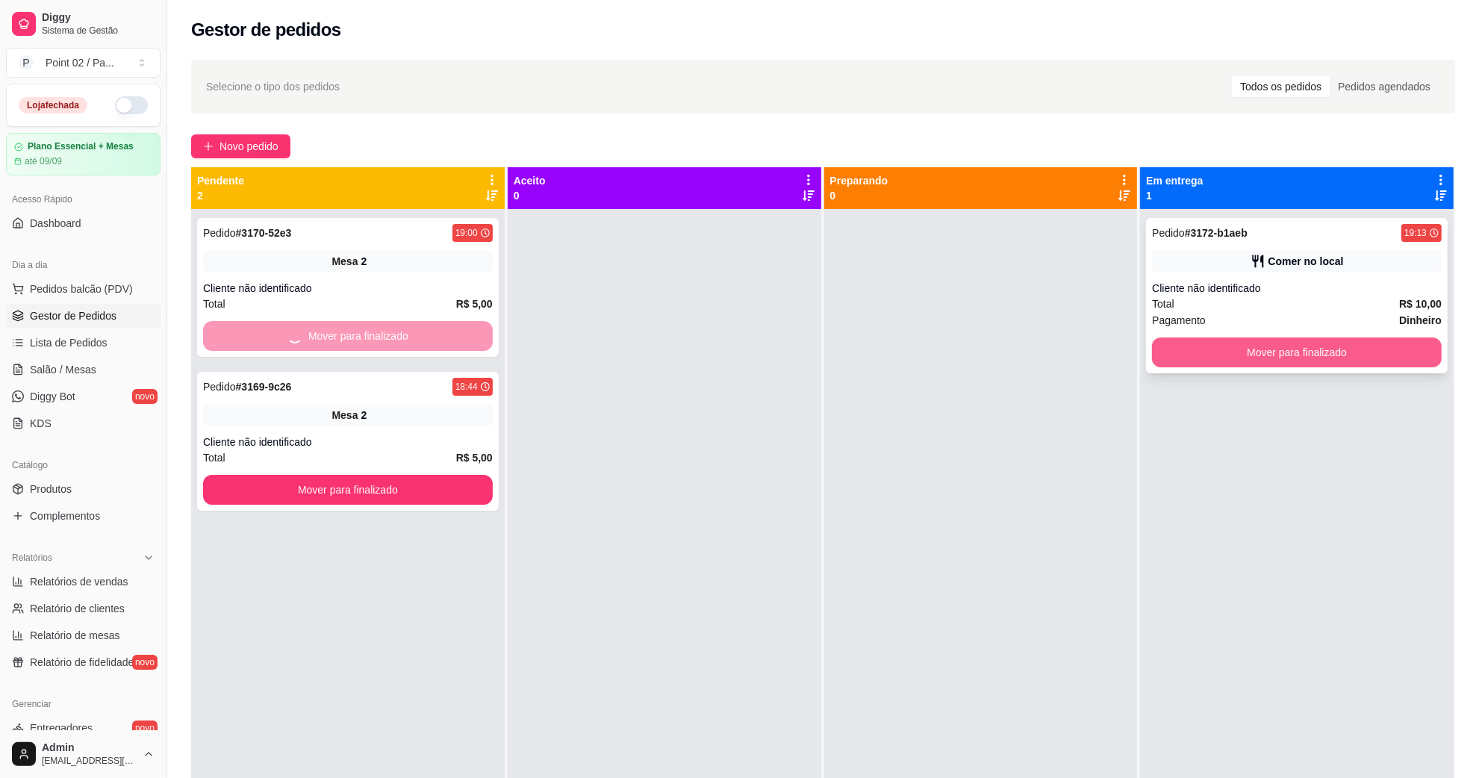
click at [1351, 352] on button "Mover para finalizado" at bounding box center [1297, 352] width 290 height 30
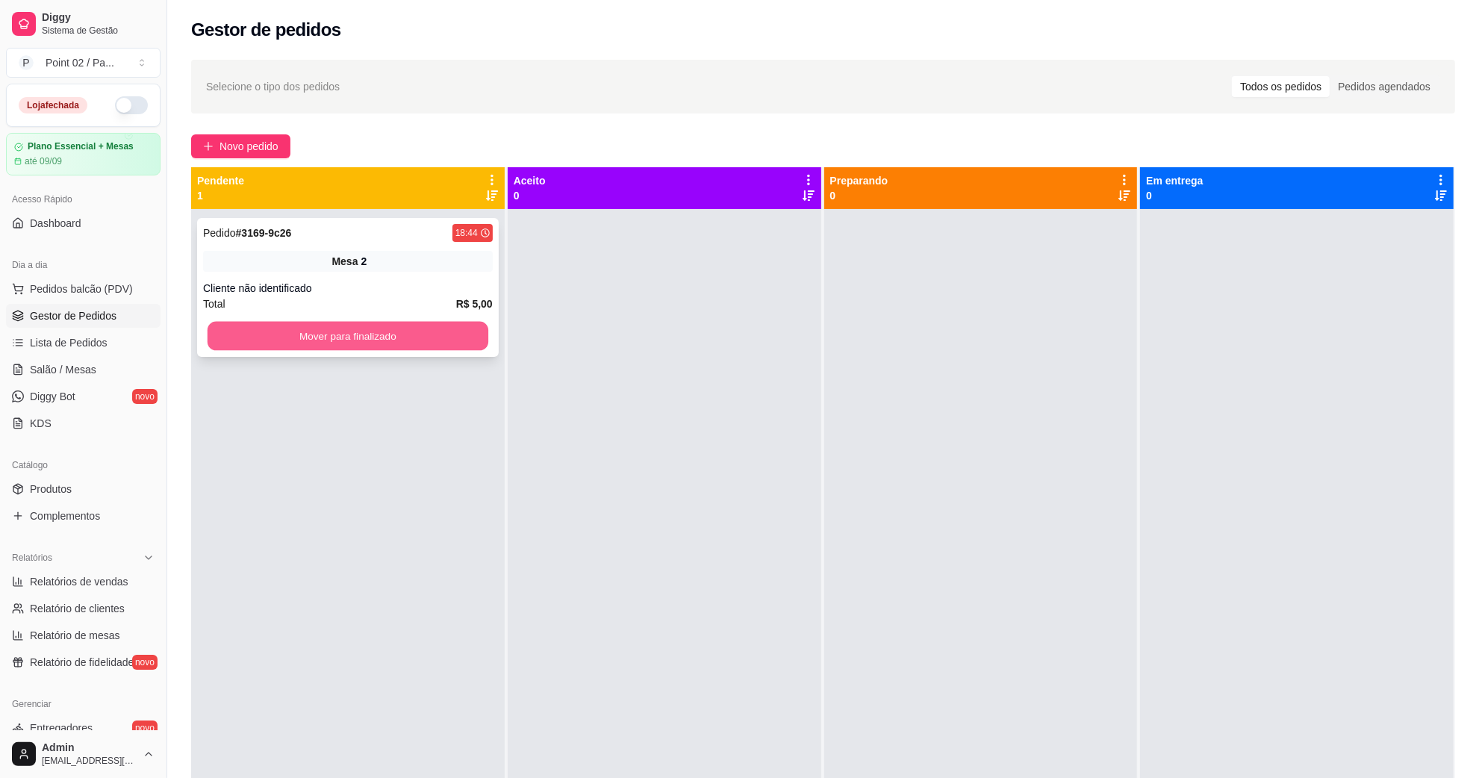
click at [433, 326] on button "Mover para finalizado" at bounding box center [348, 336] width 281 height 29
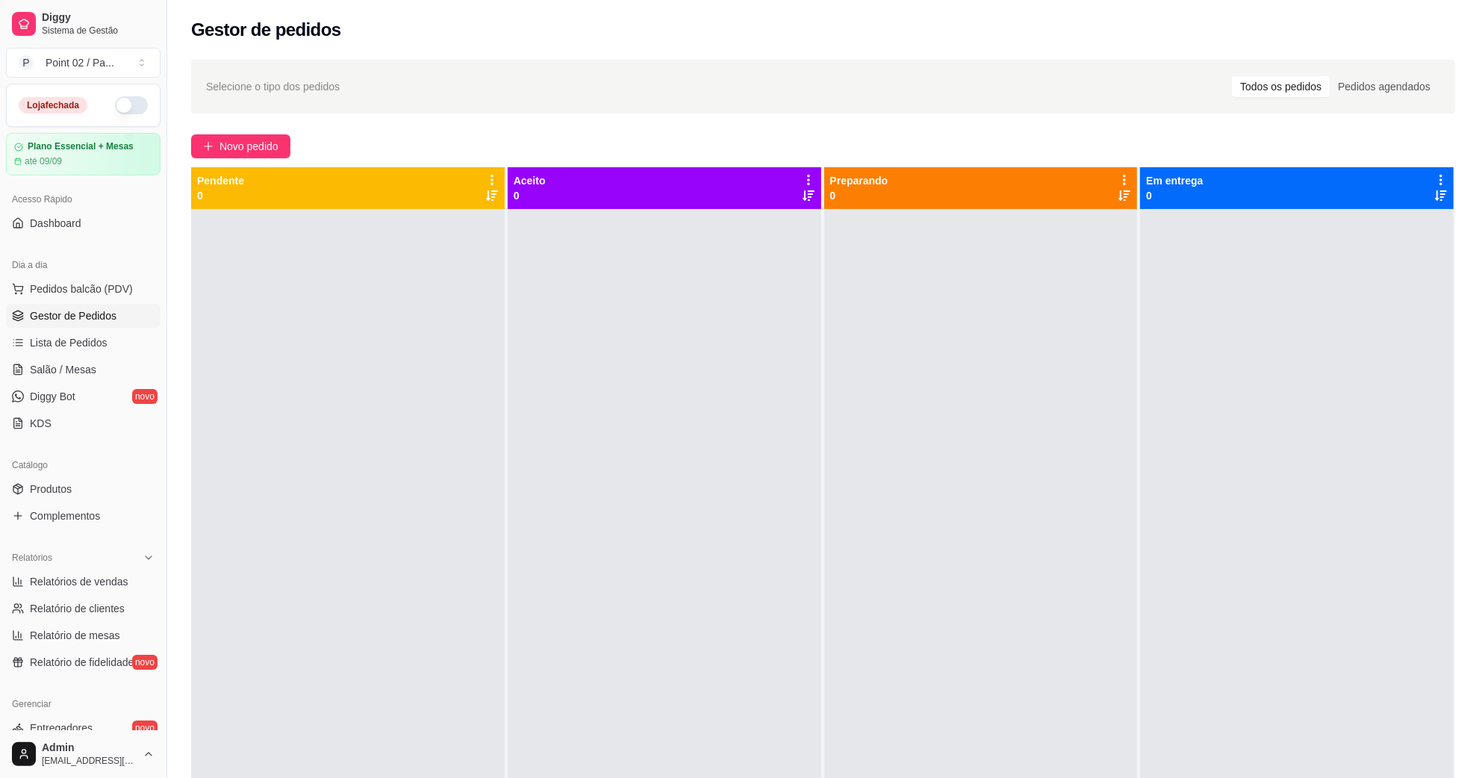
click at [360, 647] on div at bounding box center [348, 598] width 314 height 778
click at [86, 373] on span "Salão / Mesas" at bounding box center [63, 369] width 66 height 15
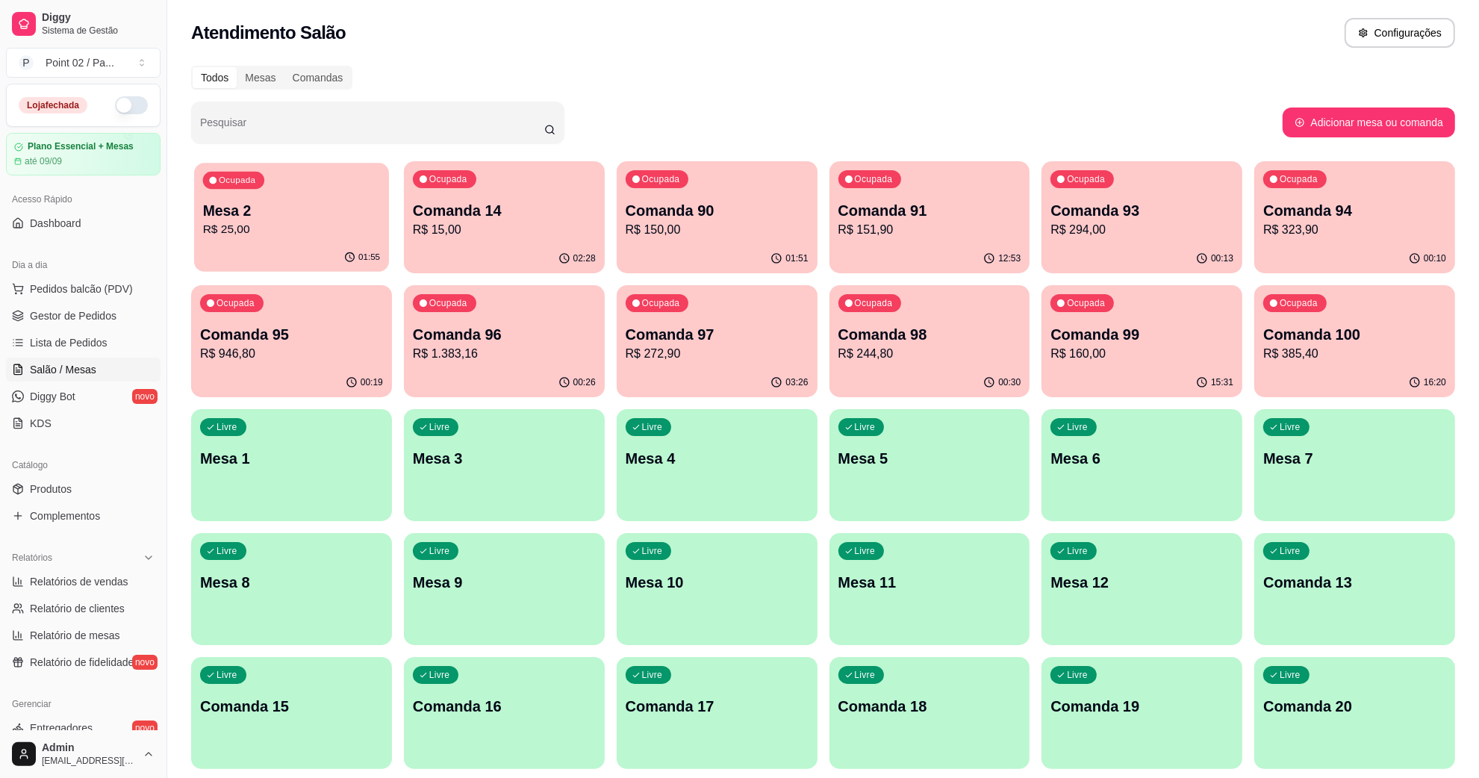
click at [318, 196] on div "Ocupada Mesa 2 R$ 25,00" at bounding box center [291, 203] width 195 height 81
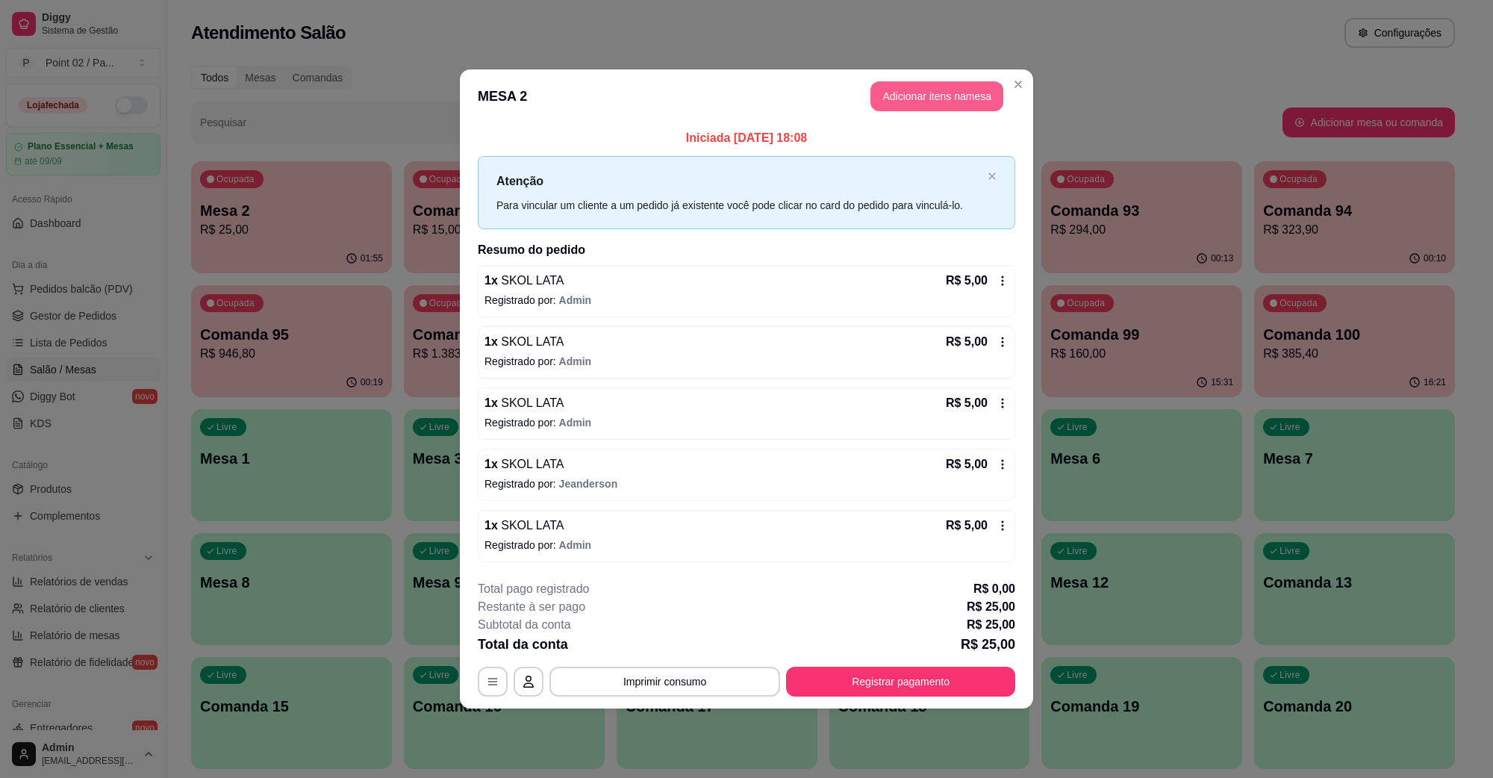
click at [948, 97] on button "Adicionar itens na mesa" at bounding box center [937, 96] width 133 height 30
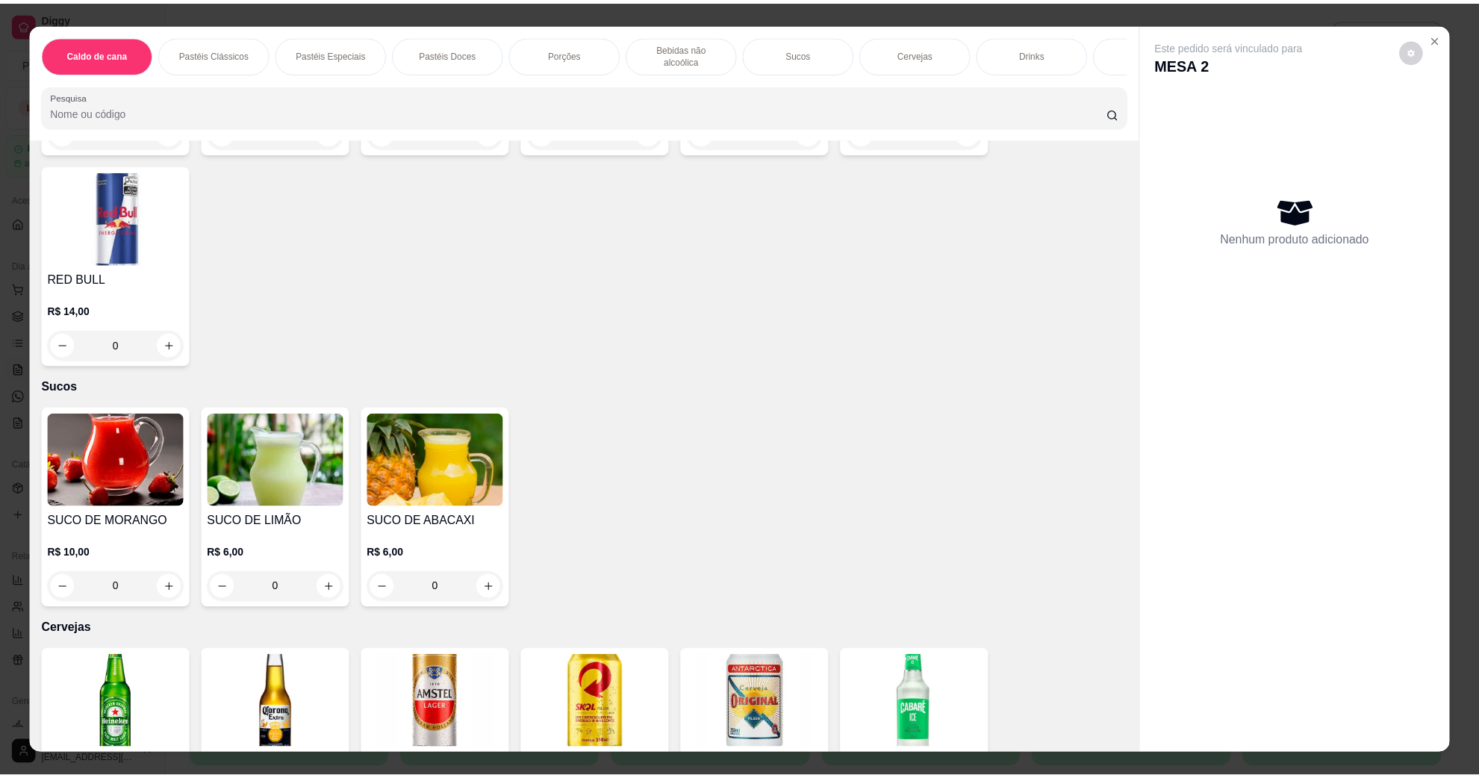
scroll to position [2053, 0]
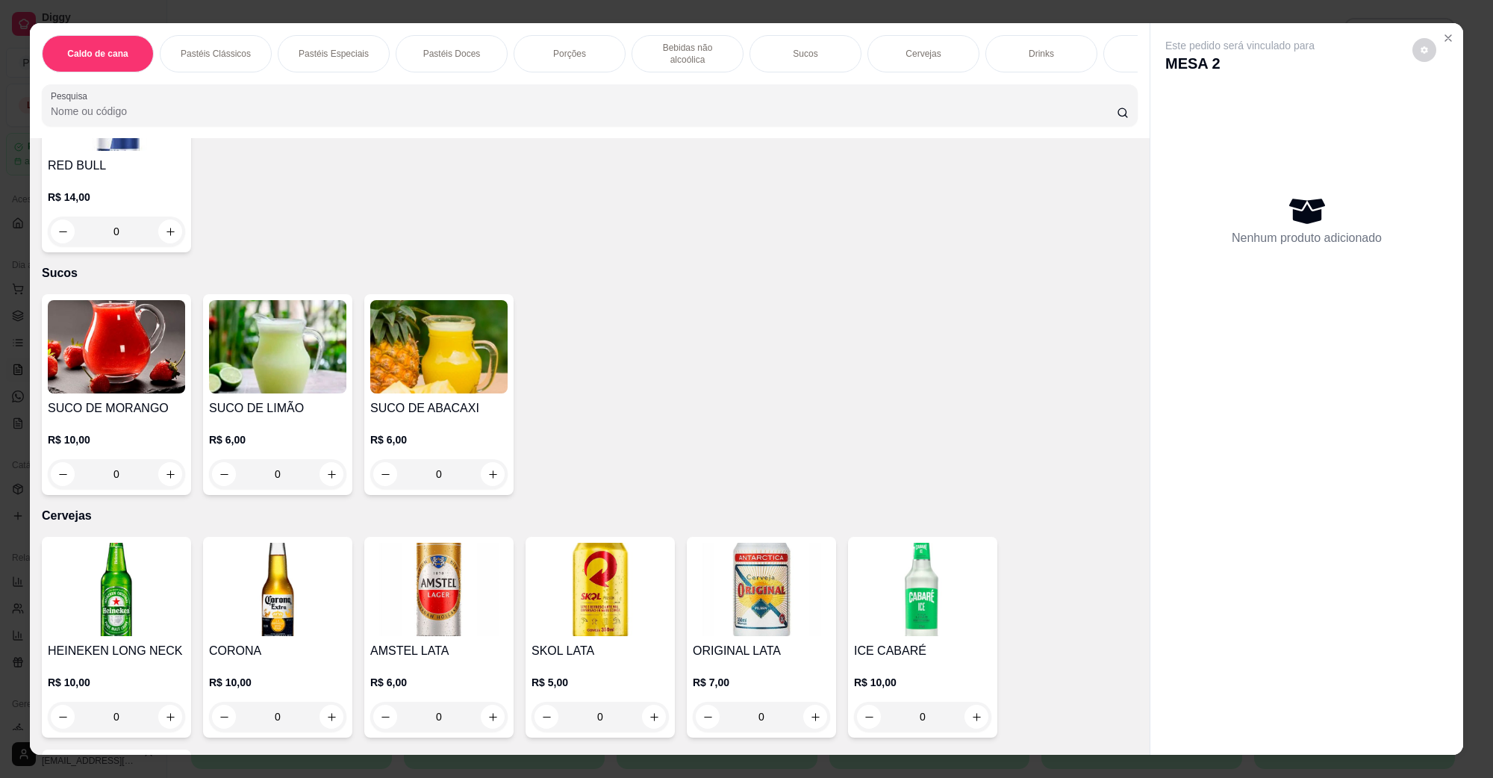
click at [587, 573] on img at bounding box center [600, 589] width 137 height 93
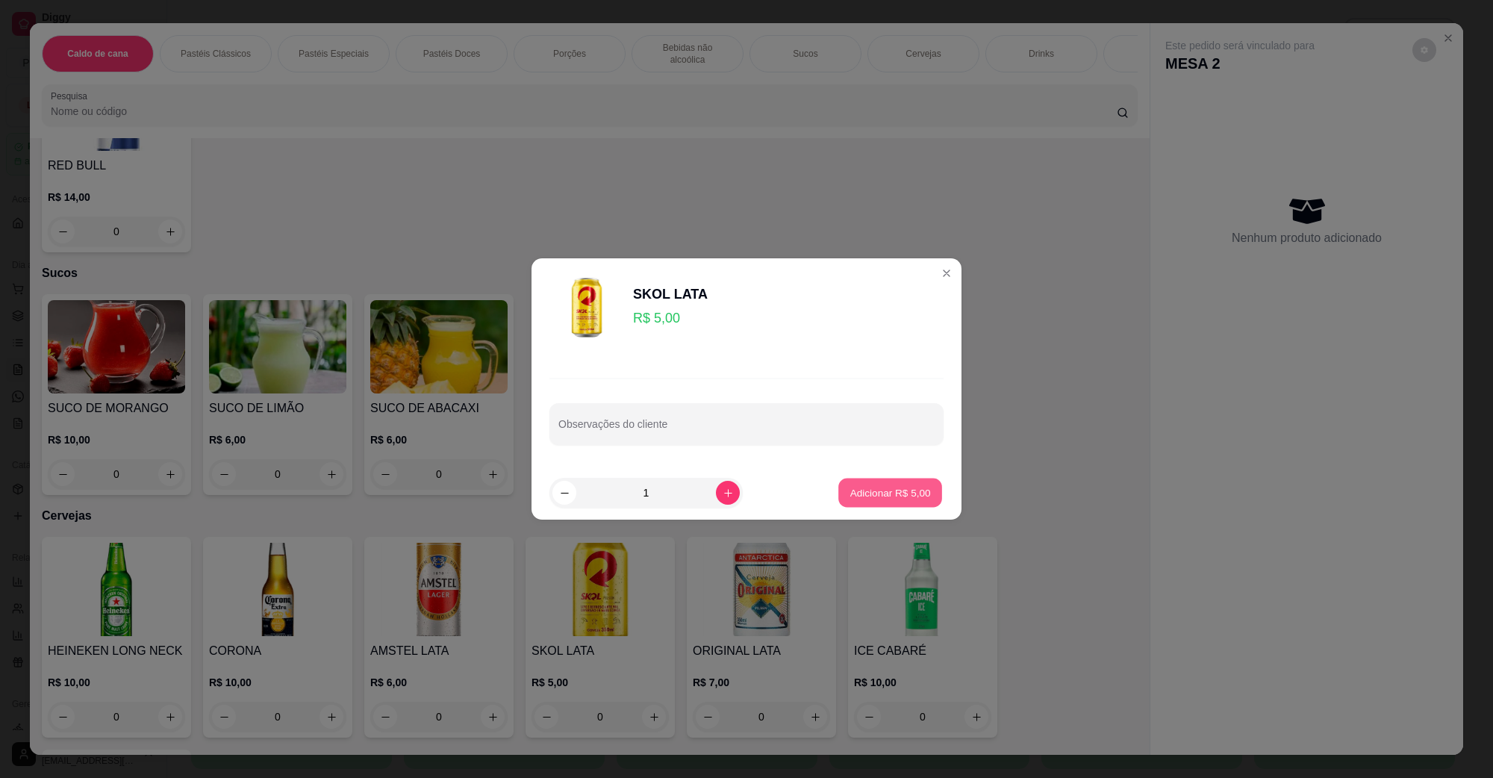
click at [850, 485] on p "Adicionar R$ 5,00" at bounding box center [890, 492] width 81 height 14
type input "1"
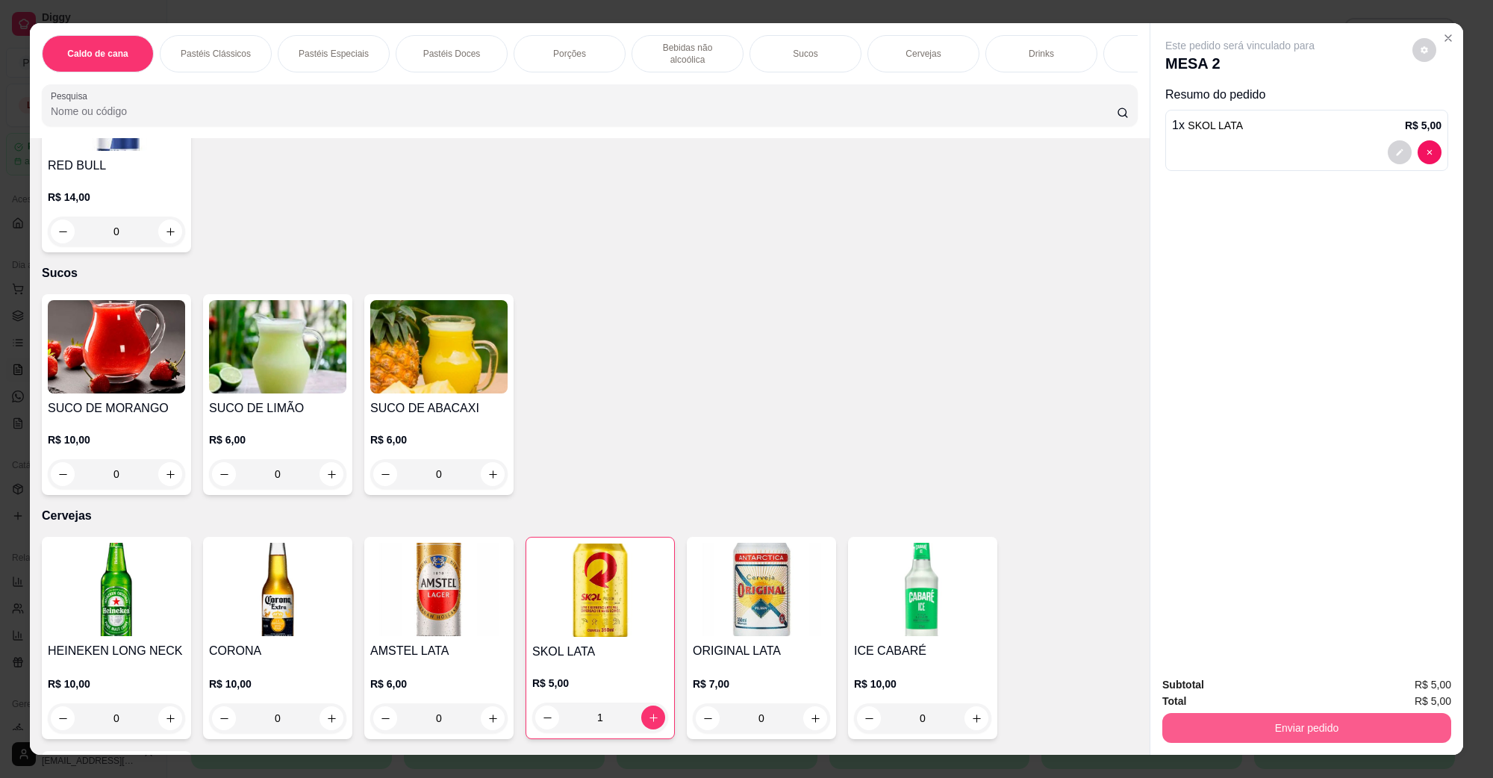
click at [1185, 724] on button "Enviar pedido" at bounding box center [1306, 728] width 289 height 30
click at [1195, 685] on button "Não registrar e enviar pedido" at bounding box center [1256, 691] width 155 height 28
